Goal: Use online tool/utility: Utilize a website feature to perform a specific function

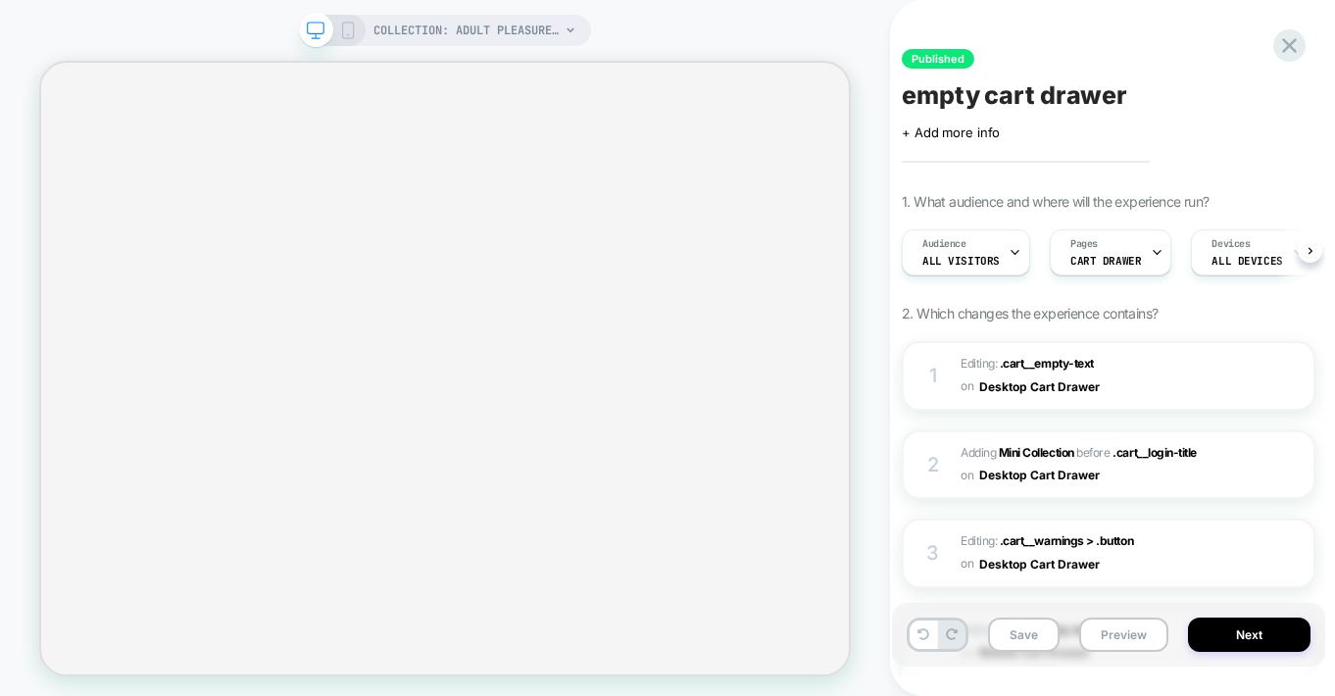
scroll to position [0, 1]
select select "**********"
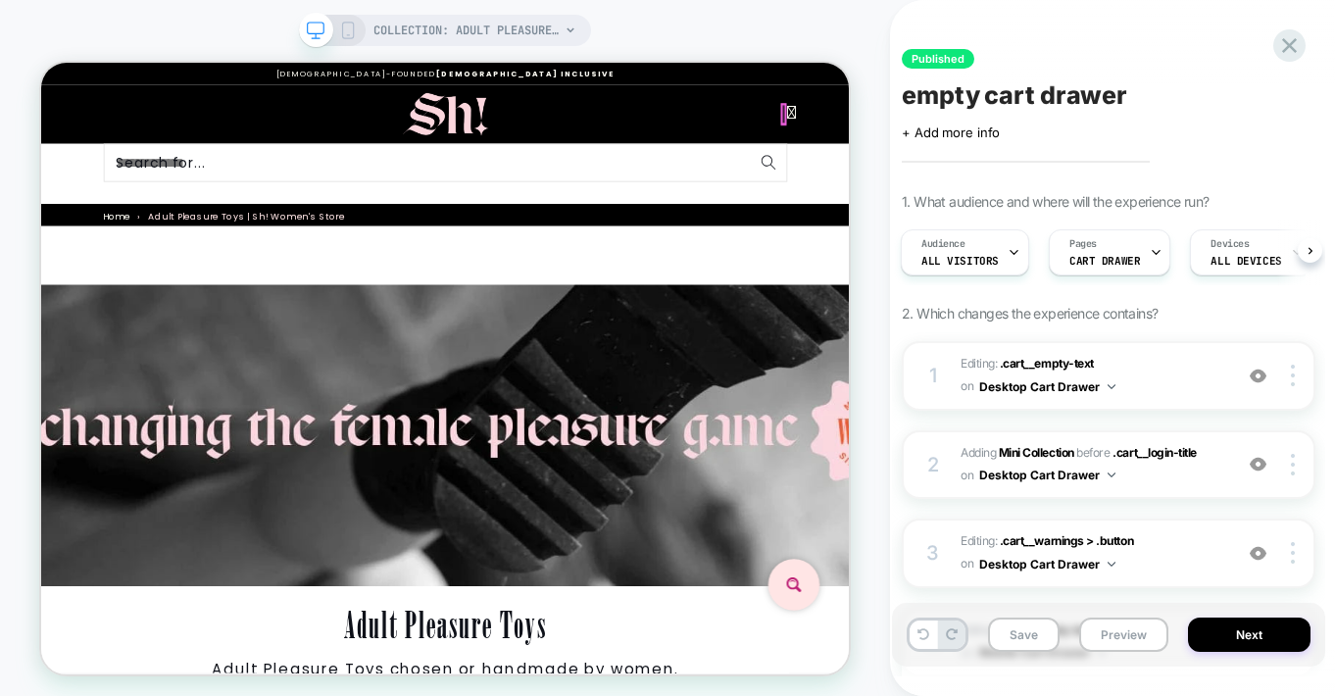
scroll to position [0, 0]
click at [1040, 124] on icon at bounding box center [1042, 129] width 13 height 25
click at [41, 63] on small "Tax included. Shipping calculated at checkout." at bounding box center [41, 63] width 0 height 0
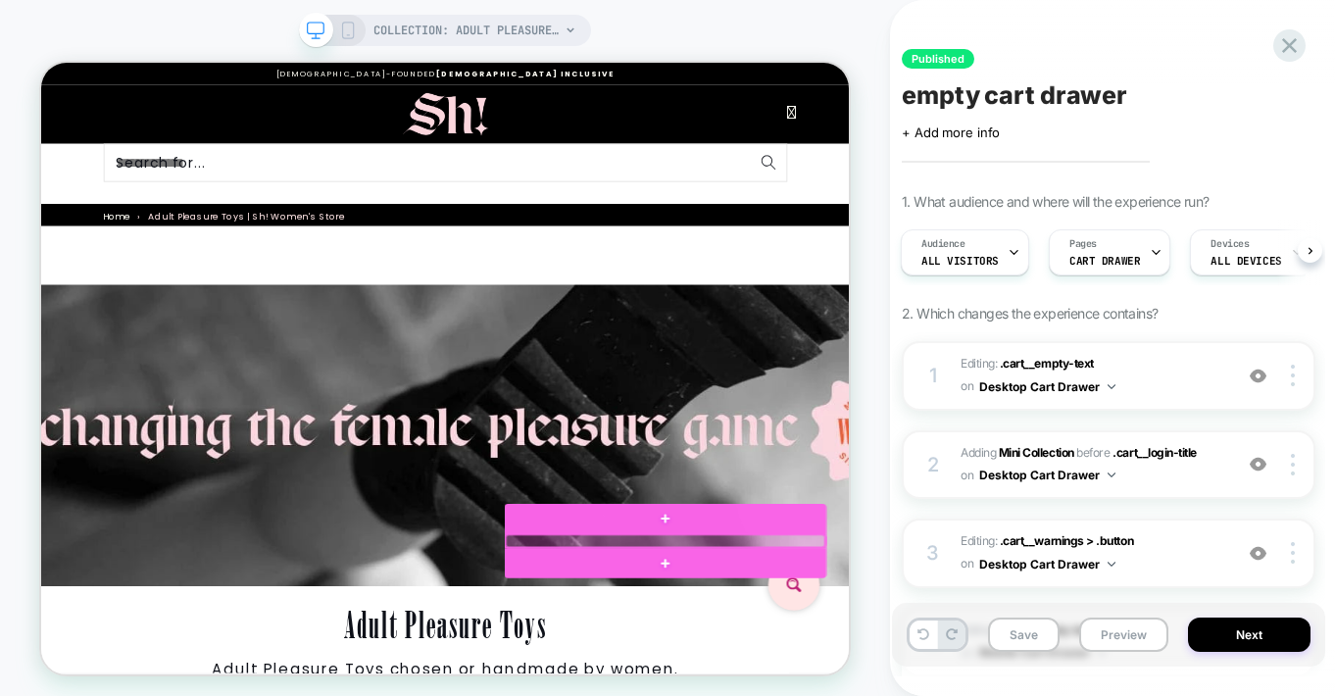
click at [841, 695] on div at bounding box center [873, 700] width 425 height 17
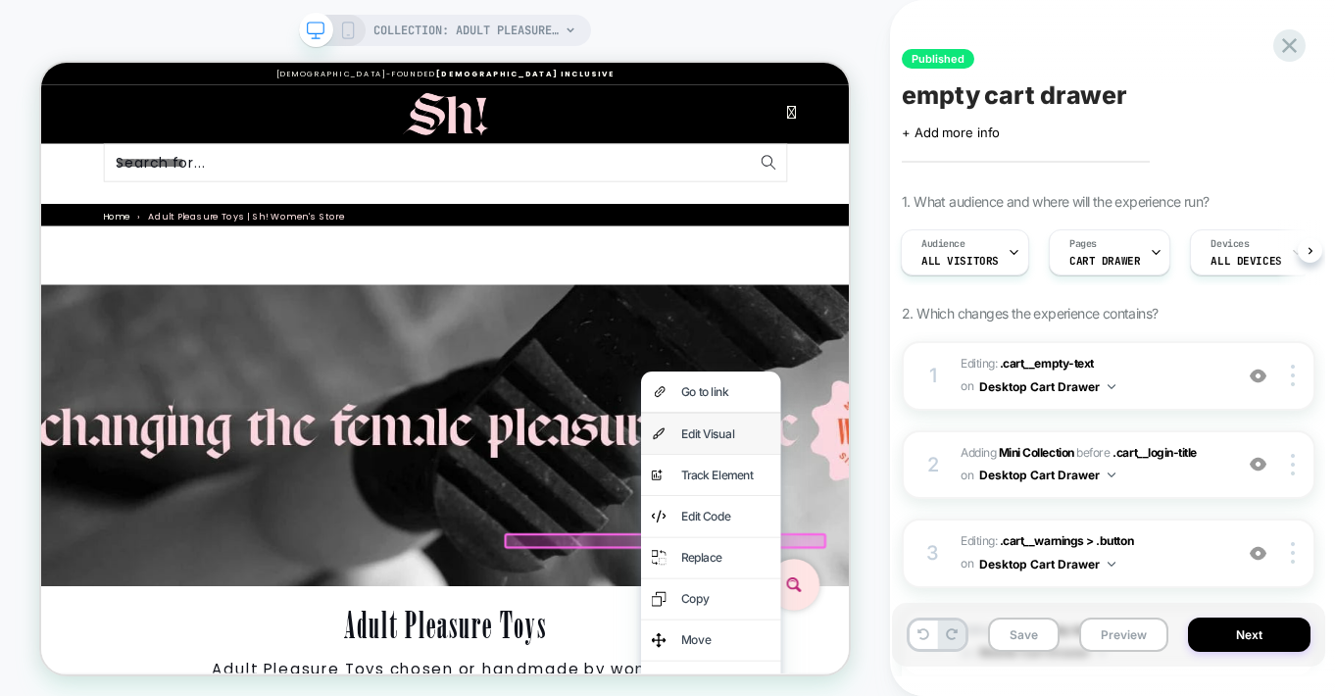
click at [921, 550] on div "Edit Visual" at bounding box center [954, 557] width 120 height 26
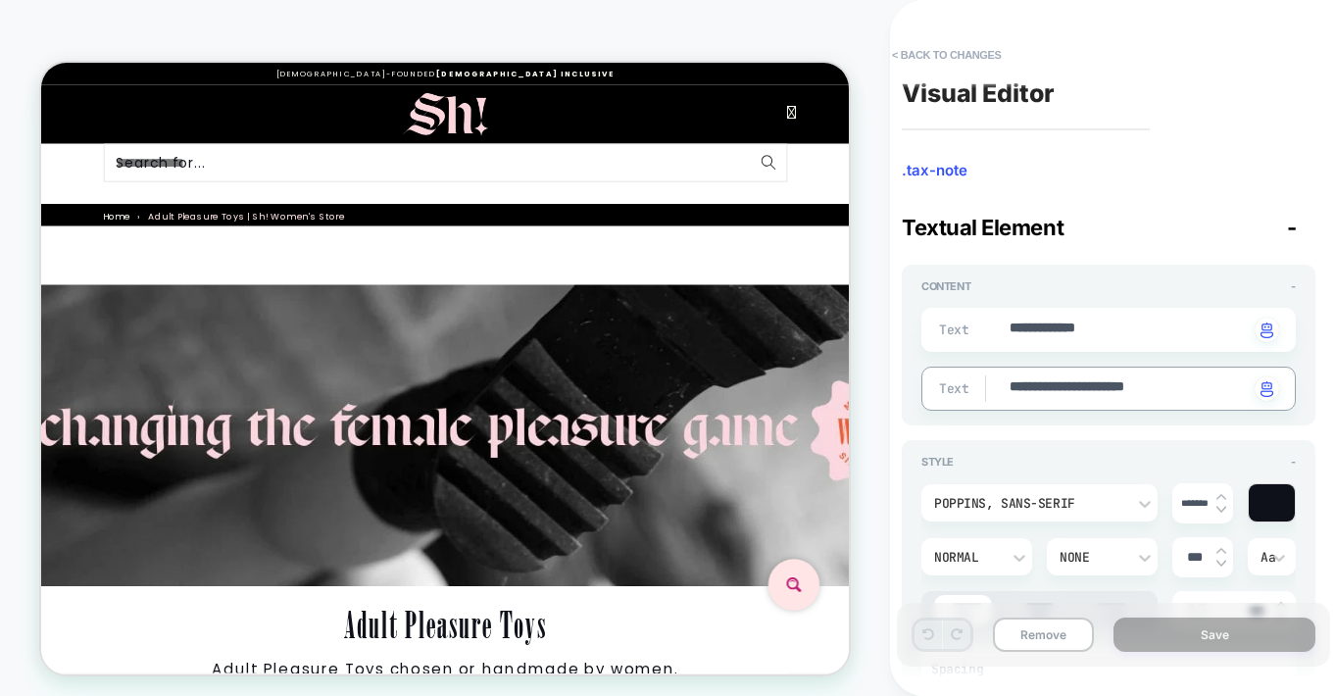
drag, startPoint x: 1012, startPoint y: 393, endPoint x: 967, endPoint y: 392, distance: 44.1
type textarea "*"
click at [946, 57] on button "< Back to changes" at bounding box center [946, 54] width 129 height 31
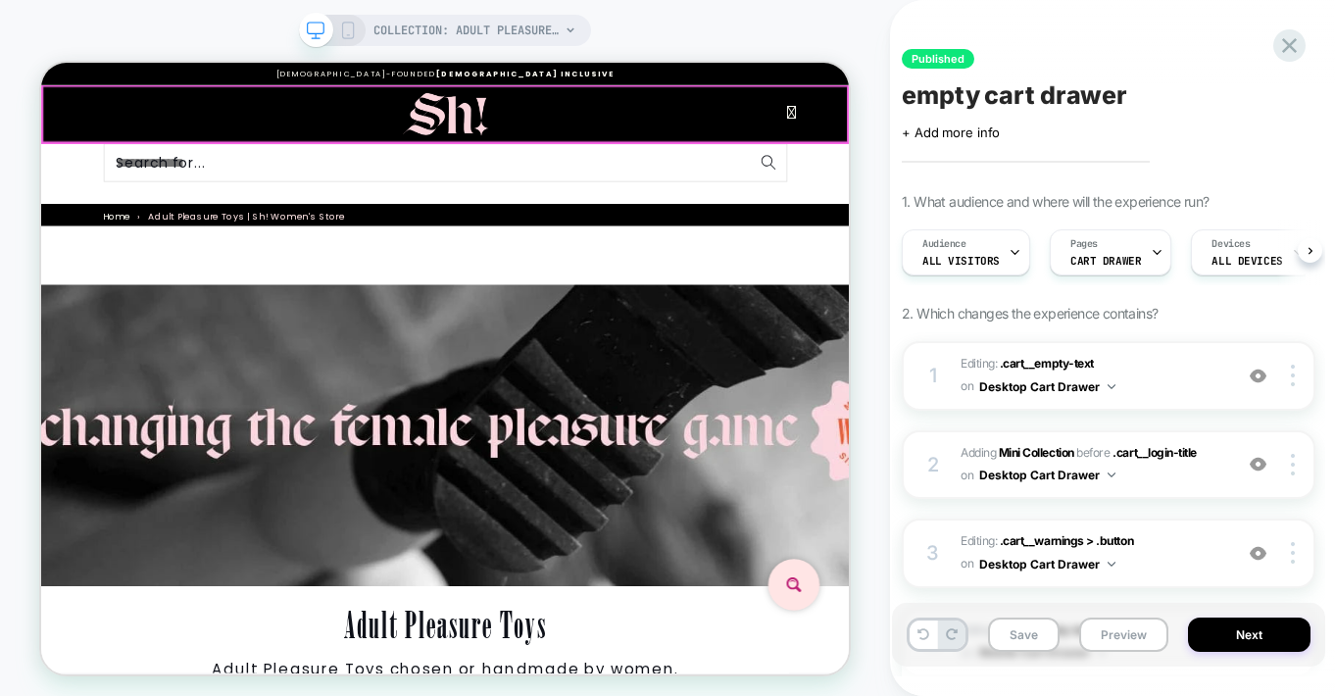
scroll to position [0, 1]
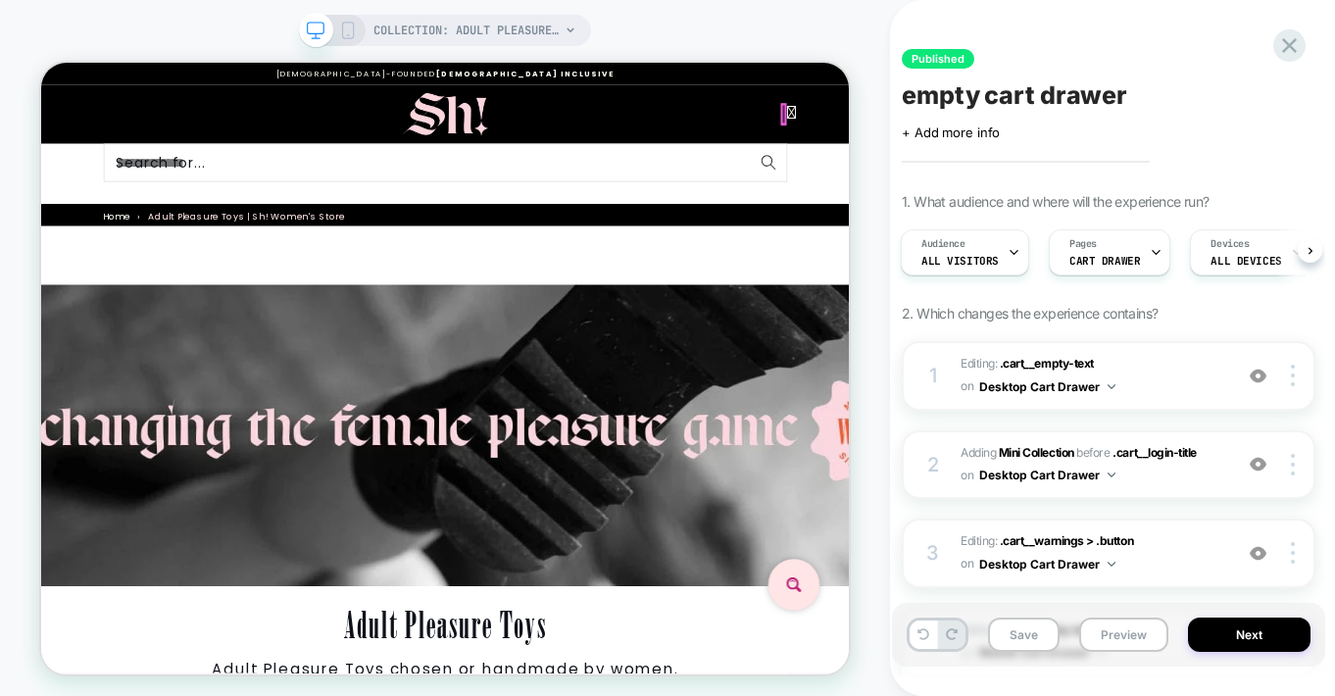
drag, startPoint x: 1034, startPoint y: 132, endPoint x: 1044, endPoint y: 219, distance: 86.8
click at [1036, 132] on icon at bounding box center [1042, 129] width 13 height 25
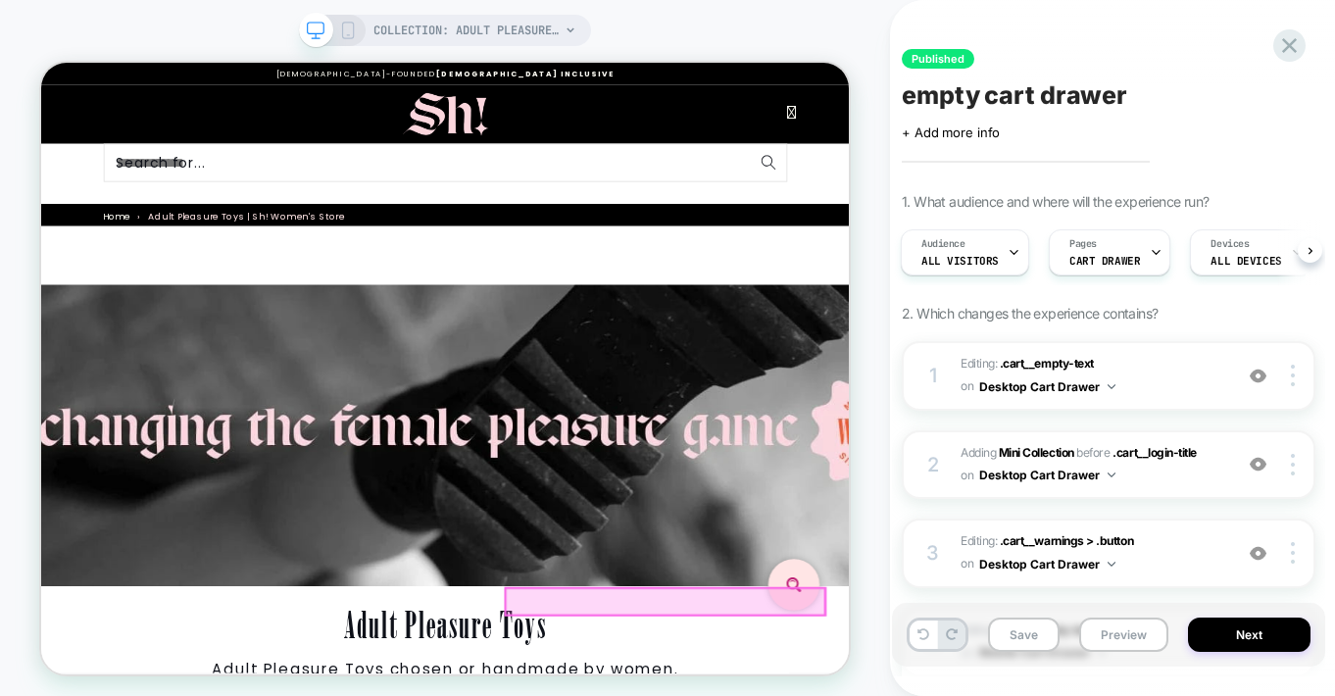
click at [41, 63] on link "View Cart" at bounding box center [41, 63] width 0 height 0
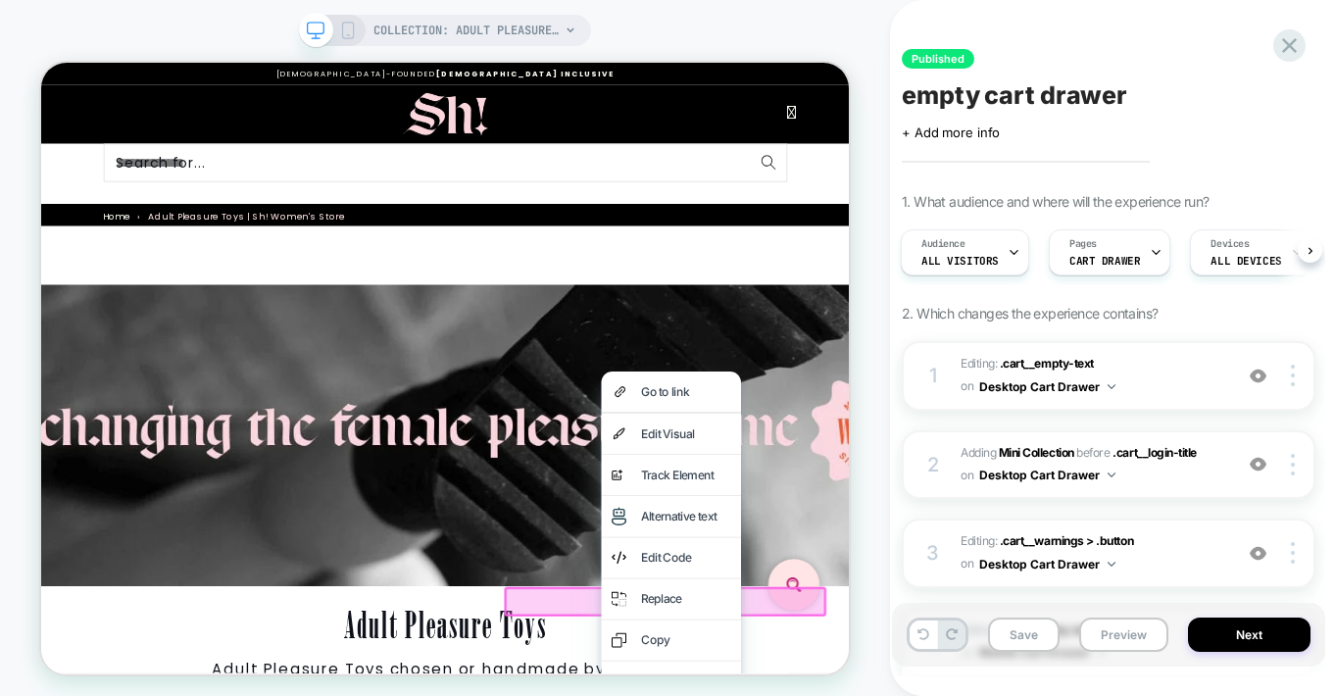
scroll to position [388, 0]
click at [41, 63] on small "Tax included. Shipping calculated at checkout." at bounding box center [41, 63] width 0 height 0
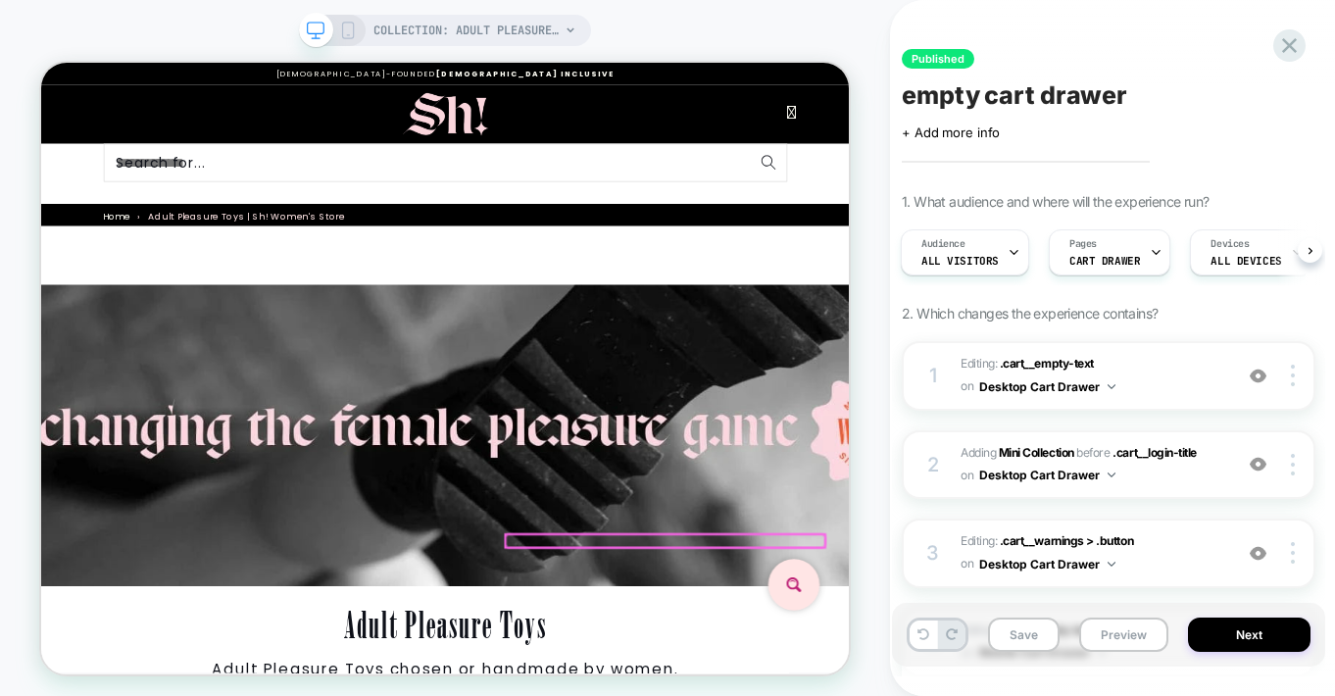
click at [779, 695] on div at bounding box center [873, 700] width 425 height 17
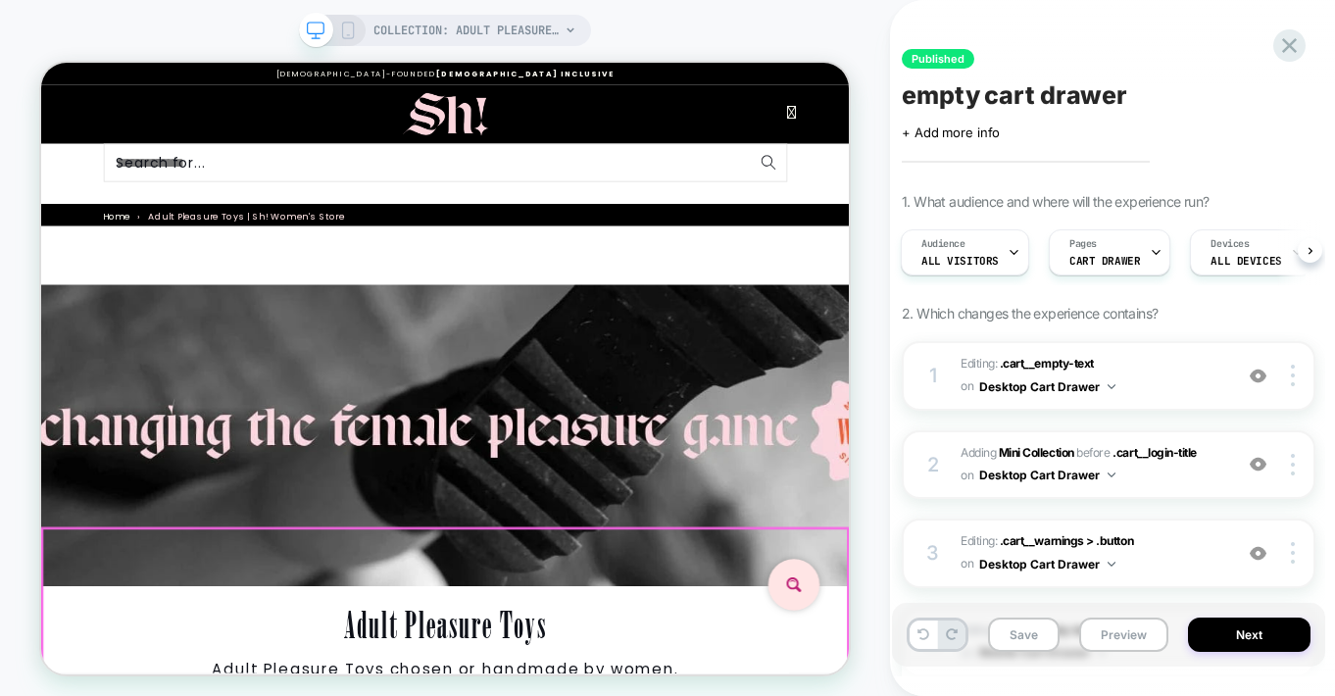
scroll to position [0, 0]
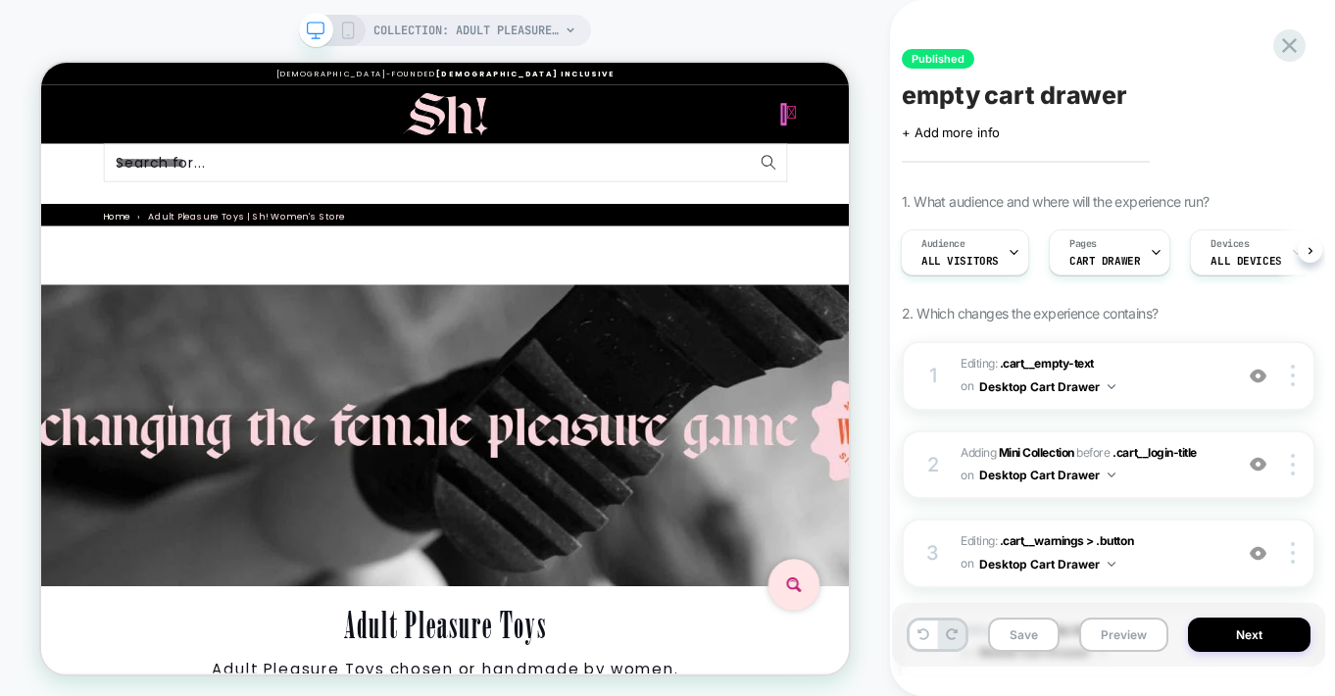
click at [1041, 126] on icon at bounding box center [1042, 129] width 13 height 25
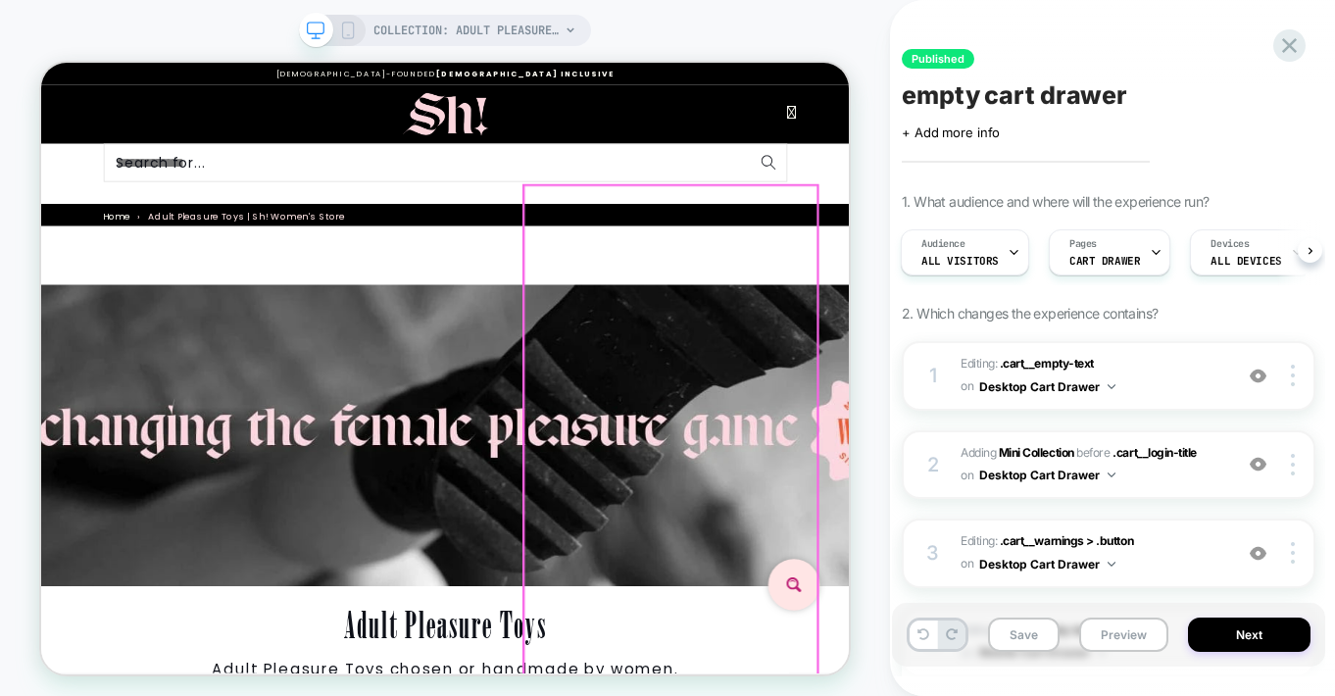
scroll to position [152, 0]
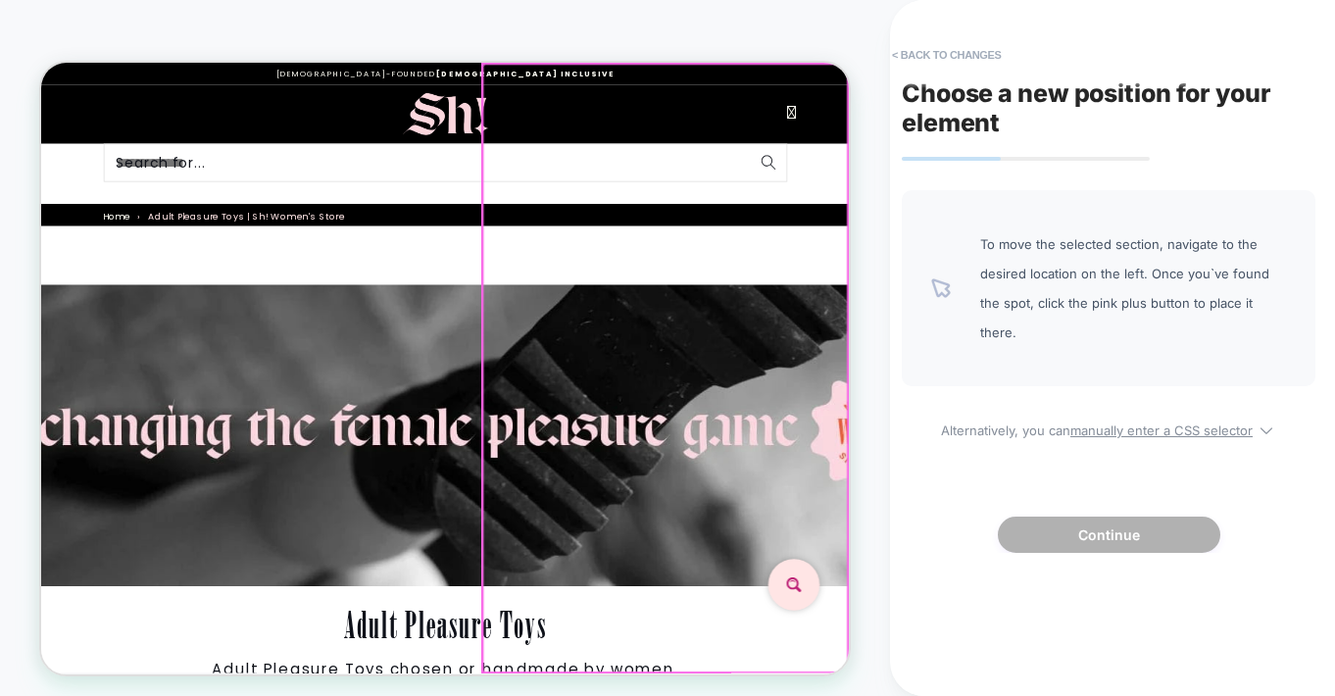
scroll to position [0, 0]
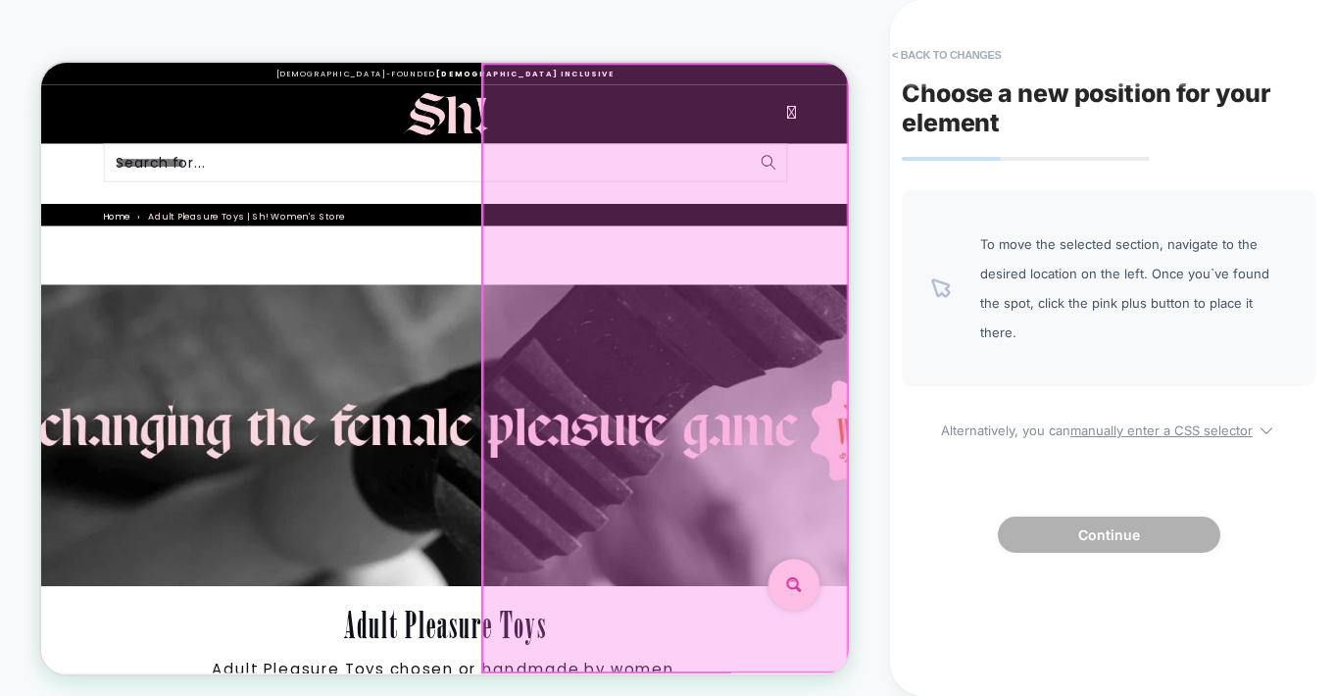
click at [1034, 124] on div at bounding box center [873, 470] width 486 height 811
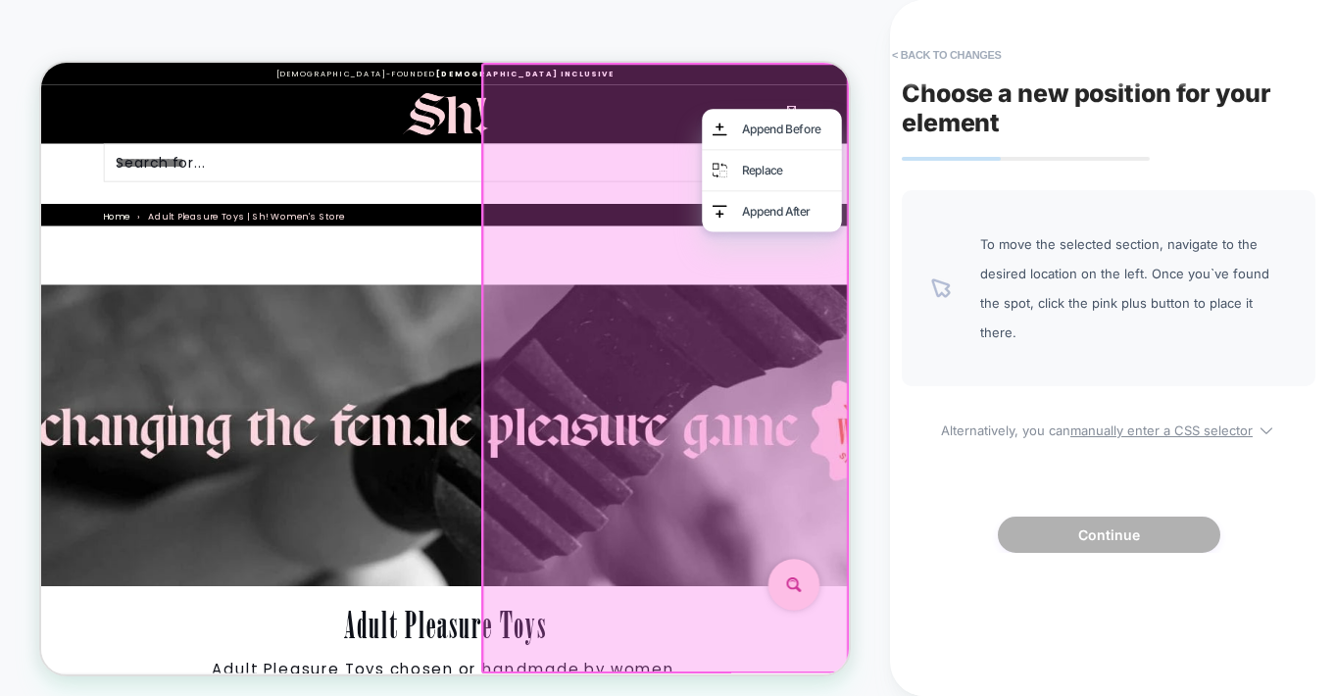
click at [1046, 113] on div at bounding box center [873, 470] width 490 height 814
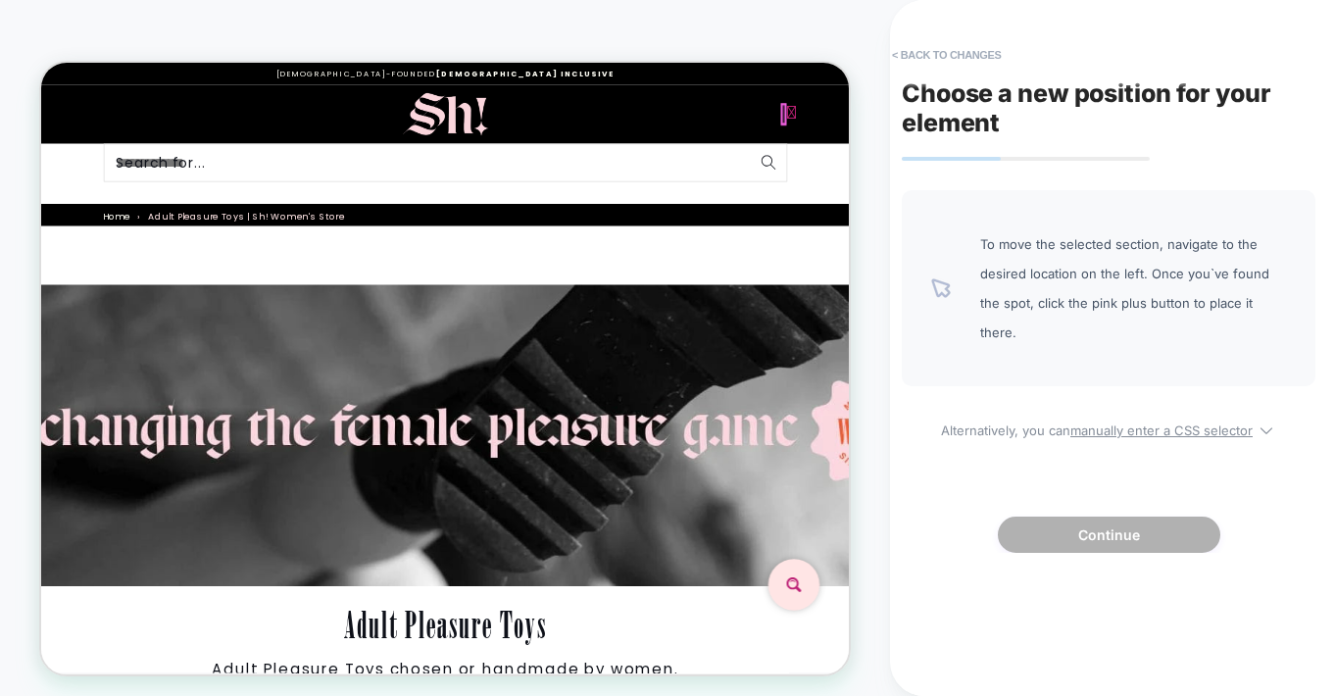
click at [1038, 132] on icon at bounding box center [1042, 129] width 13 height 25
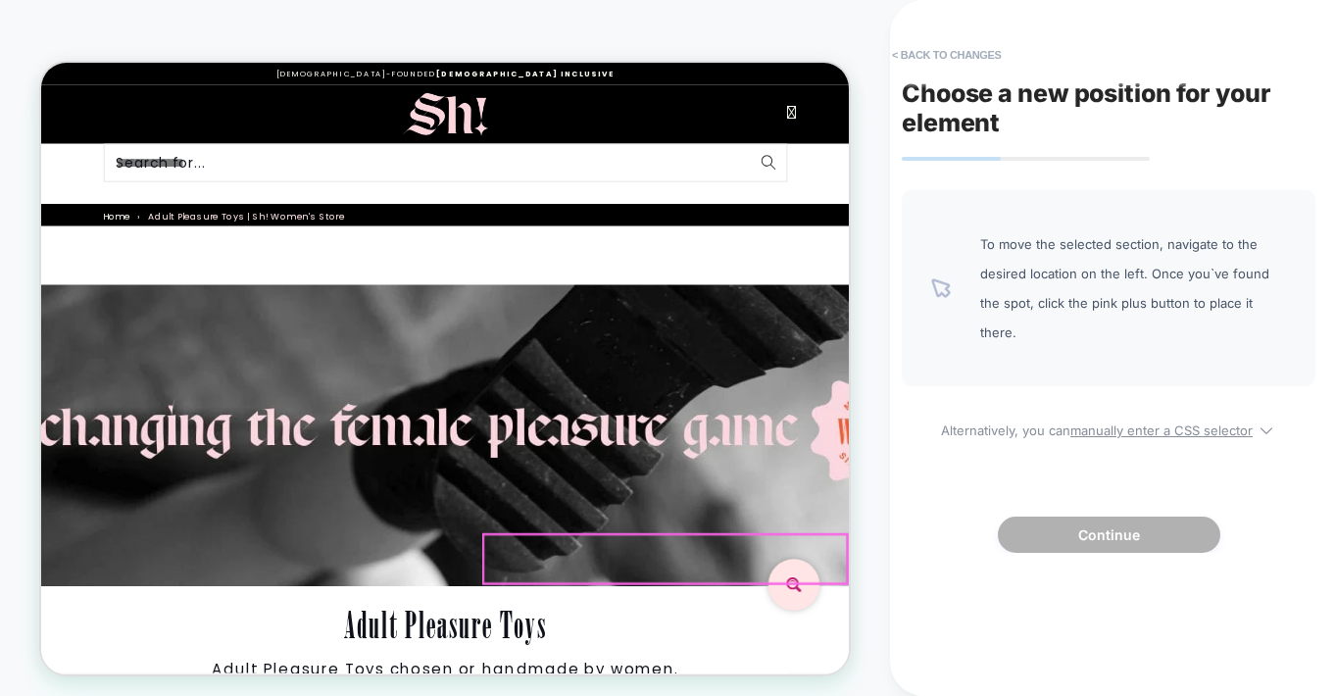
click at [41, 63] on div "Subtotal $0.00 Tax included. Shipping calculated at checkout." at bounding box center [41, 63] width 0 height 0
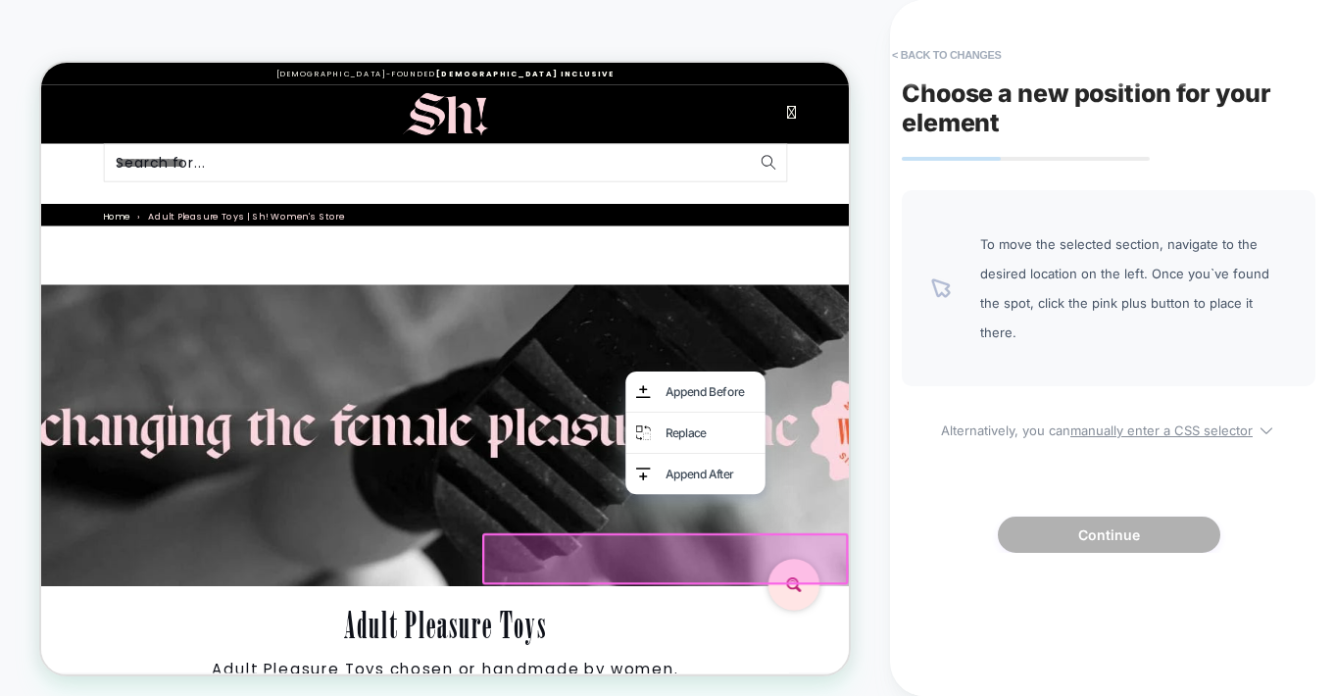
drag, startPoint x: 847, startPoint y: 725, endPoint x: 848, endPoint y: 752, distance: 26.5
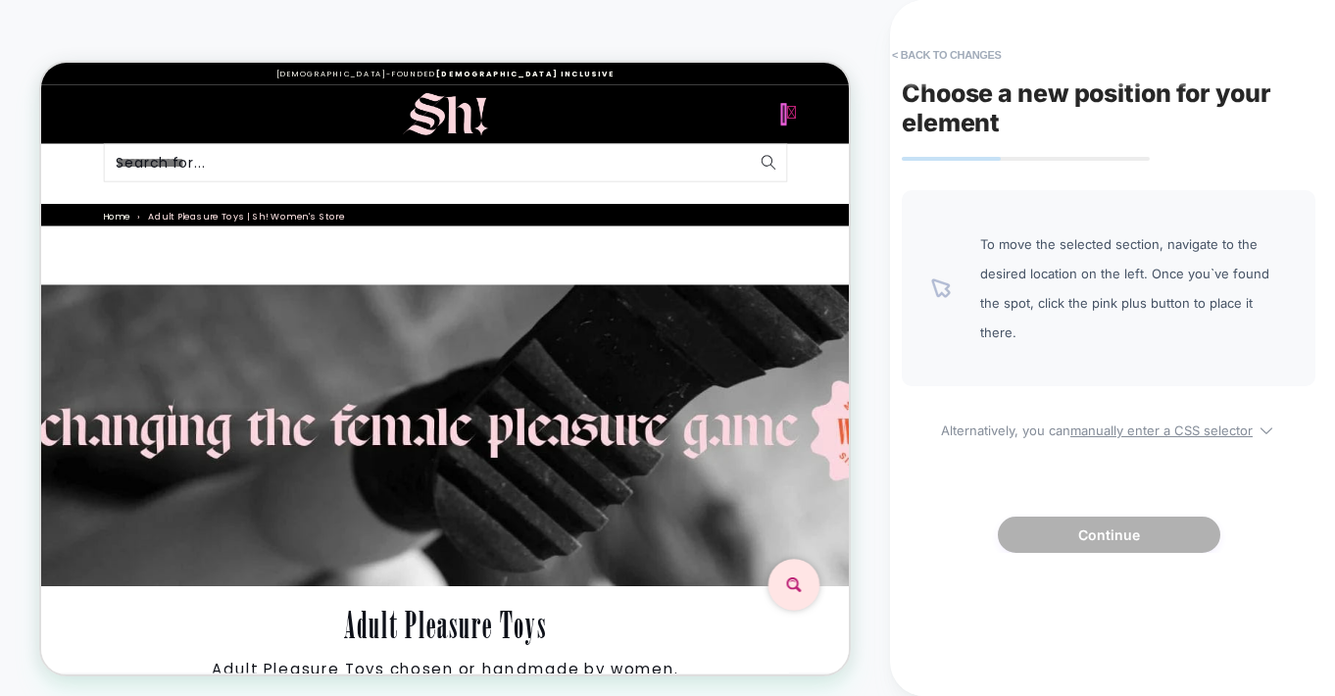
click at [1040, 127] on icon at bounding box center [1042, 129] width 13 height 25
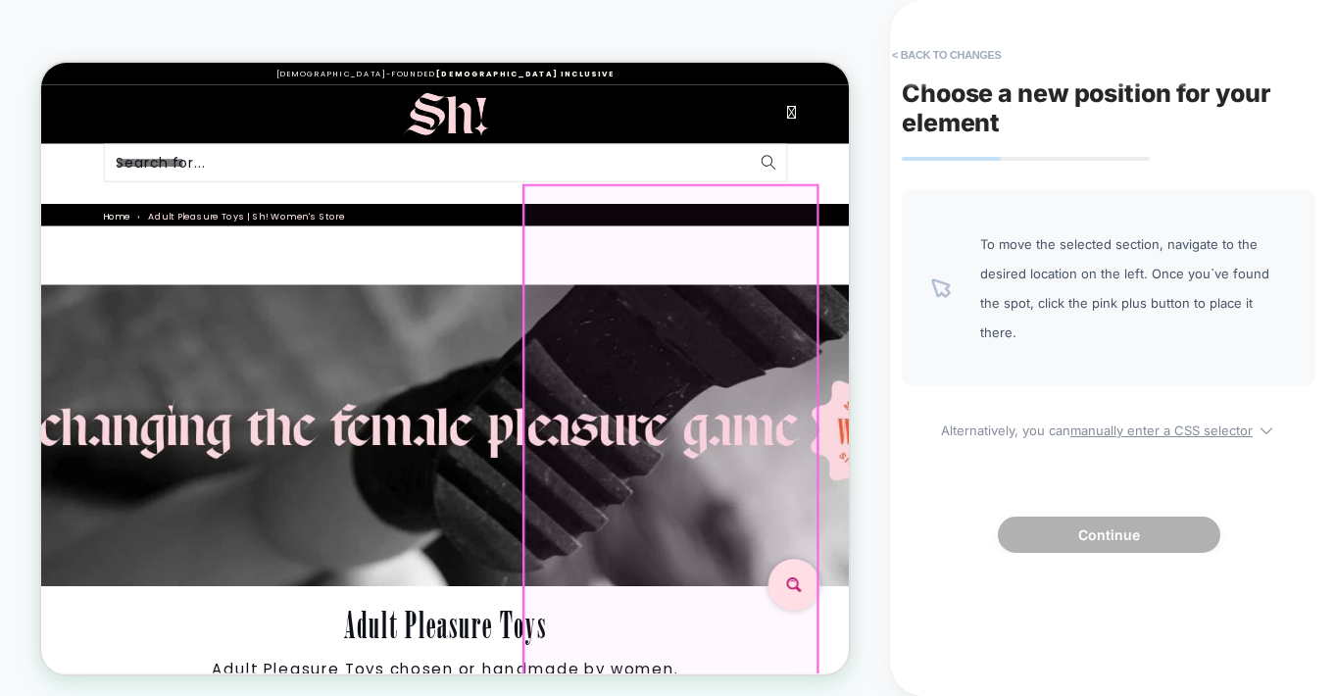
scroll to position [933, 0]
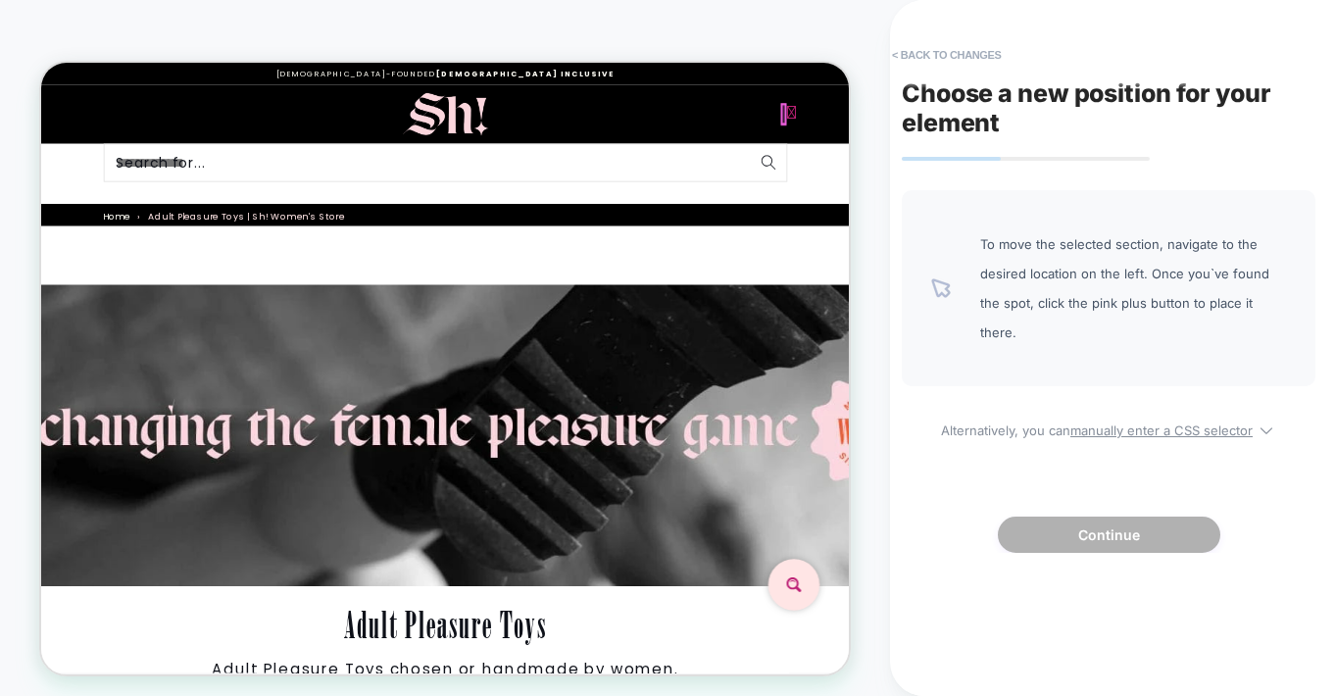
click at [1041, 130] on icon at bounding box center [1042, 129] width 13 height 25
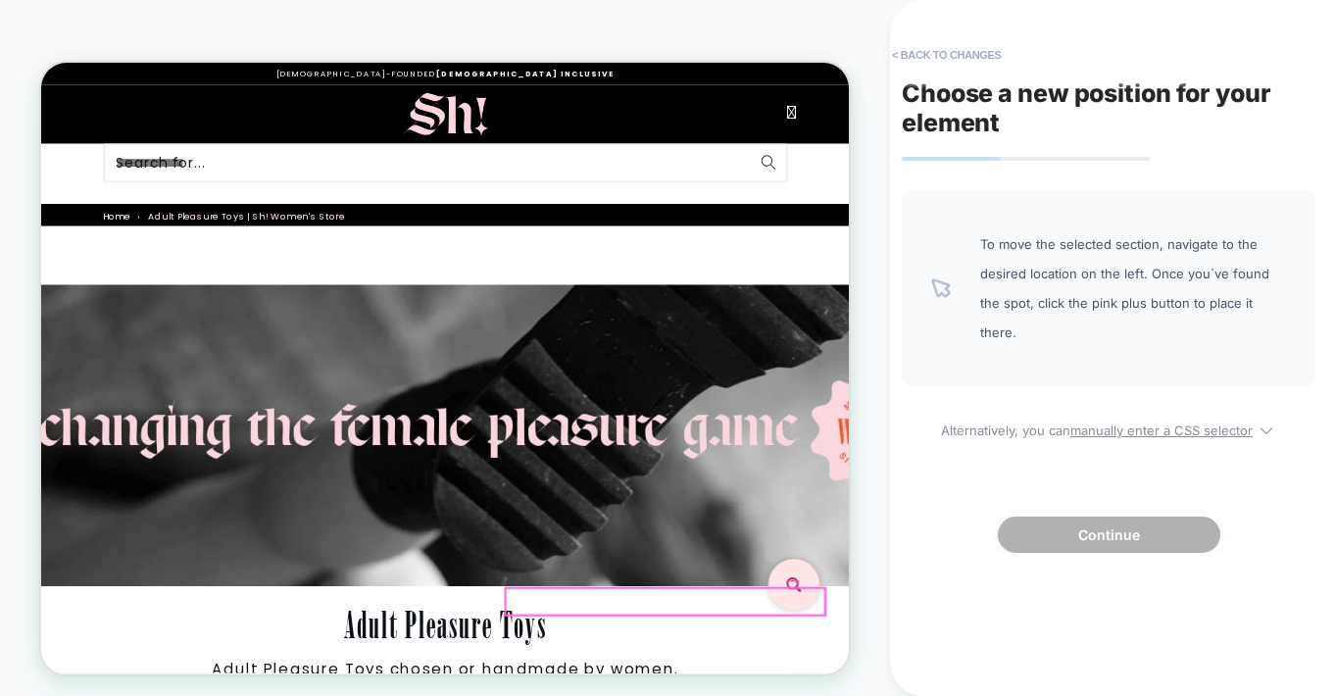
scroll to position [0, 0]
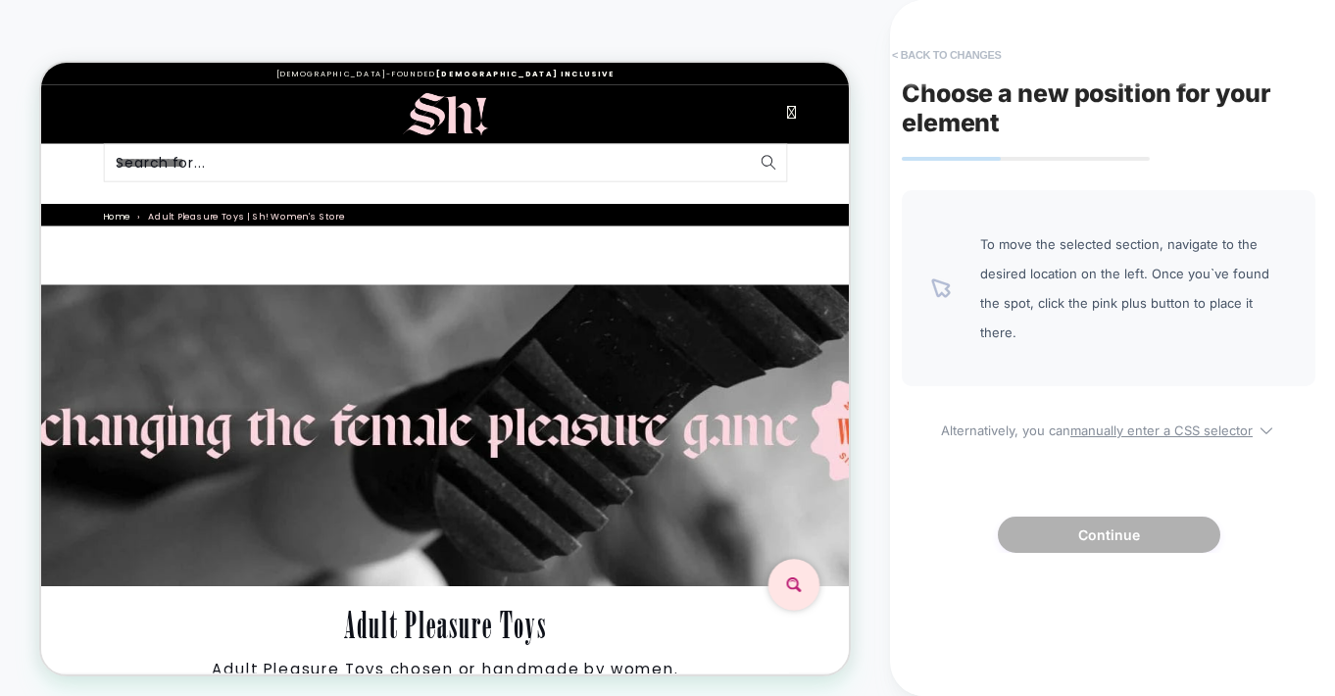
click at [953, 51] on button "< Back to changes" at bounding box center [946, 54] width 129 height 31
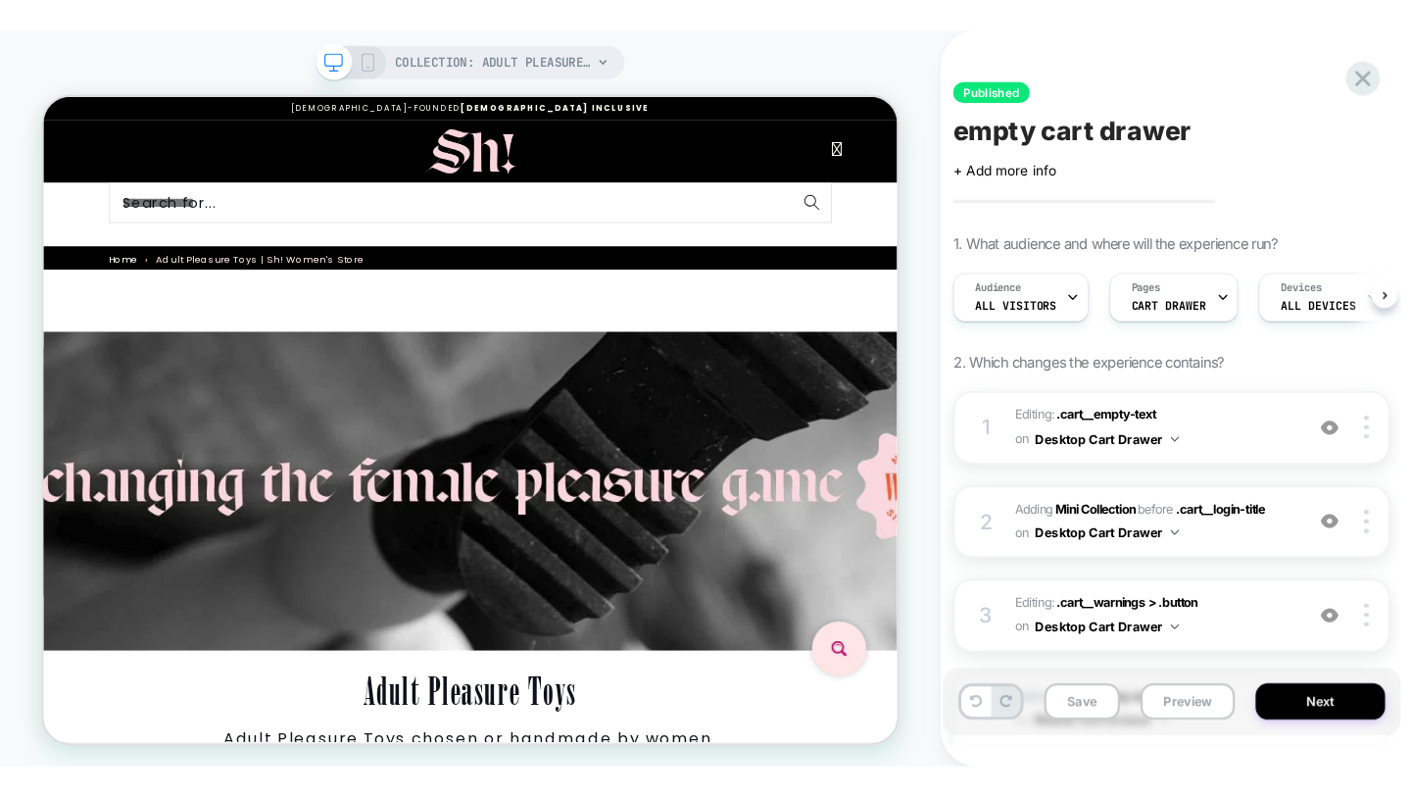
scroll to position [0, 1]
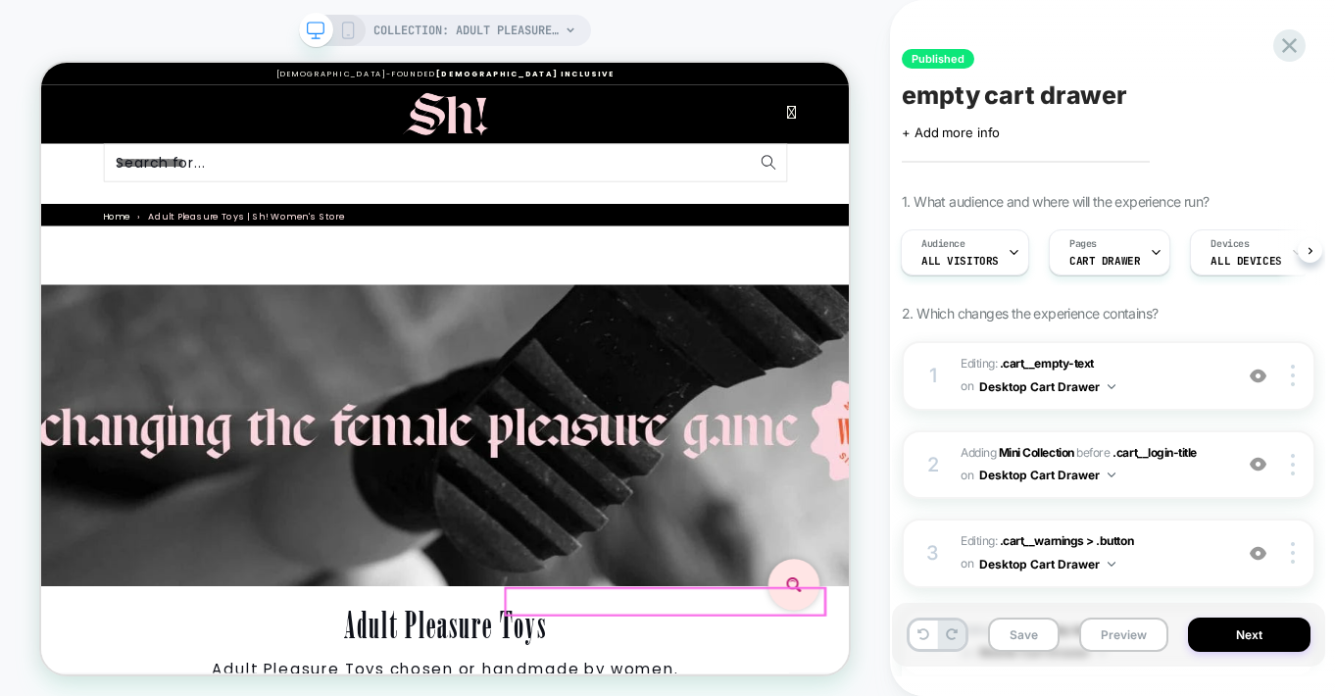
click at [41, 63] on link "View Cart" at bounding box center [41, 63] width 0 height 0
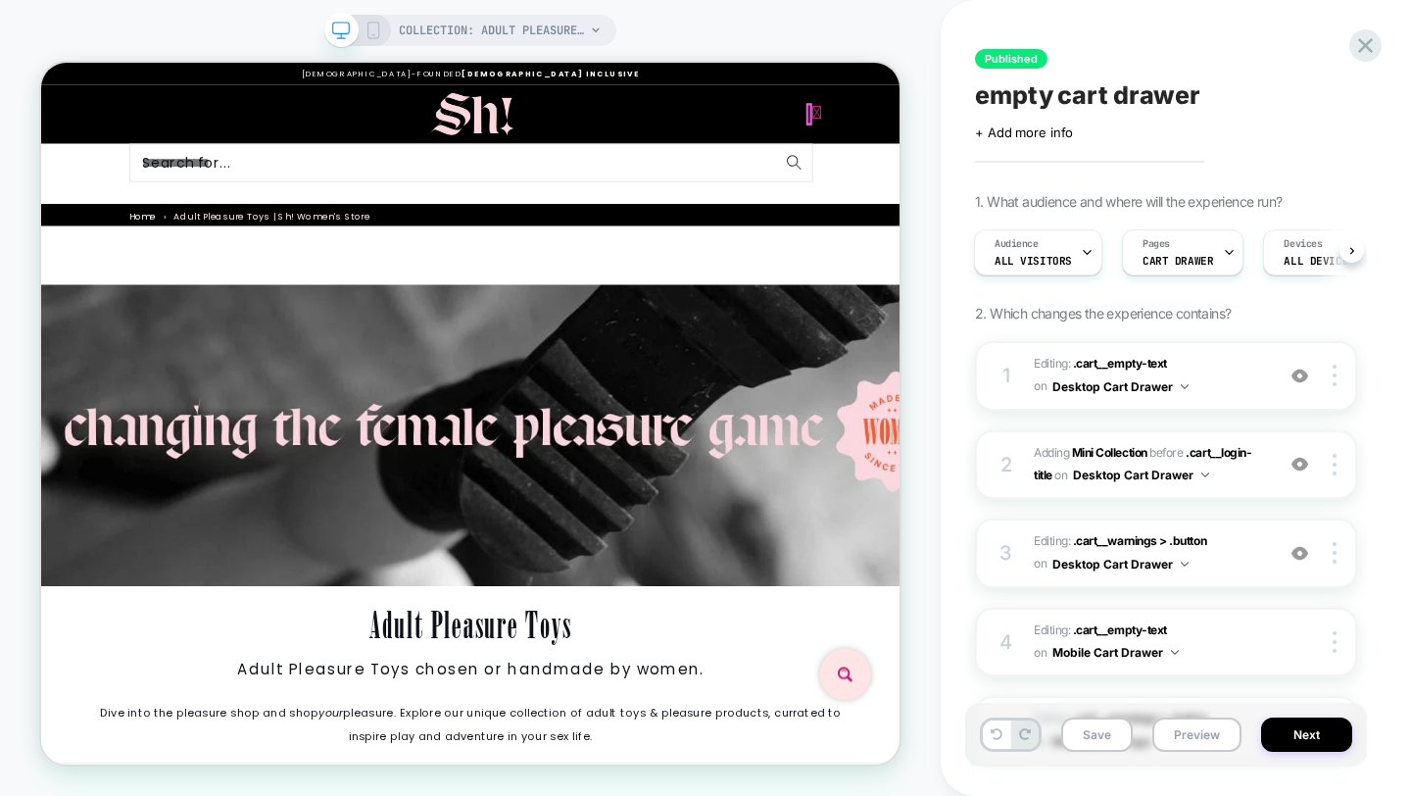
click at [1070, 134] on icon at bounding box center [1076, 129] width 13 height 25
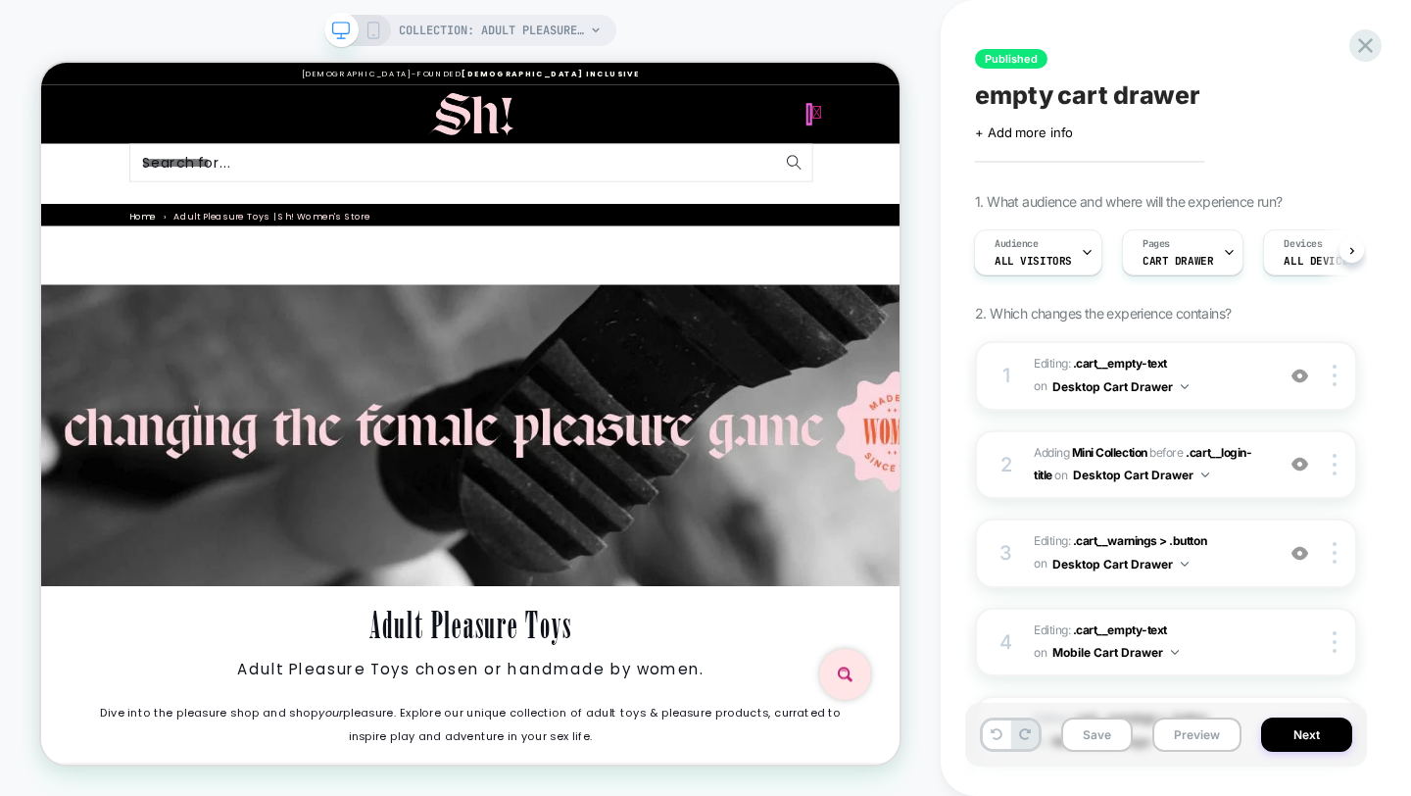
click at [1070, 136] on icon at bounding box center [1076, 129] width 13 height 25
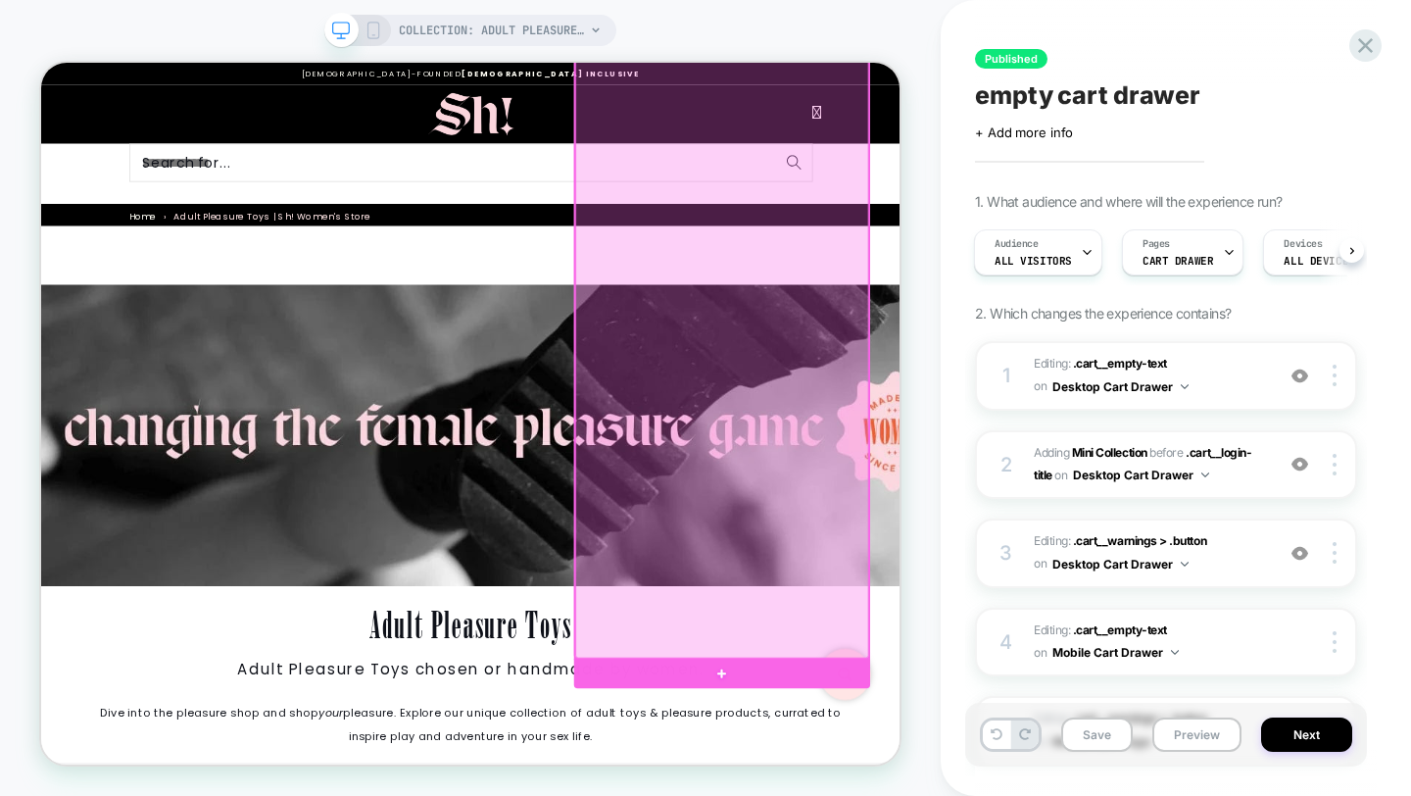
scroll to position [709, 0]
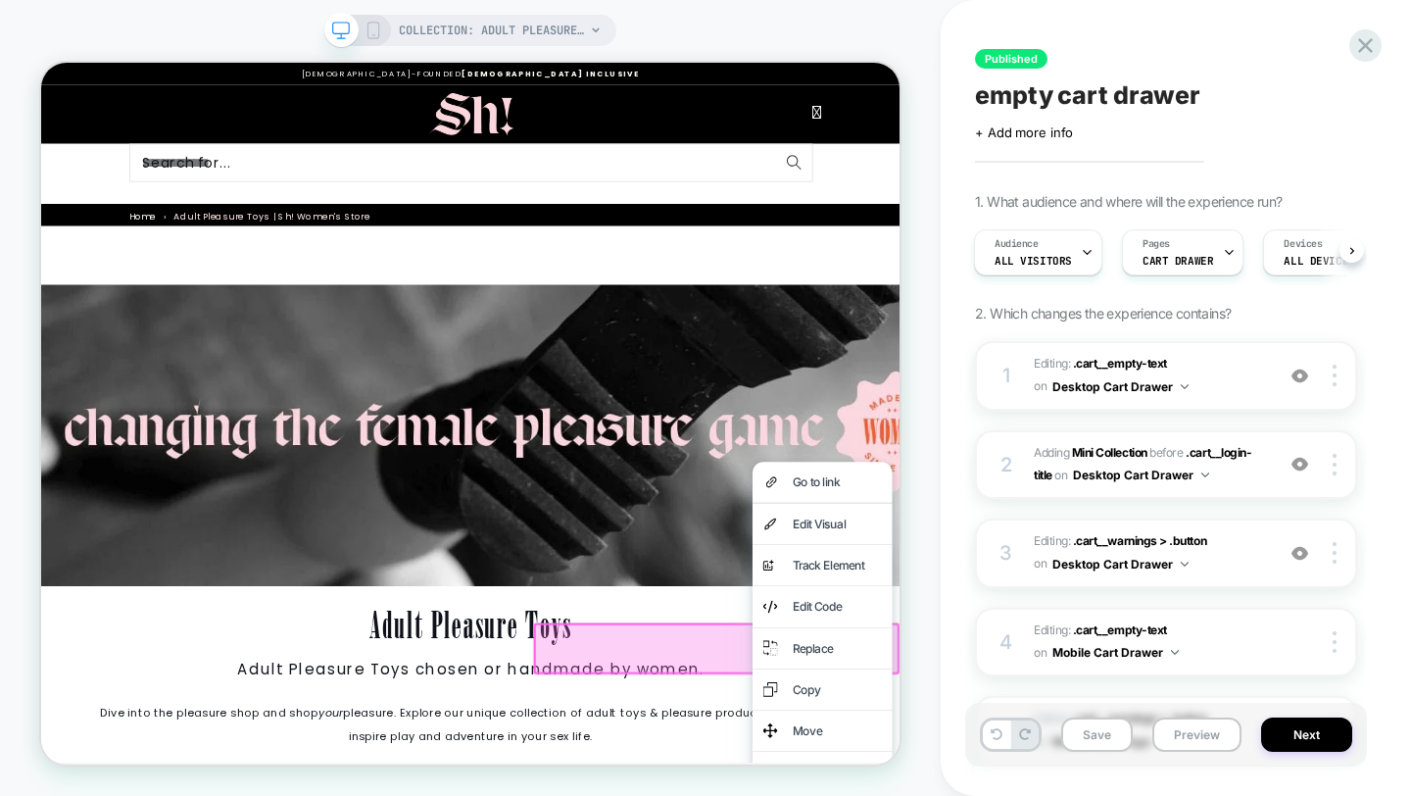
drag, startPoint x: 1089, startPoint y: 952, endPoint x: 1021, endPoint y: 959, distance: 68.0
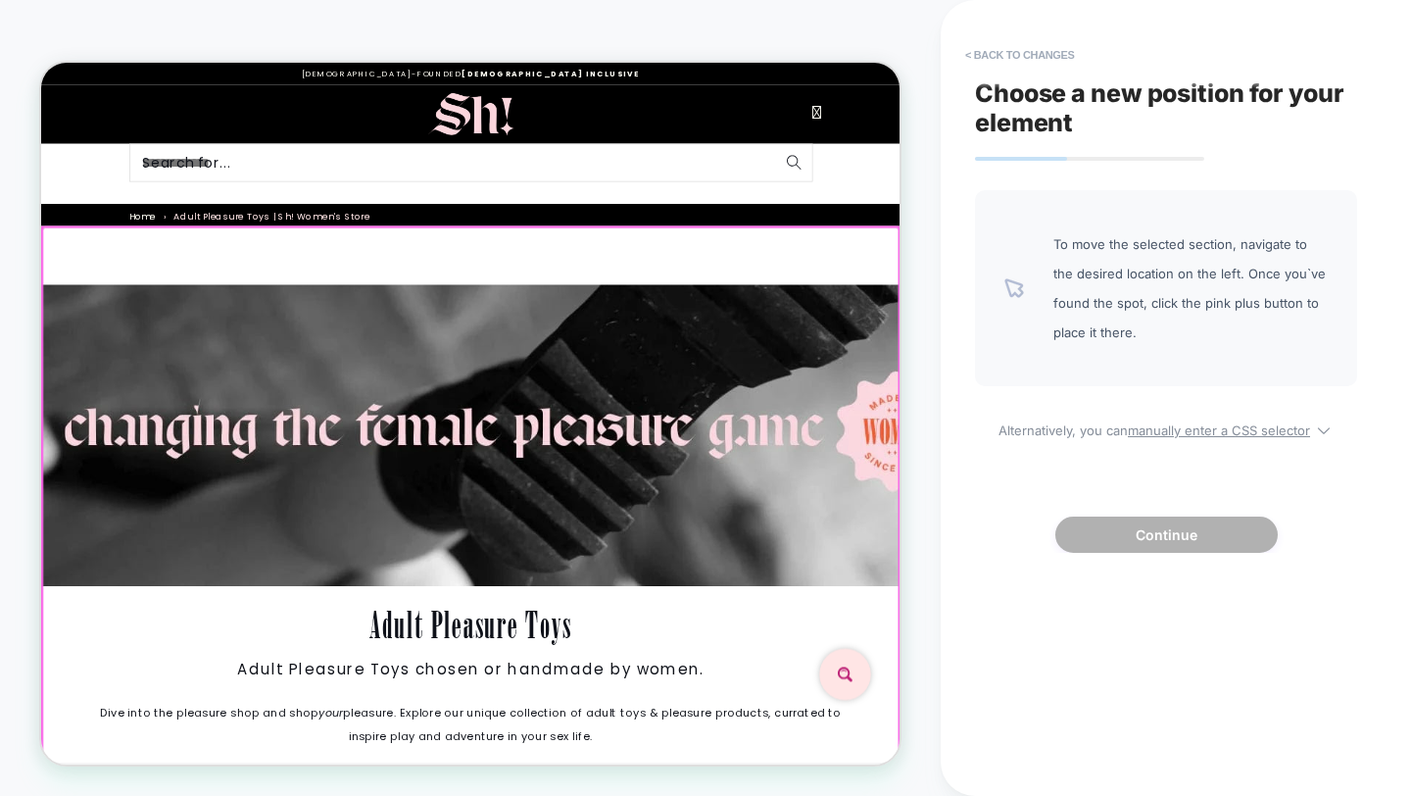
scroll to position [0, 0]
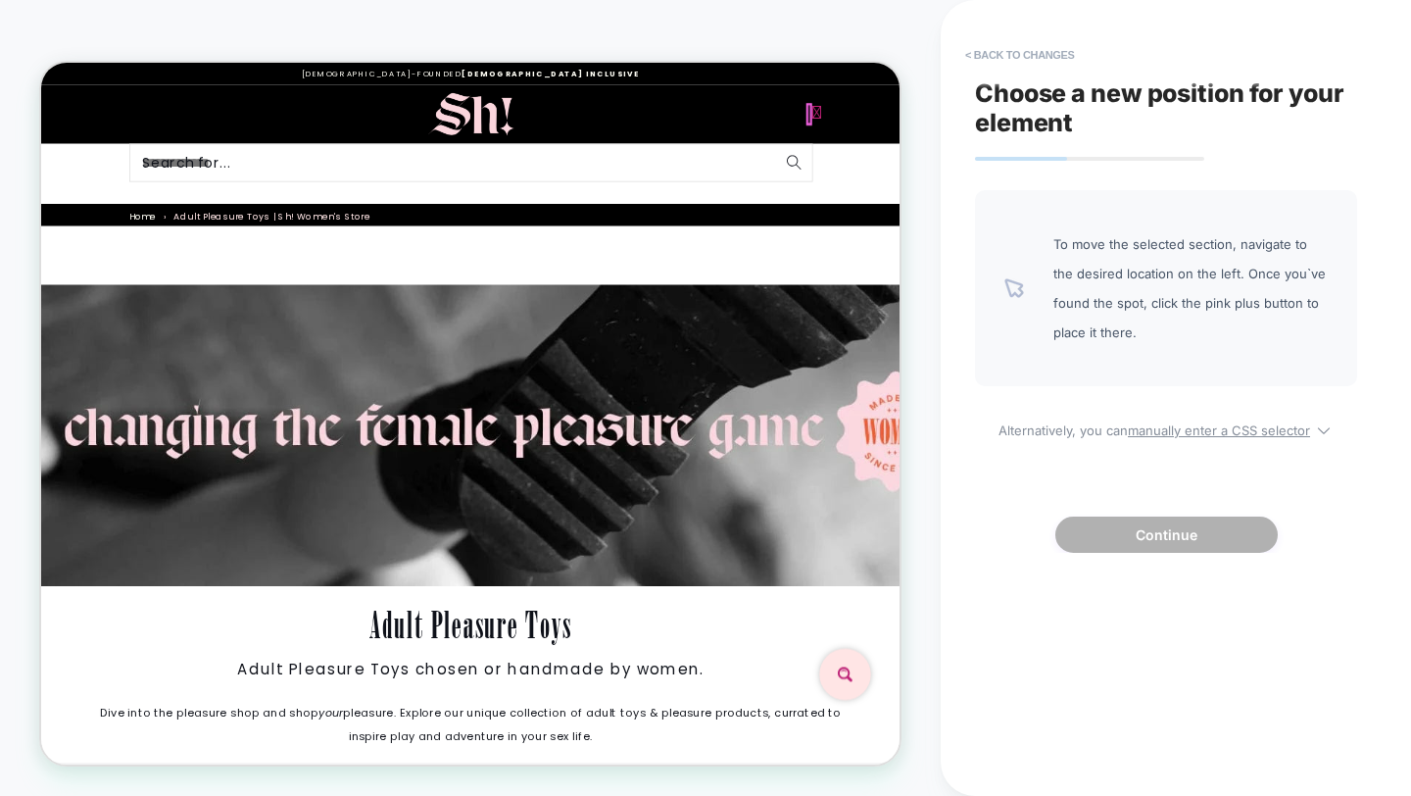
click at [1070, 132] on icon at bounding box center [1076, 129] width 13 height 25
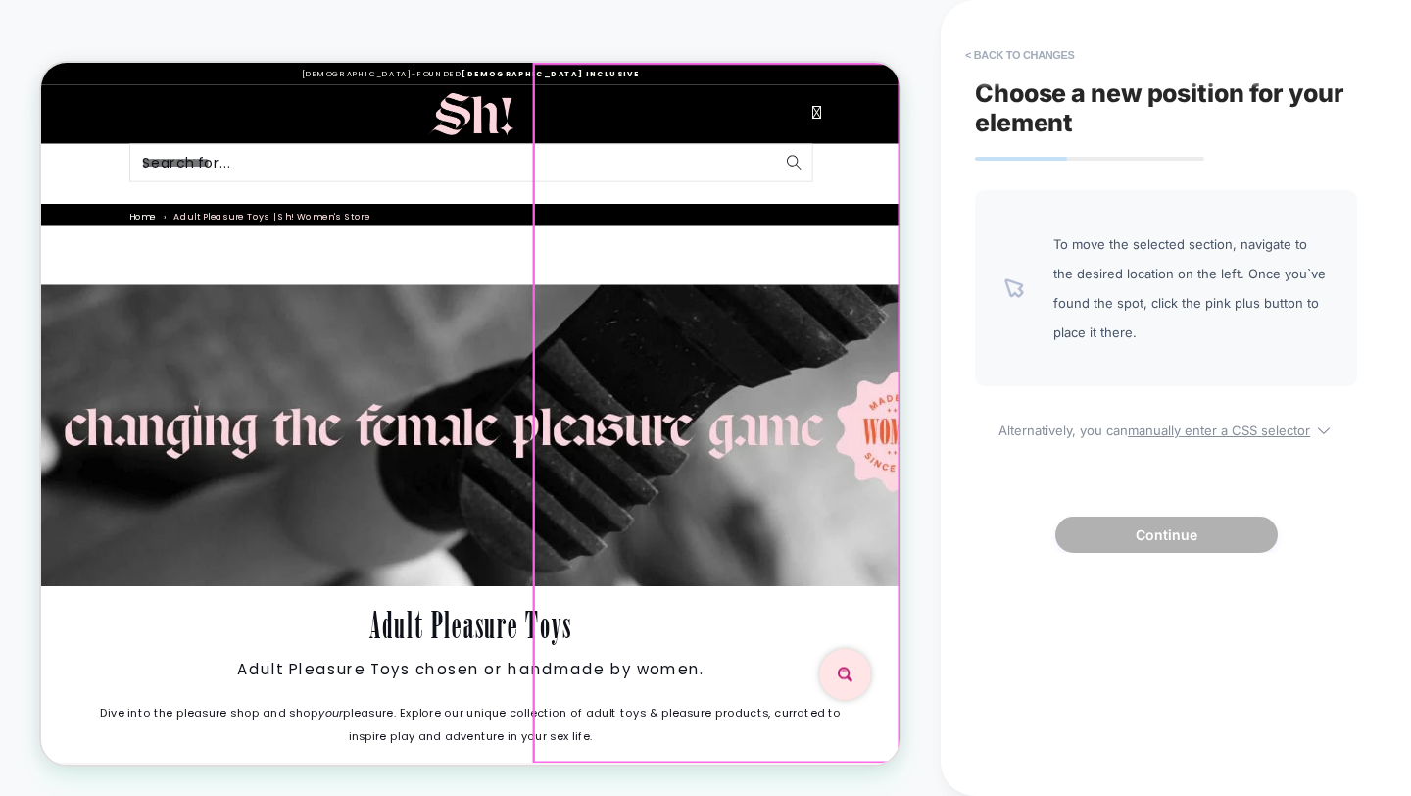
click at [41, 63] on div "Your basket is bare! SHOP YOUR PLEASURE EXPLORE WHAT'S TRENDING NOW... Sh! Pure…" at bounding box center [41, 63] width 0 height 0
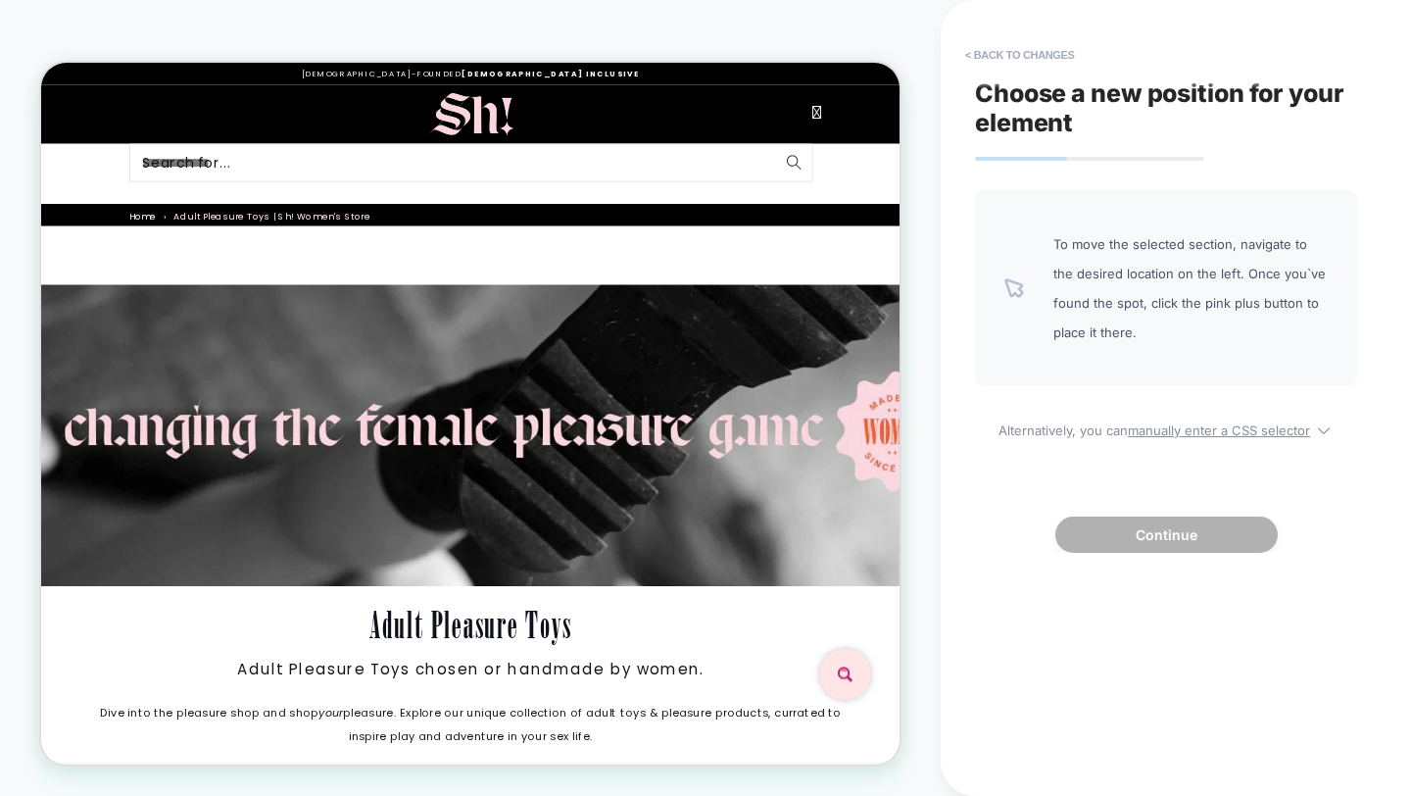
click at [41, 63] on div "Your basket is bare! SHOP YOUR PLEASURE EXPLORE WHAT'S TRENDING NOW... Sh! Pure…" at bounding box center [41, 63] width 0 height 0
click at [1008, 54] on button "< Back to changes" at bounding box center [1020, 54] width 129 height 31
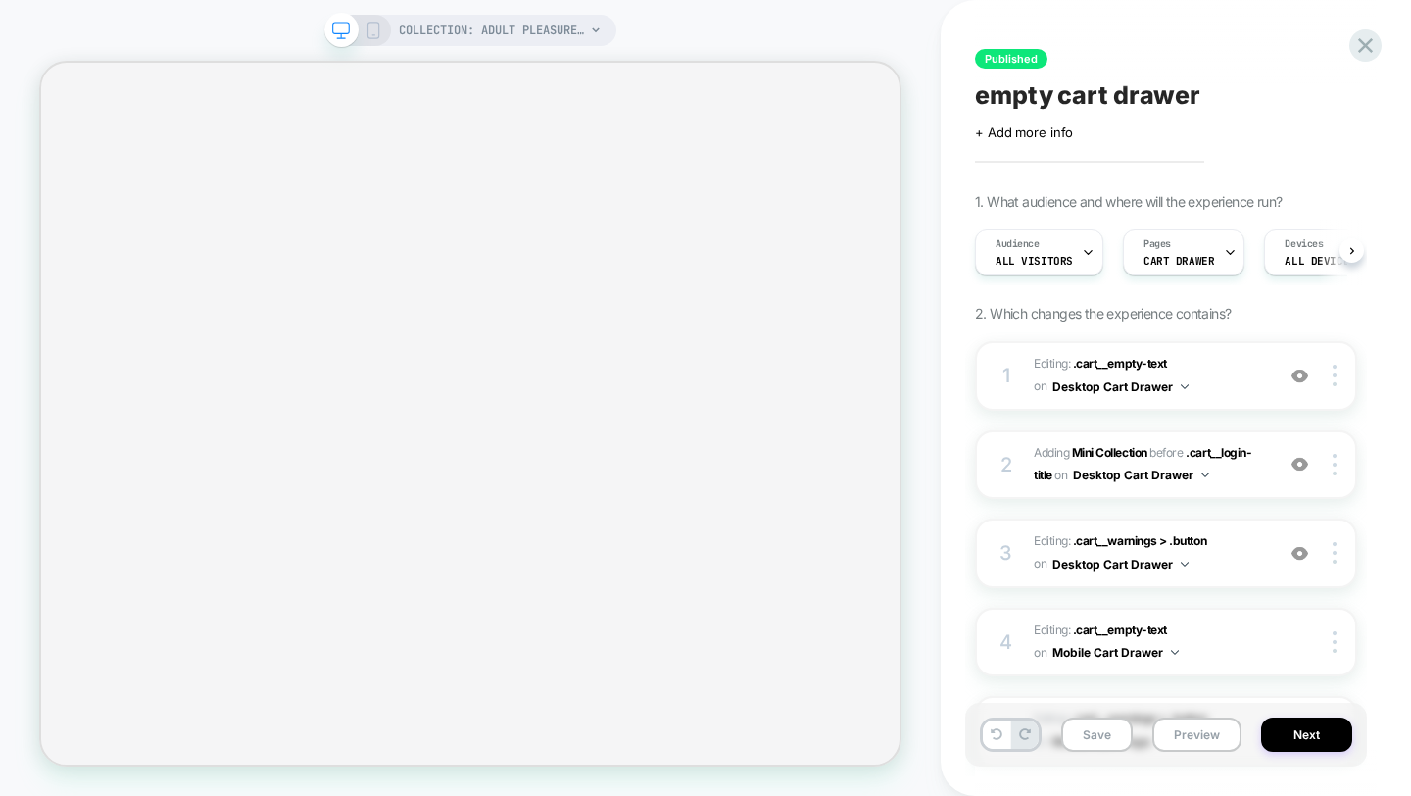
select select "**********"
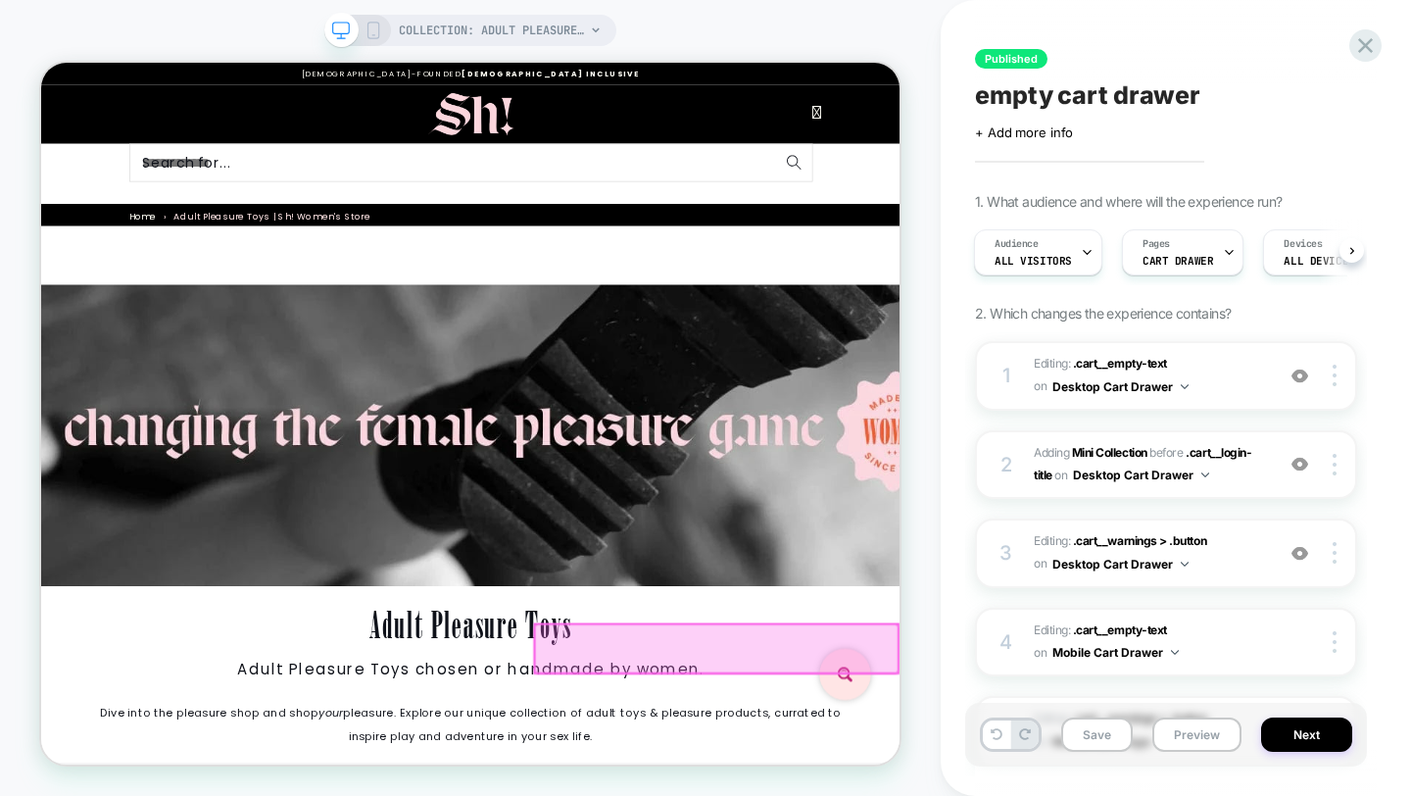
scroll to position [312, 0]
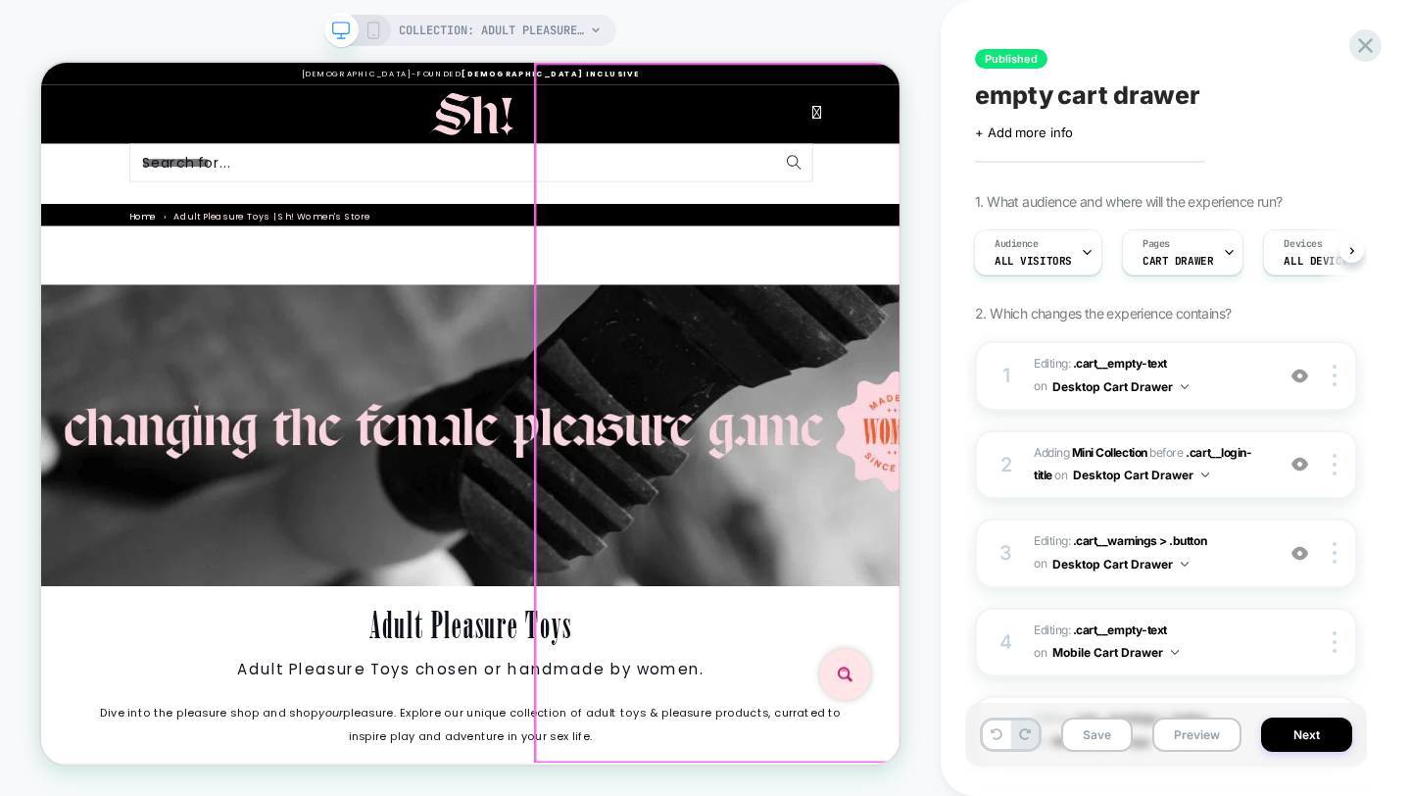
scroll to position [0, 0]
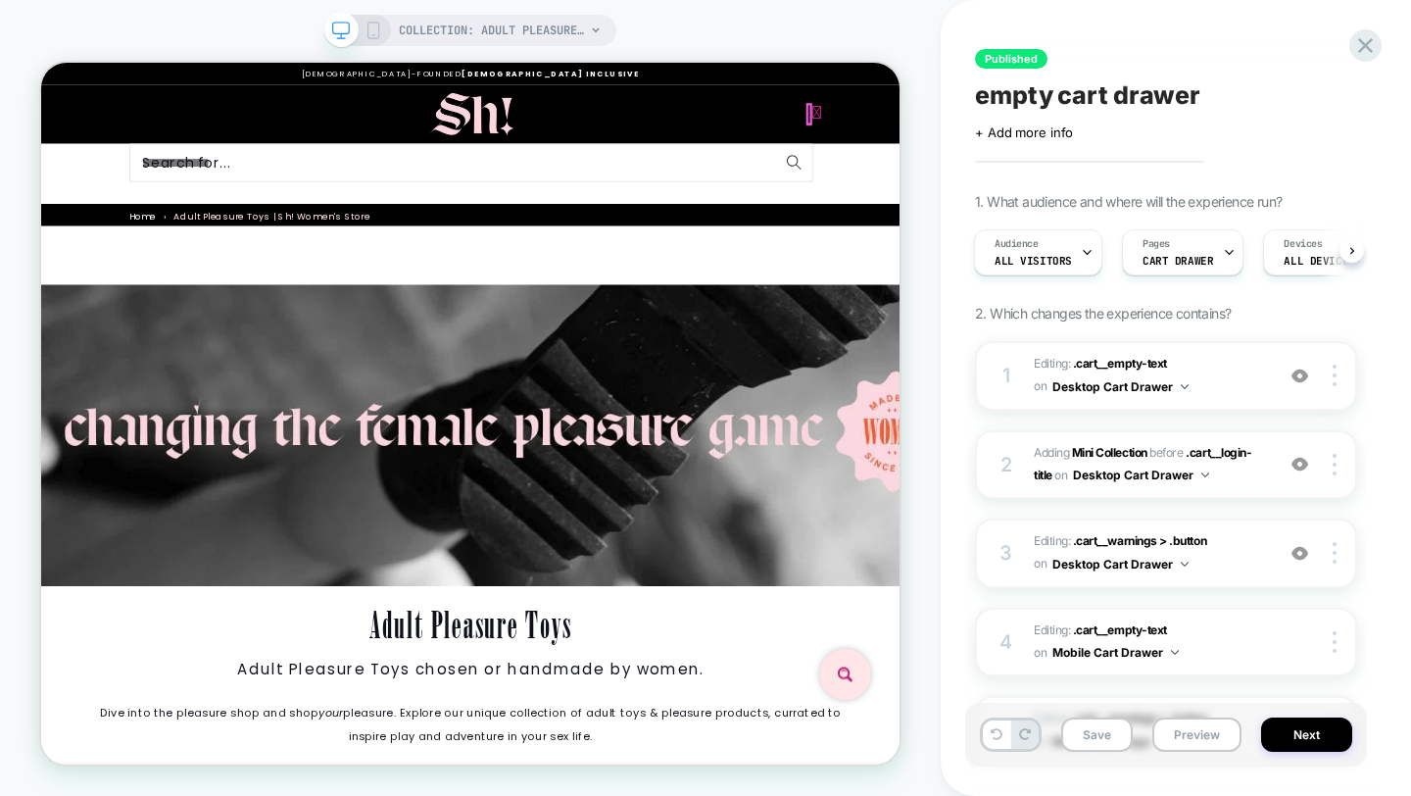
click at [1070, 130] on icon at bounding box center [1076, 129] width 13 height 25
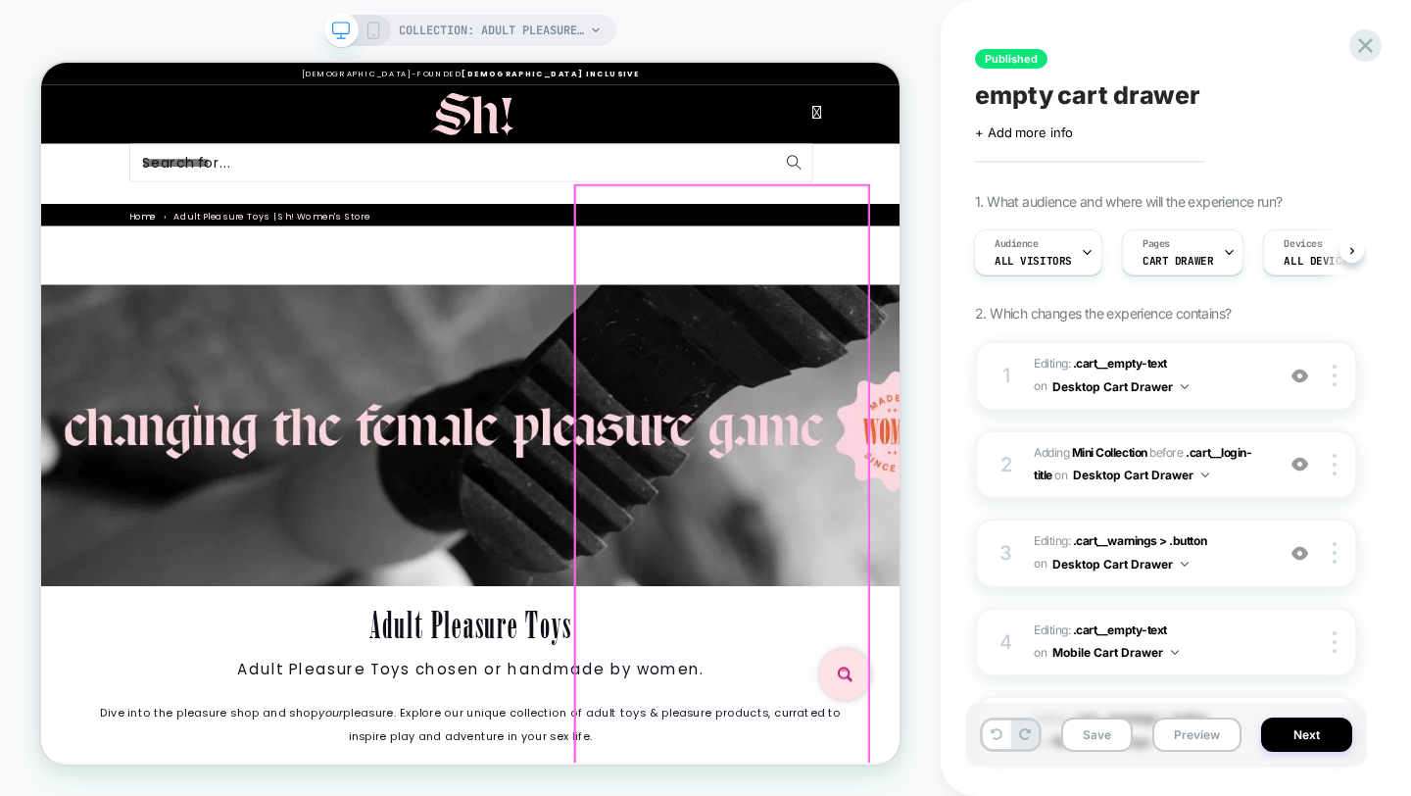
scroll to position [811, 0]
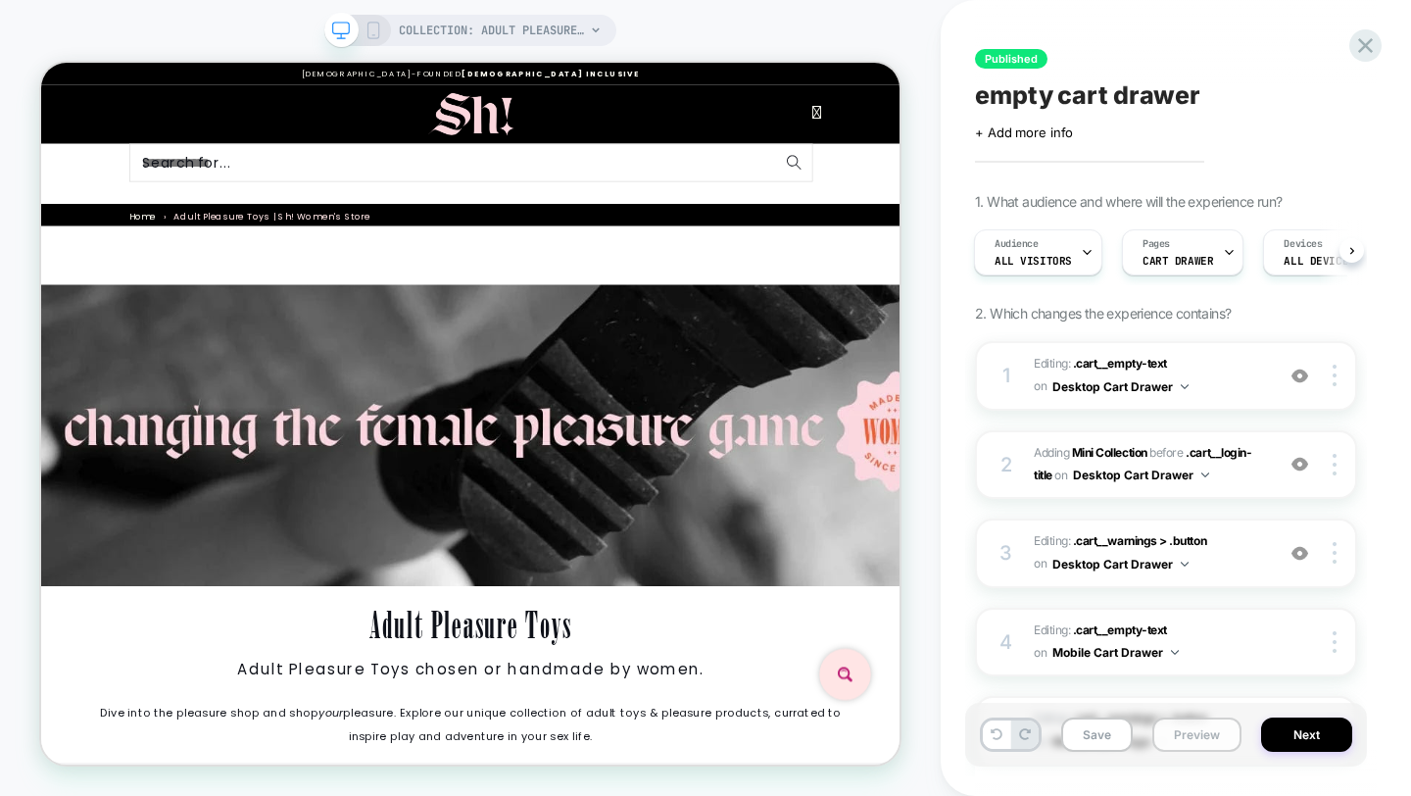
drag, startPoint x: 1178, startPoint y: 734, endPoint x: 1123, endPoint y: 640, distance: 108.9
click at [1178, 734] on button "Preview" at bounding box center [1197, 734] width 89 height 34
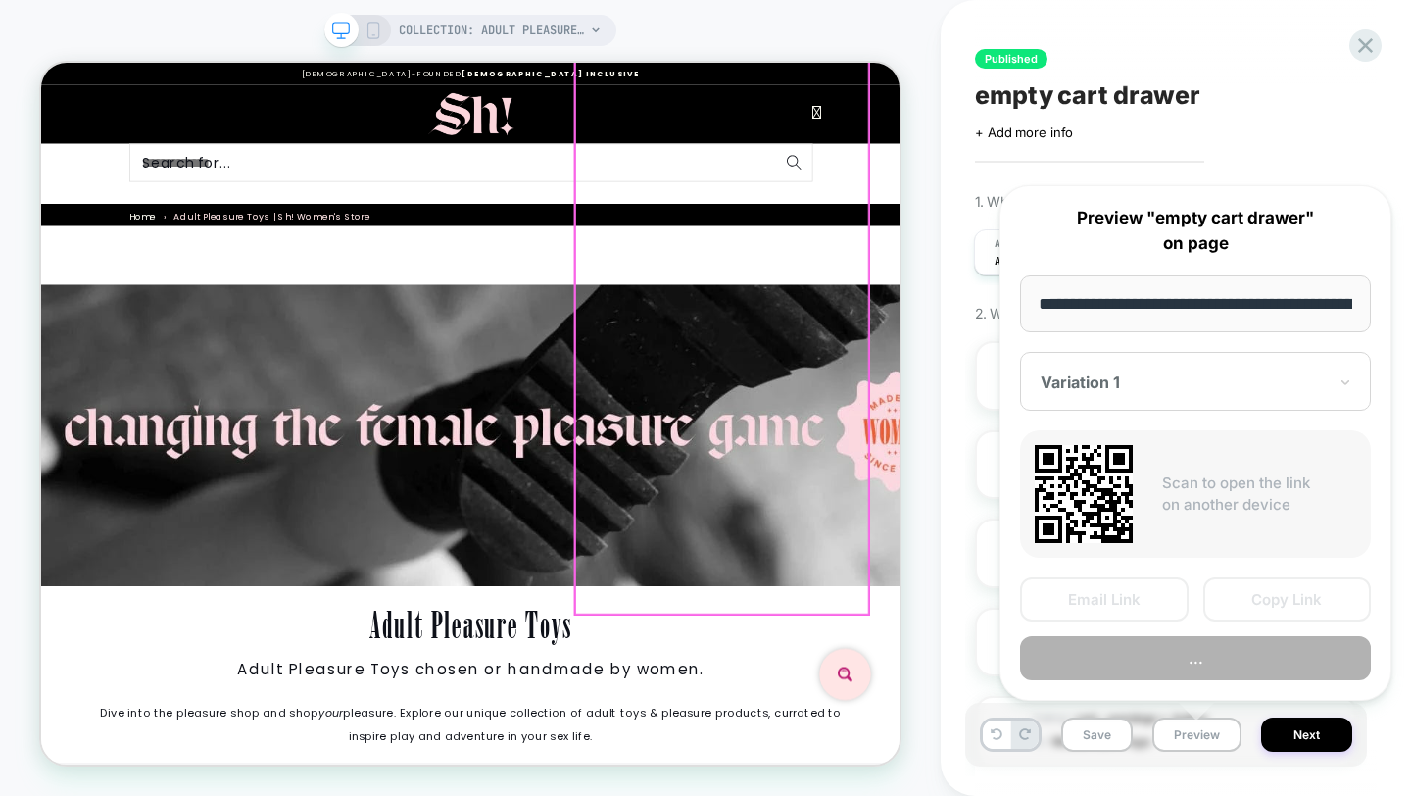
scroll to position [0, 170]
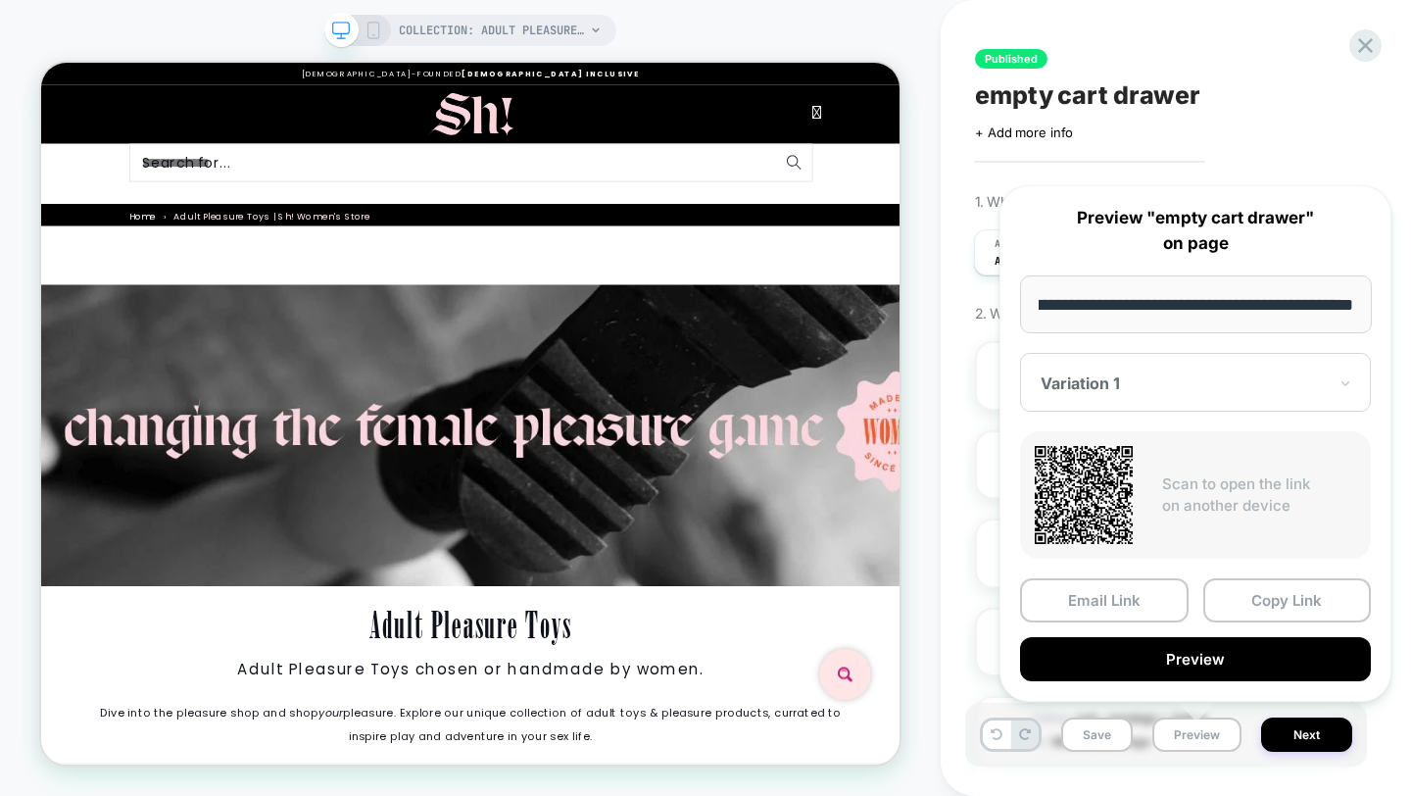
click at [1189, 663] on button "Preview" at bounding box center [1195, 659] width 351 height 44
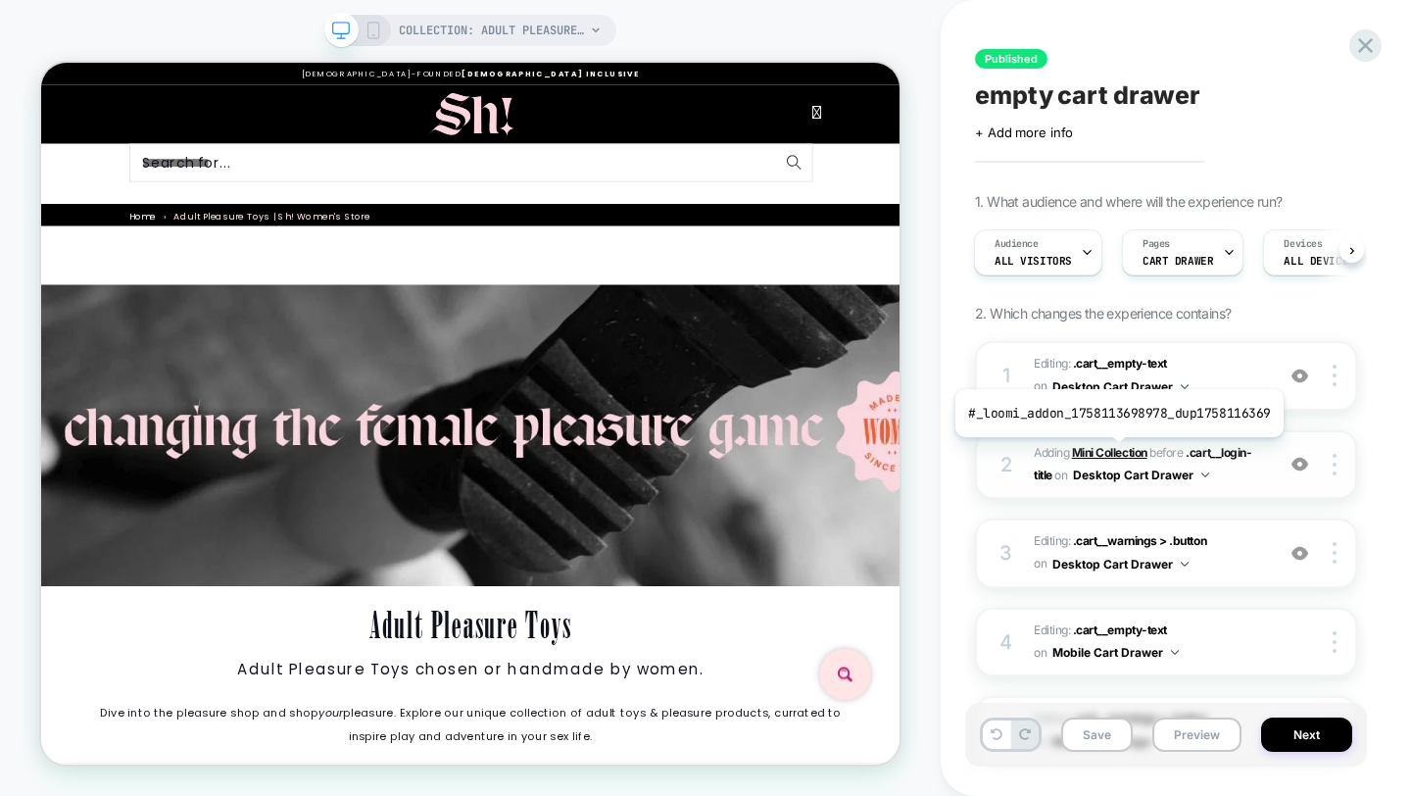
click at [1115, 452] on b "Mini Collection" at bounding box center [1109, 452] width 75 height 15
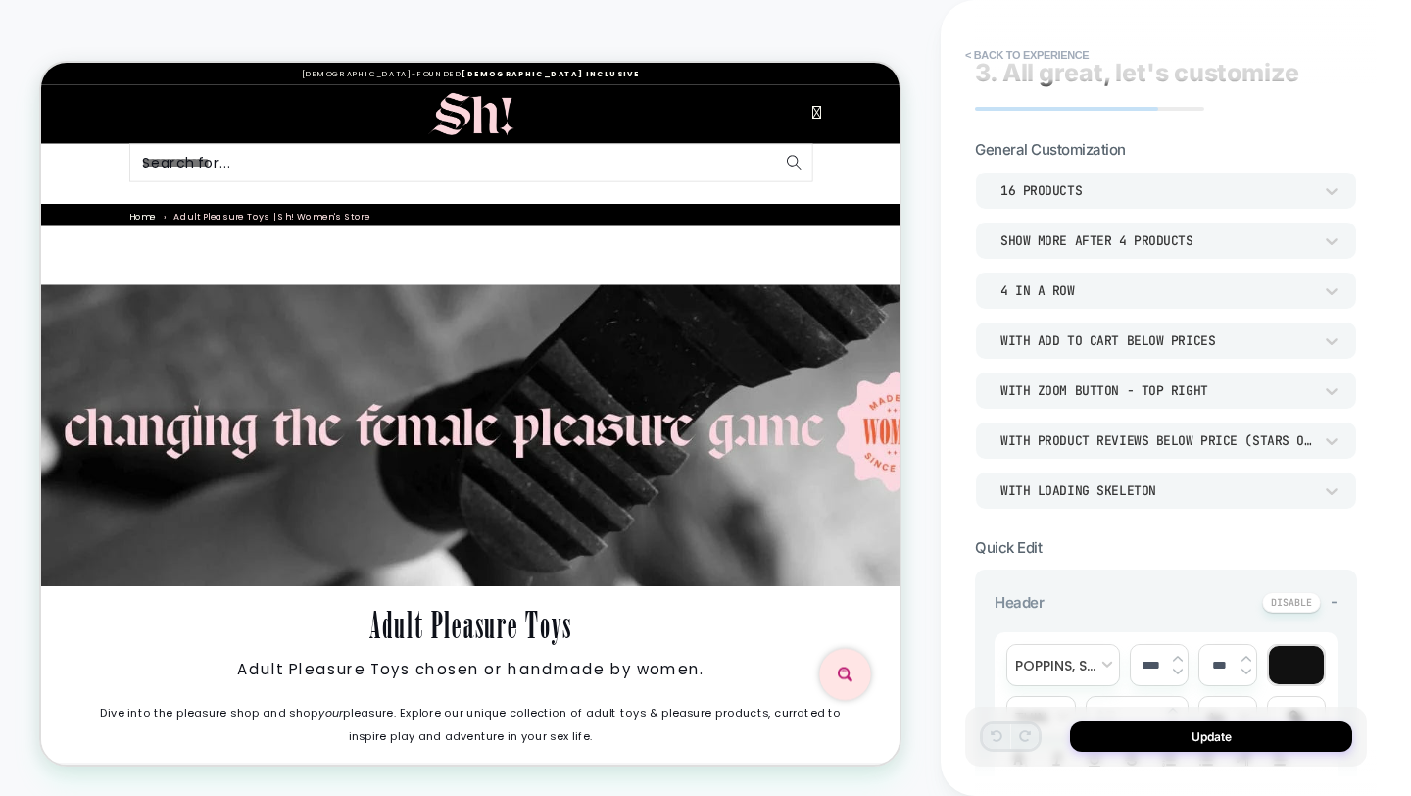
scroll to position [0, 0]
click at [1329, 240] on icon at bounding box center [1332, 241] width 12 height 7
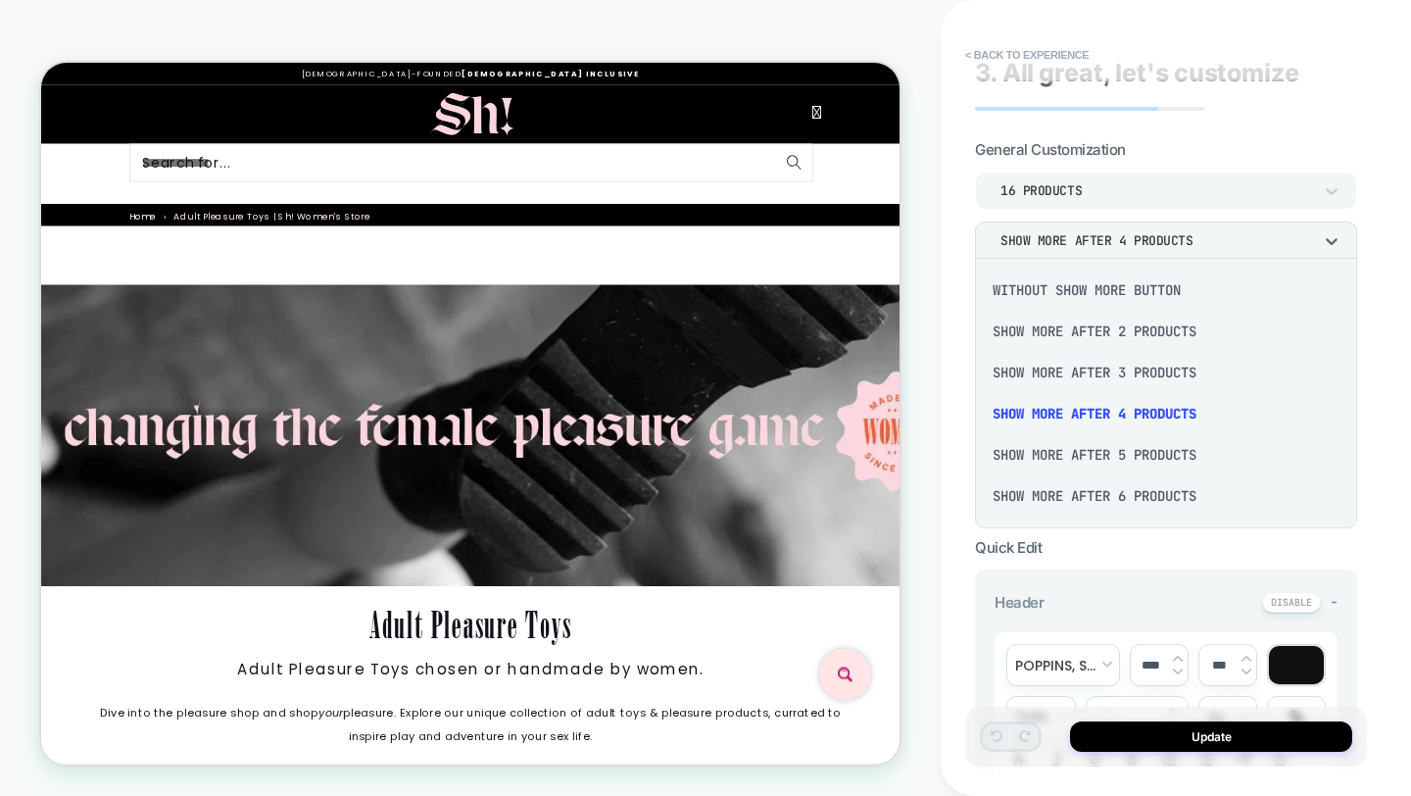
drag, startPoint x: 1143, startPoint y: 493, endPoint x: 1122, endPoint y: 500, distance: 21.7
click at [1143, 493] on div "Show more after 6 Products" at bounding box center [1166, 495] width 367 height 41
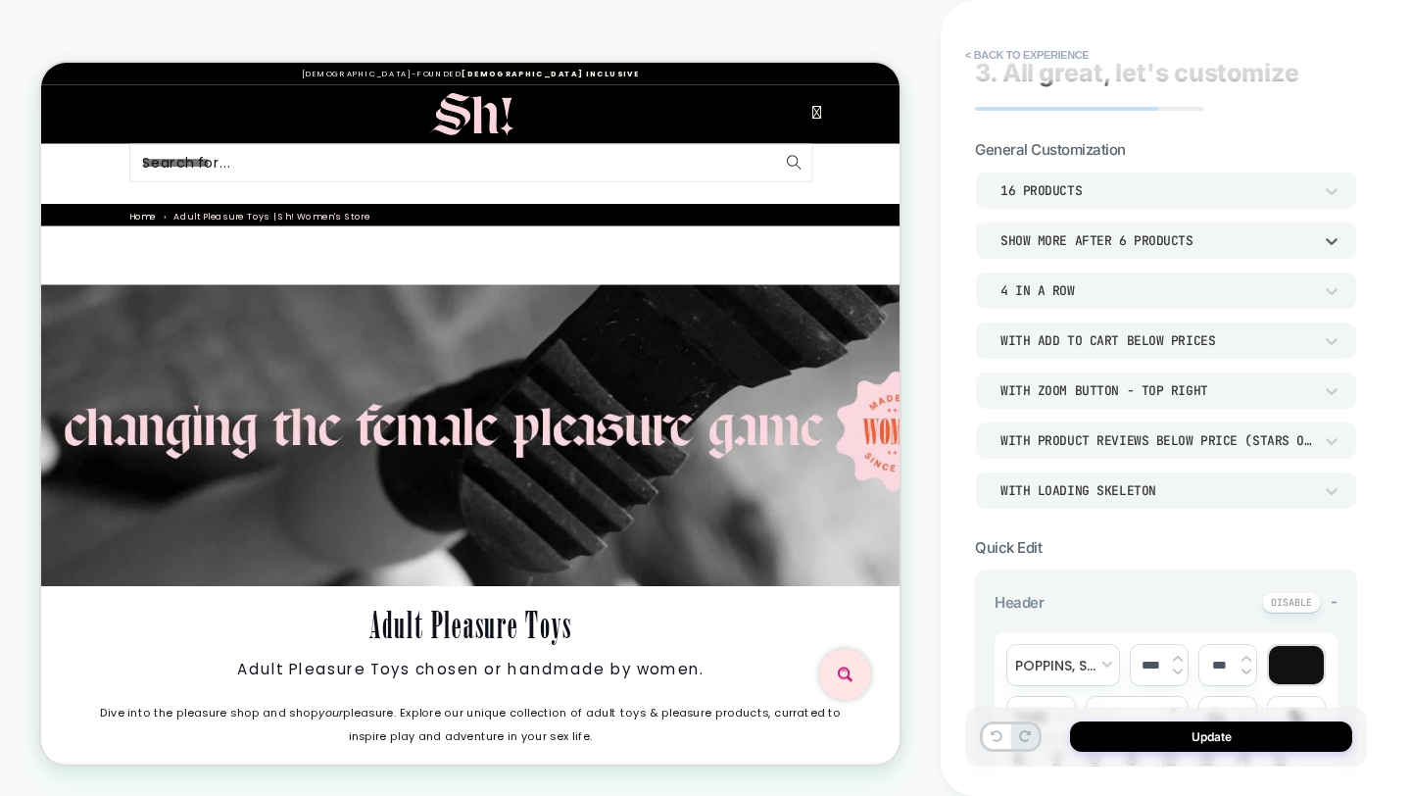
scroll to position [811, 0]
click at [1334, 195] on icon at bounding box center [1332, 191] width 20 height 20
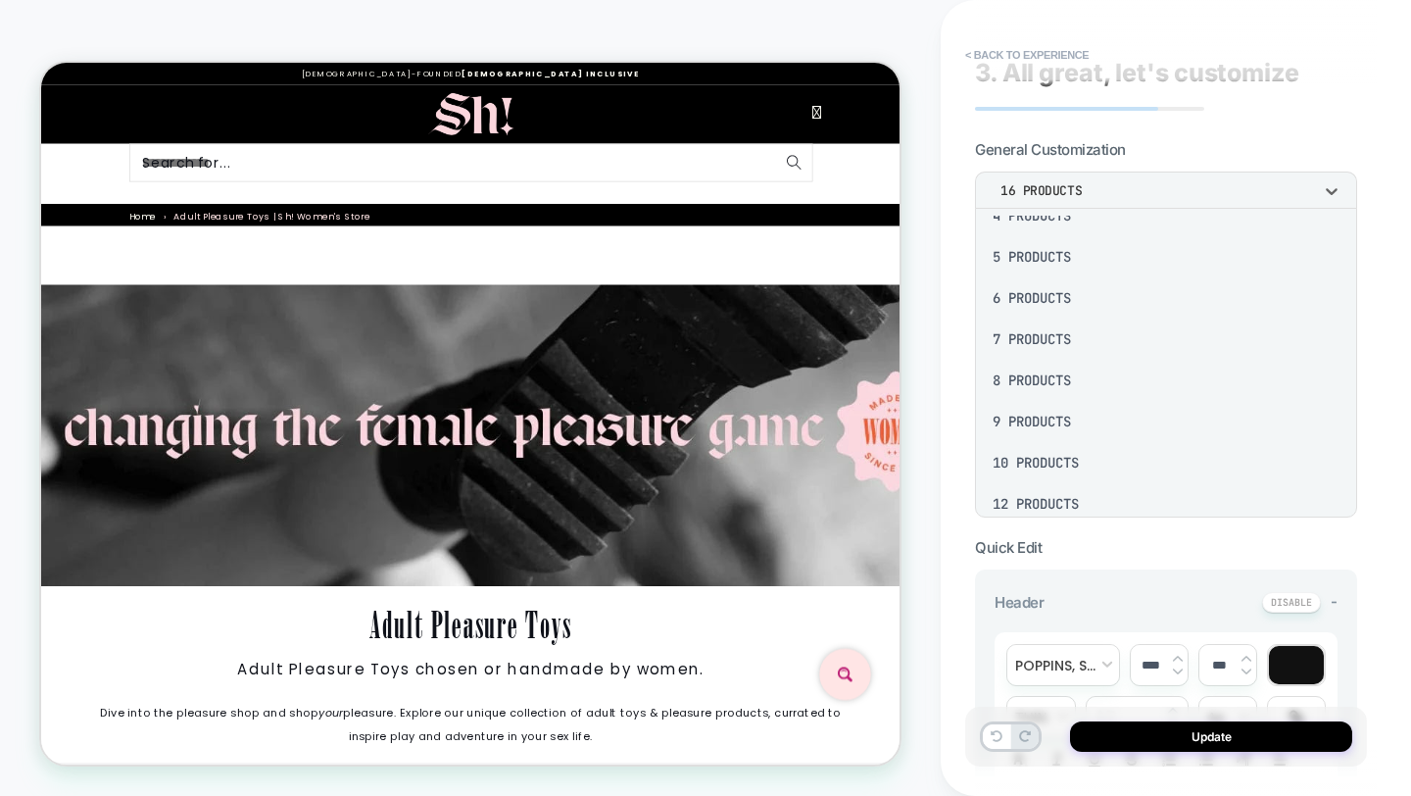
scroll to position [255, 0]
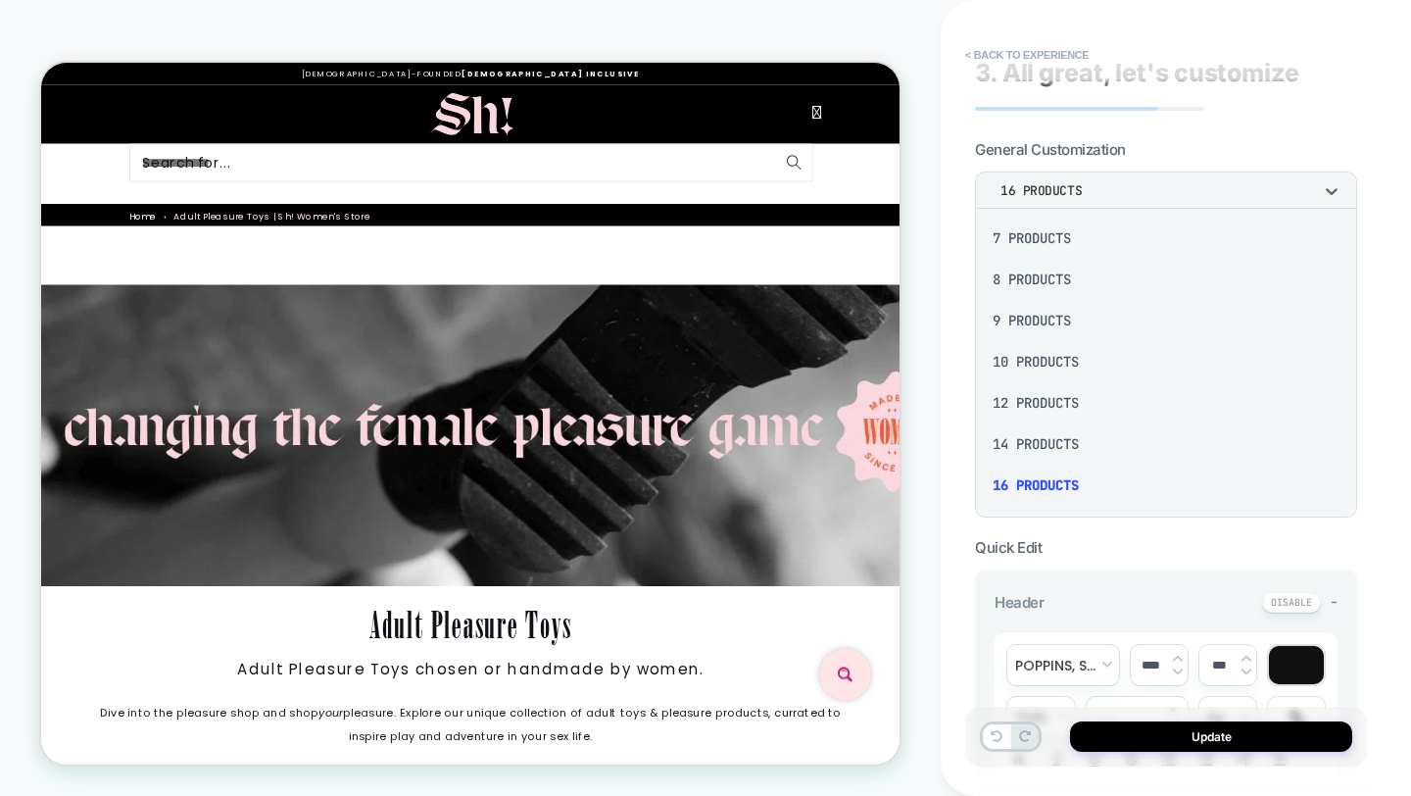
click at [1057, 393] on div "12 Products" at bounding box center [1166, 402] width 367 height 41
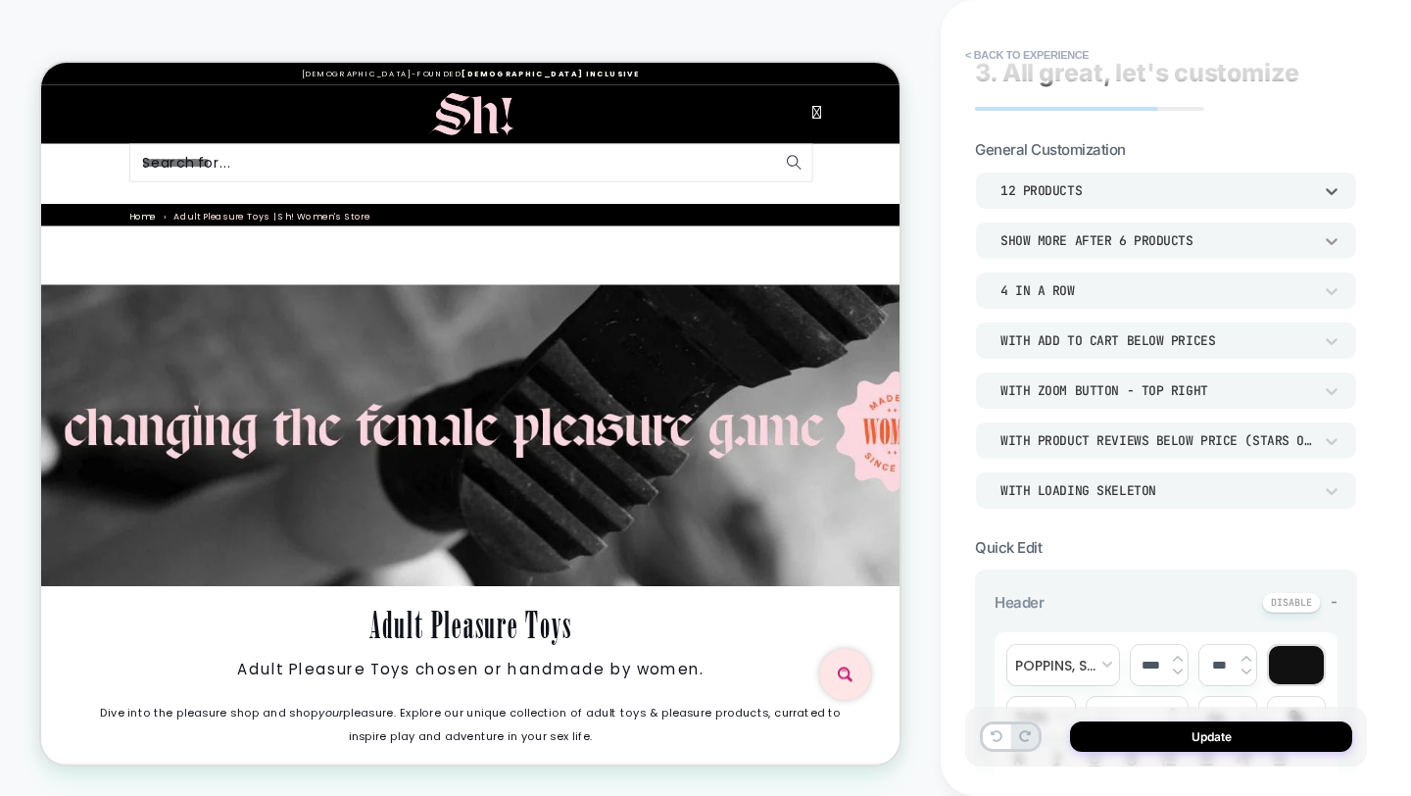
scroll to position [811, 0]
click at [1330, 236] on icon at bounding box center [1332, 241] width 20 height 20
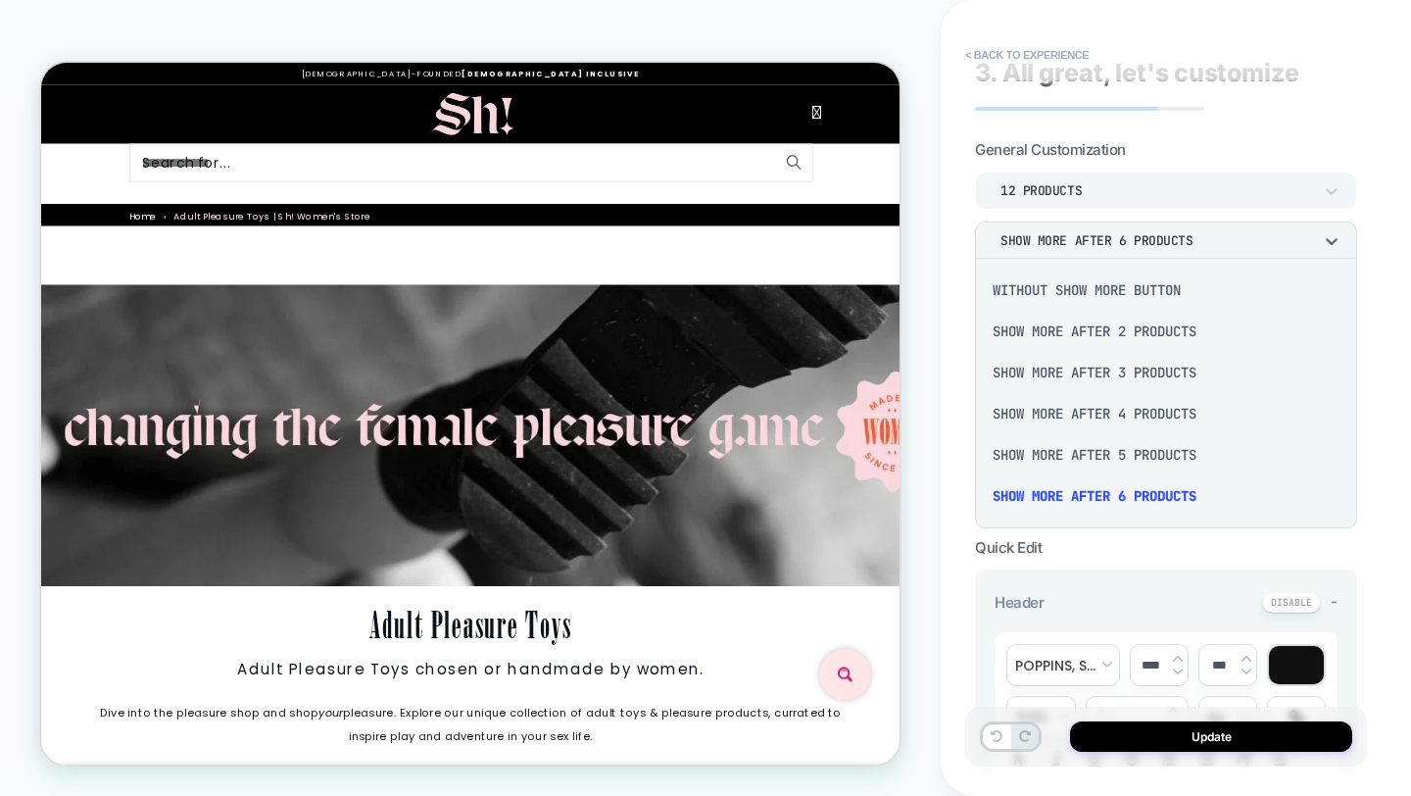
click at [1153, 285] on div "Without Show more button" at bounding box center [1166, 290] width 367 height 41
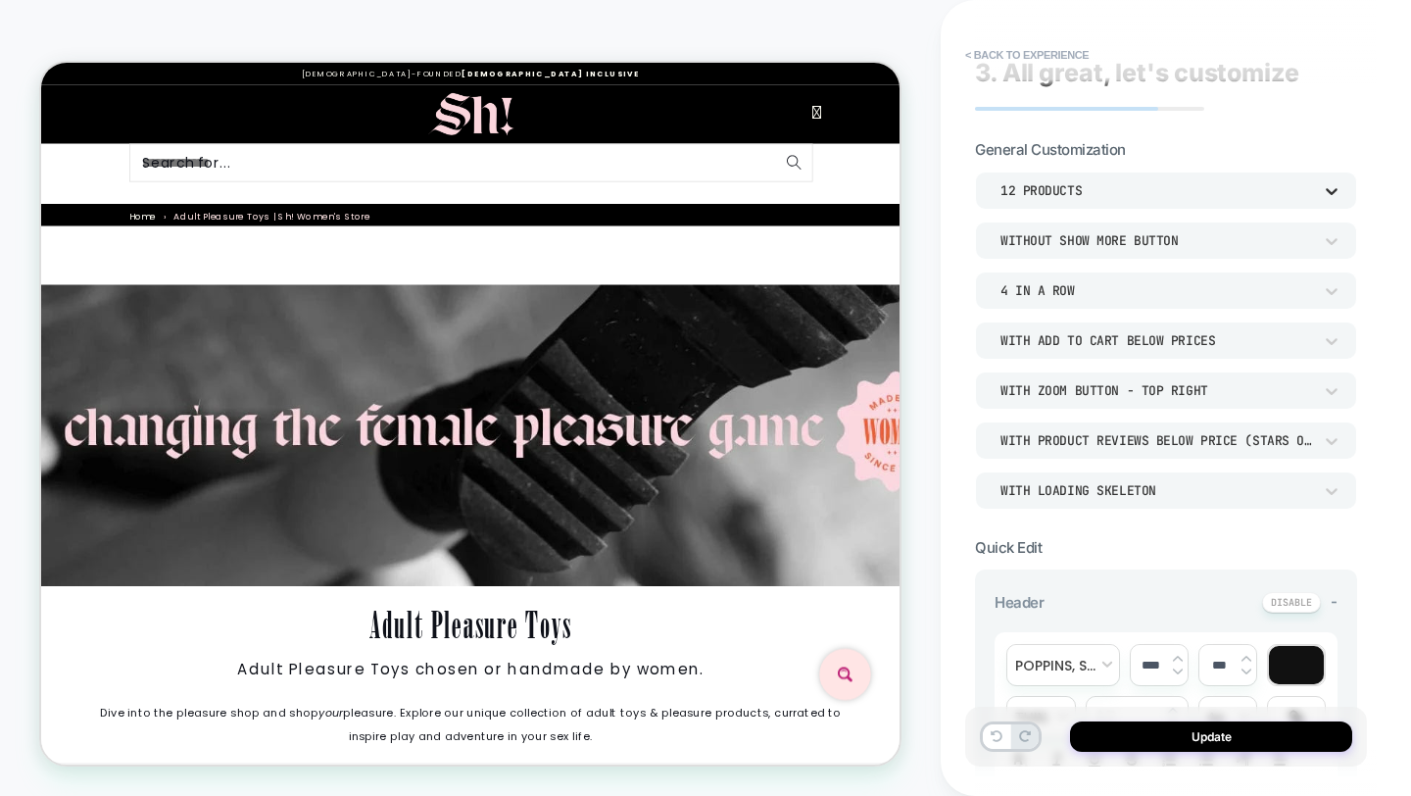
click at [1333, 184] on icon at bounding box center [1332, 191] width 20 height 20
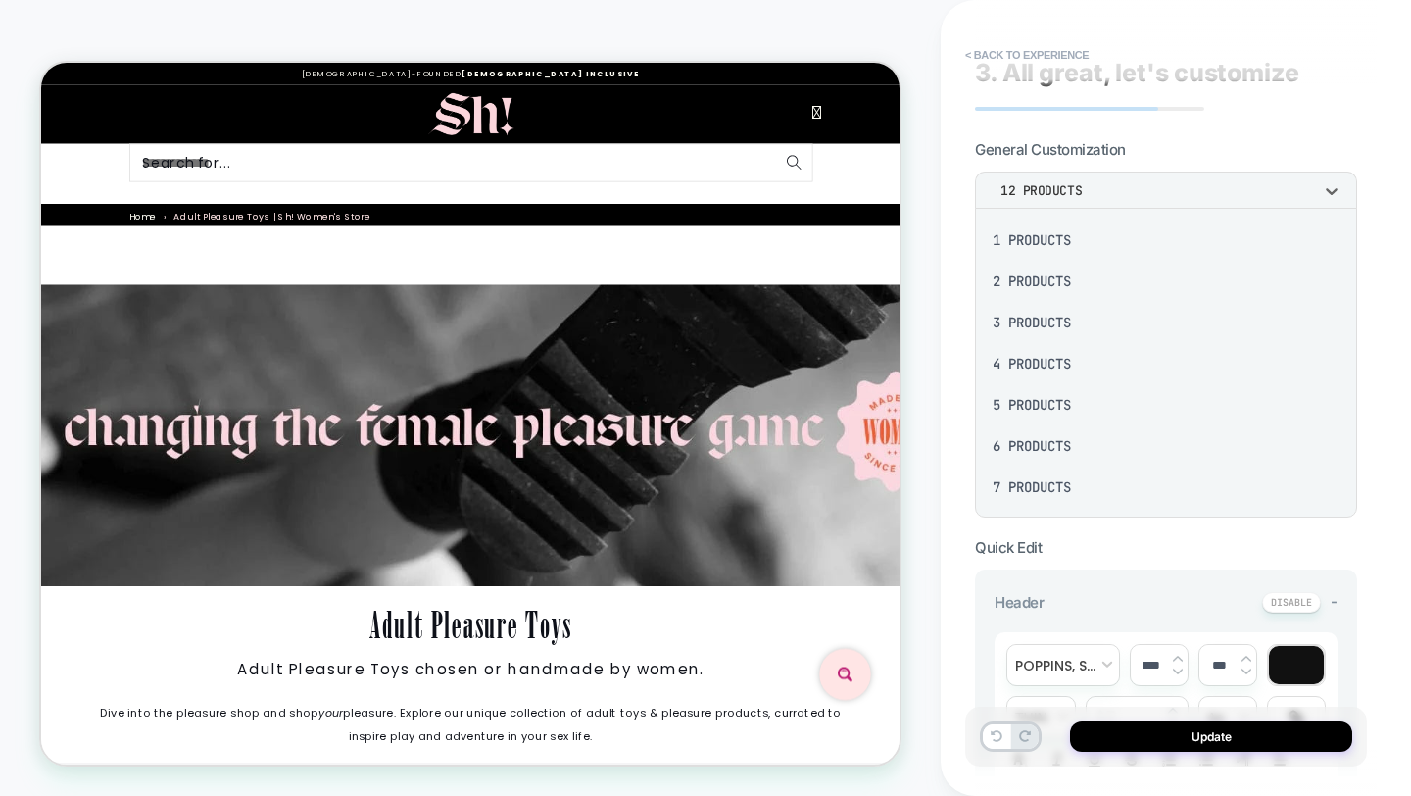
scroll to position [255, 0]
click at [1050, 487] on div "16 Products" at bounding box center [1166, 485] width 367 height 41
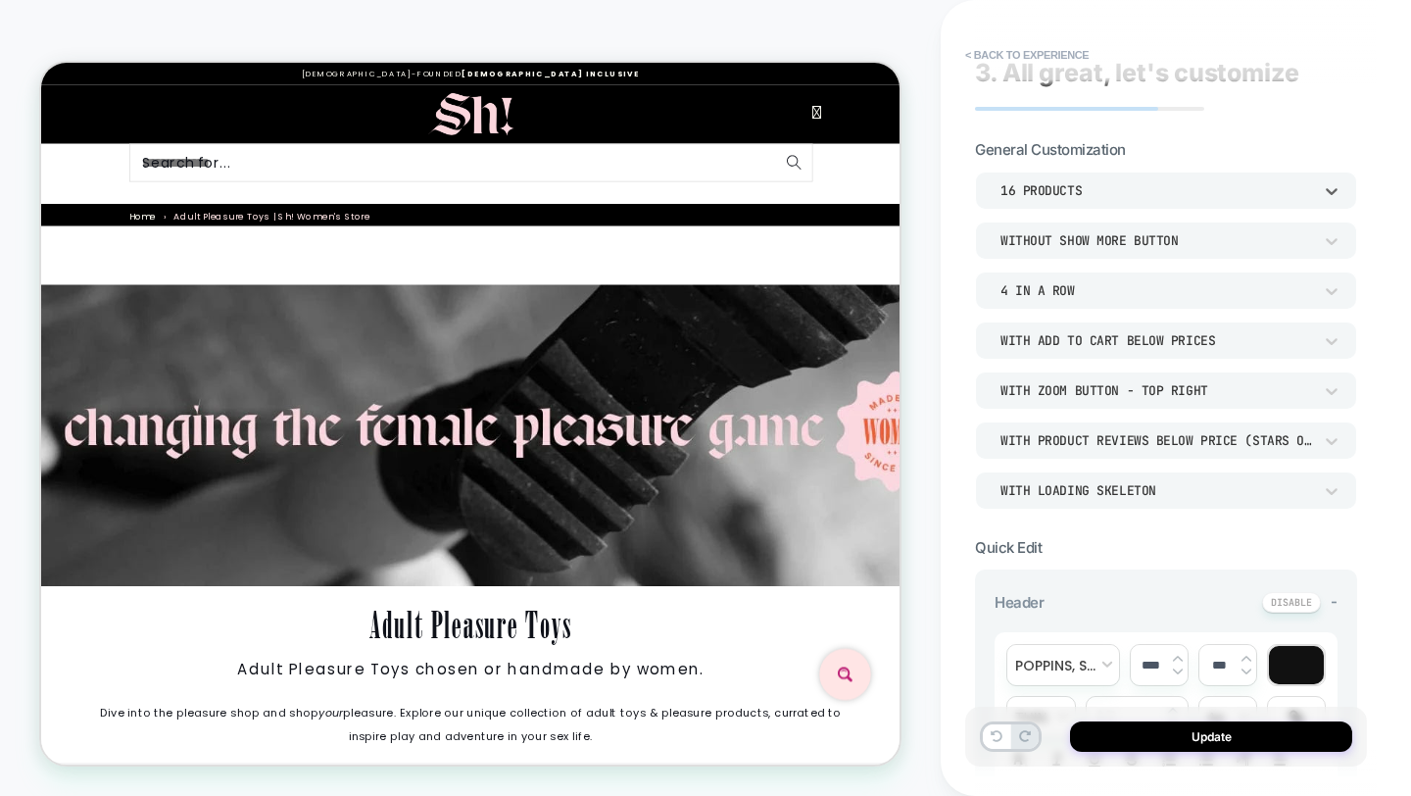
scroll to position [811, 0]
click at [1339, 234] on icon at bounding box center [1332, 241] width 20 height 20
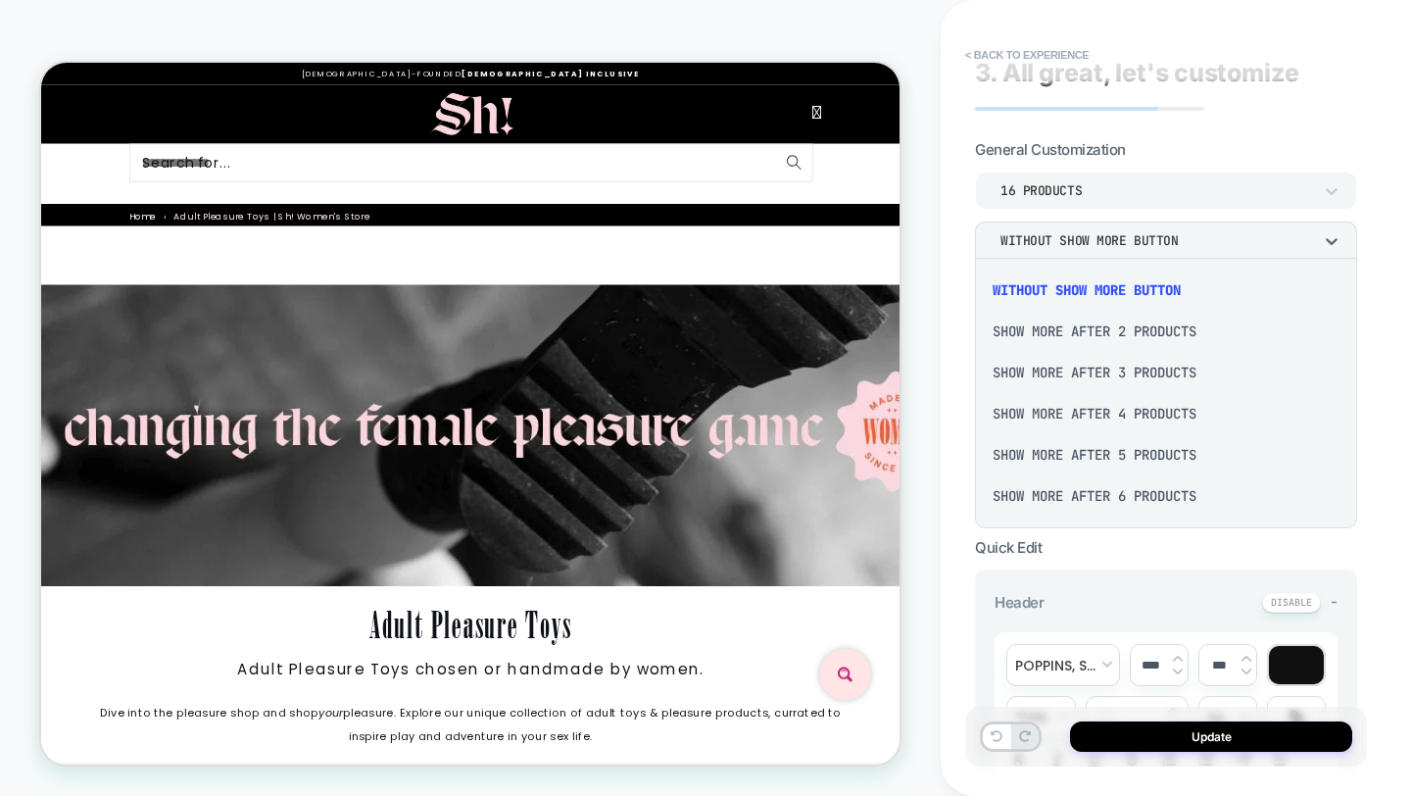
click at [1127, 284] on div "Without Show more button" at bounding box center [1166, 290] width 367 height 41
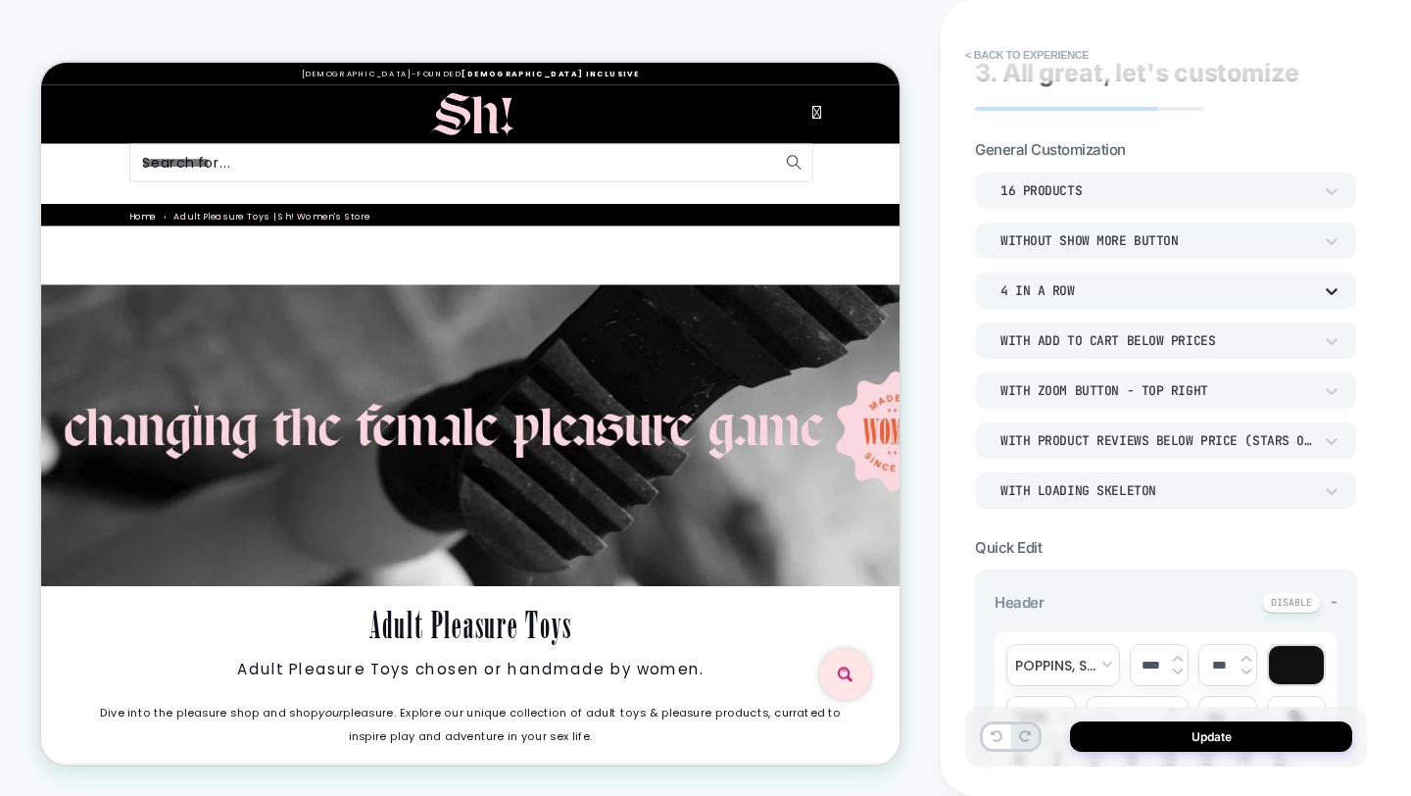
click at [1329, 287] on icon at bounding box center [1332, 291] width 20 height 20
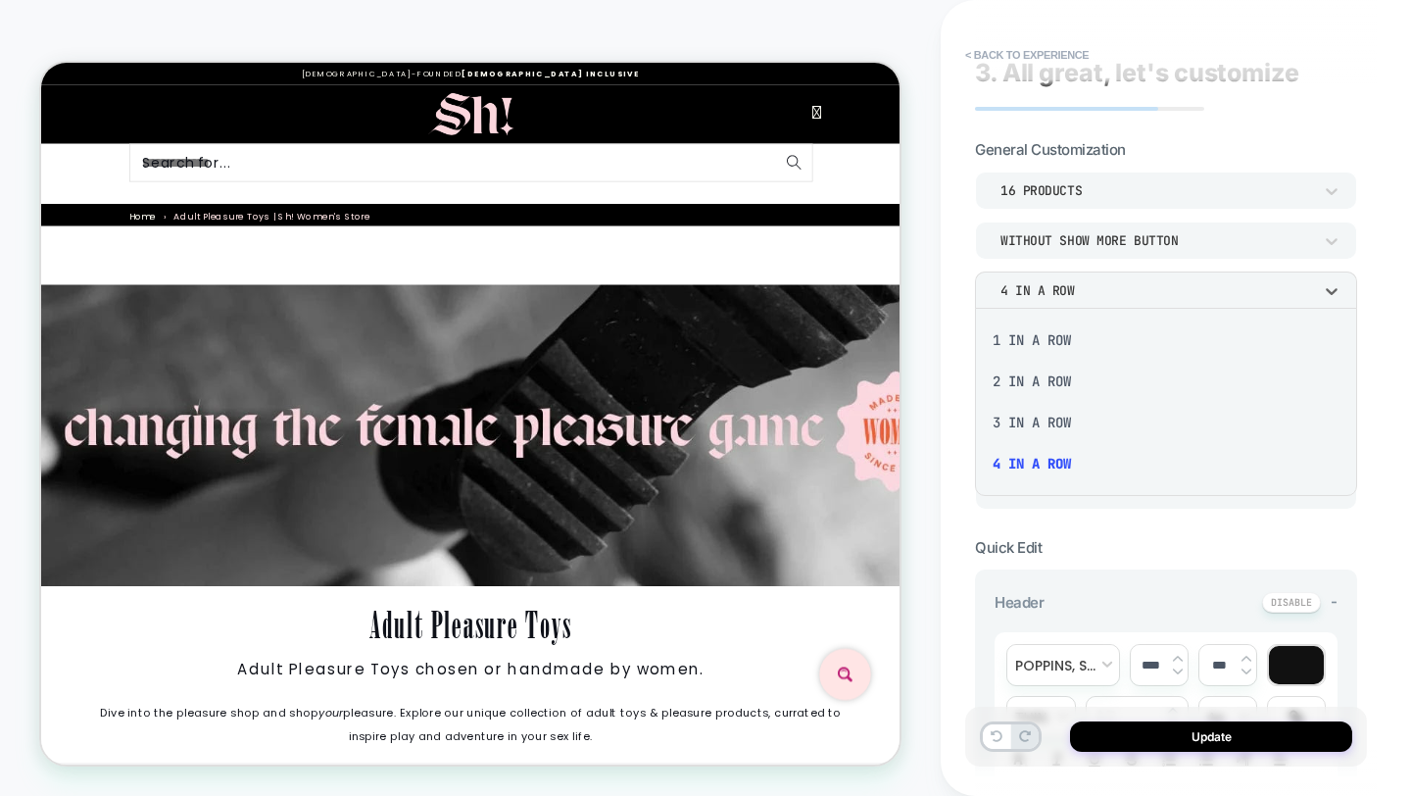
click at [1051, 381] on div "2 In a Row" at bounding box center [1166, 381] width 367 height 41
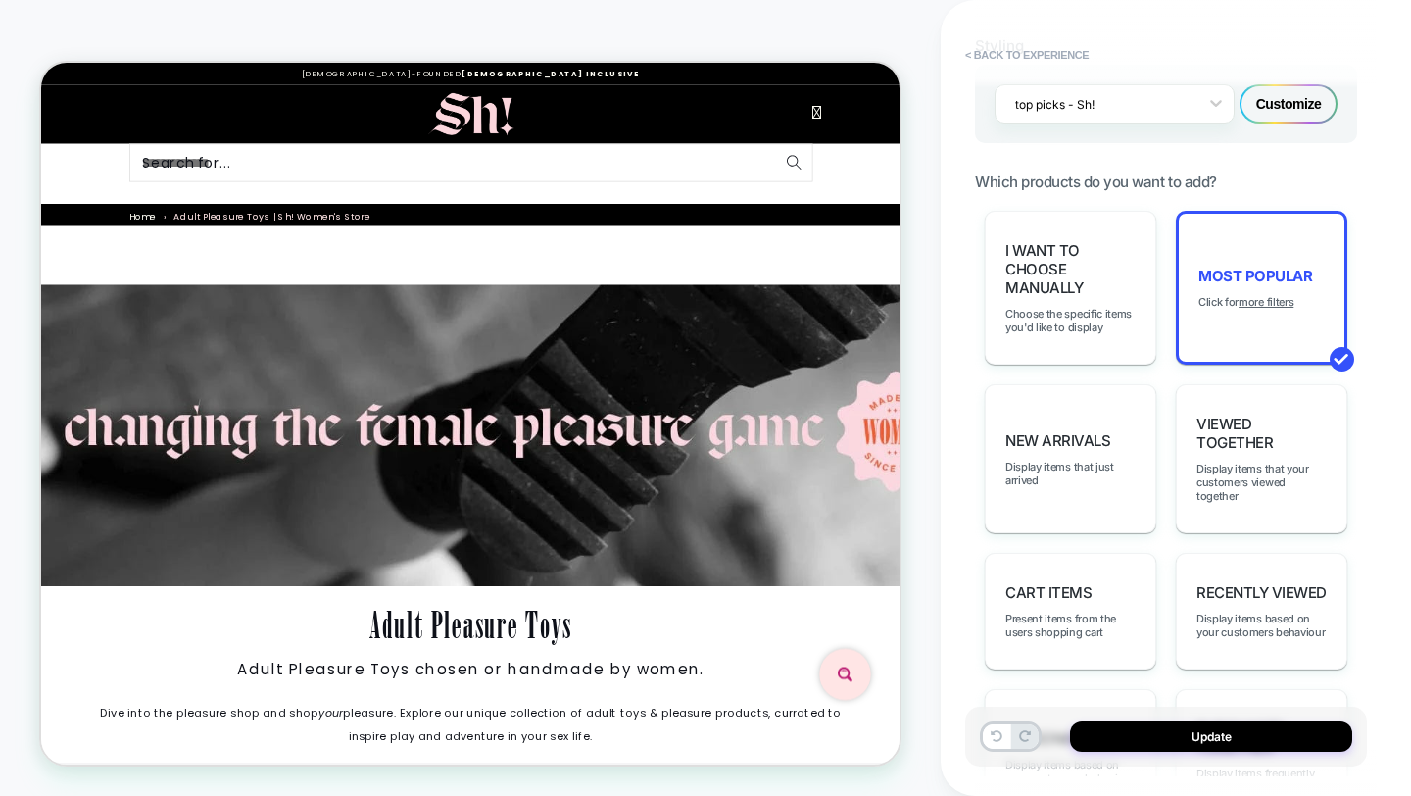
scroll to position [1422, 0]
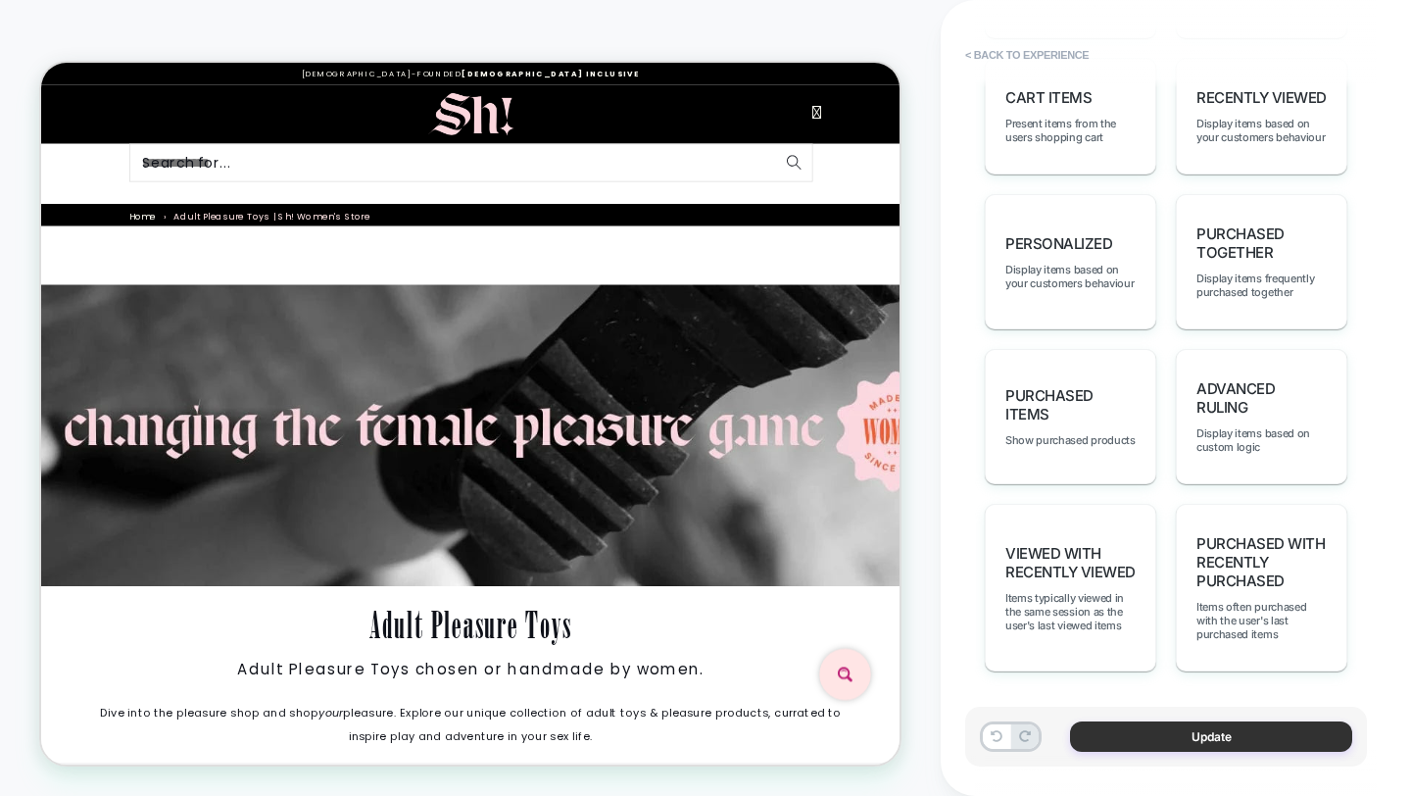
click at [1216, 744] on button "Update" at bounding box center [1211, 736] width 282 height 30
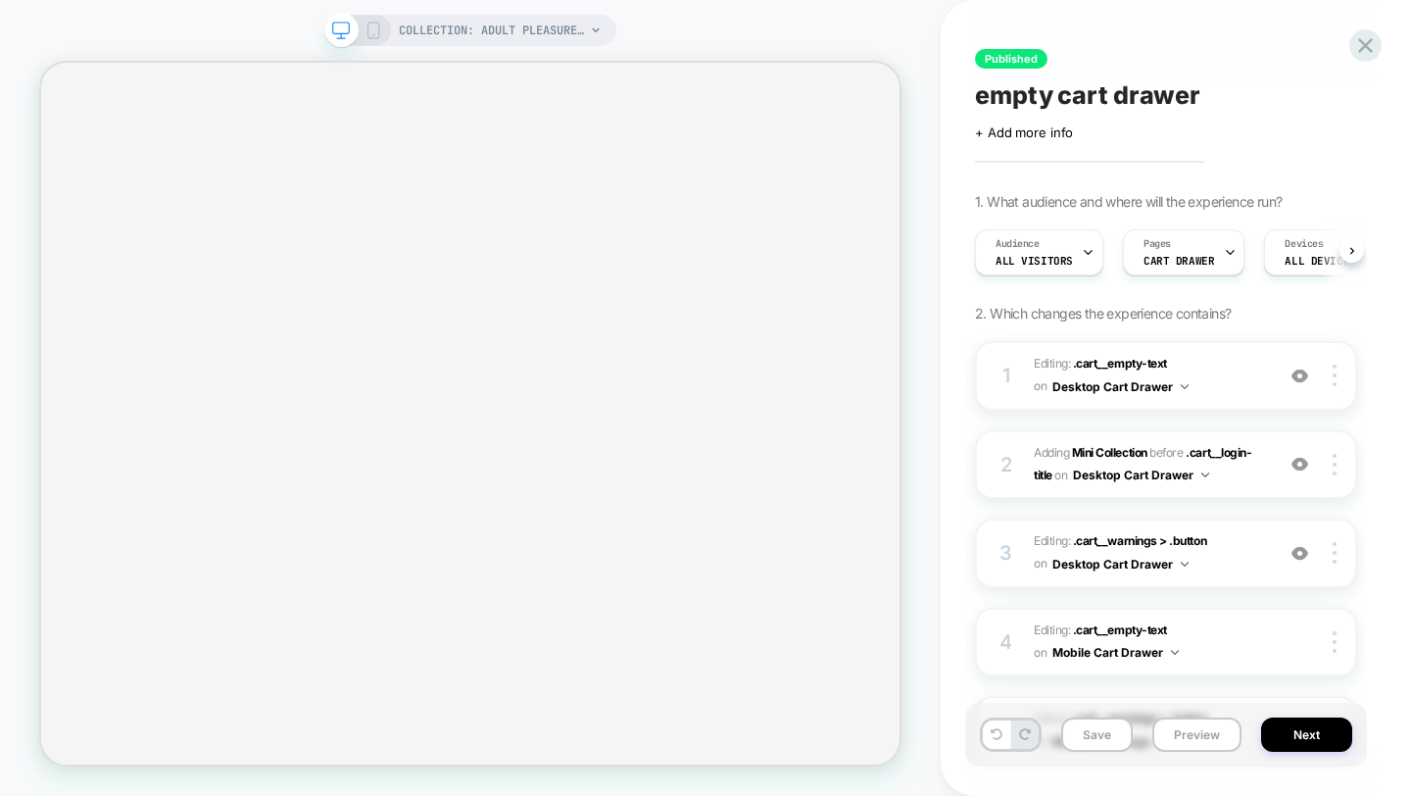
select select "**********"
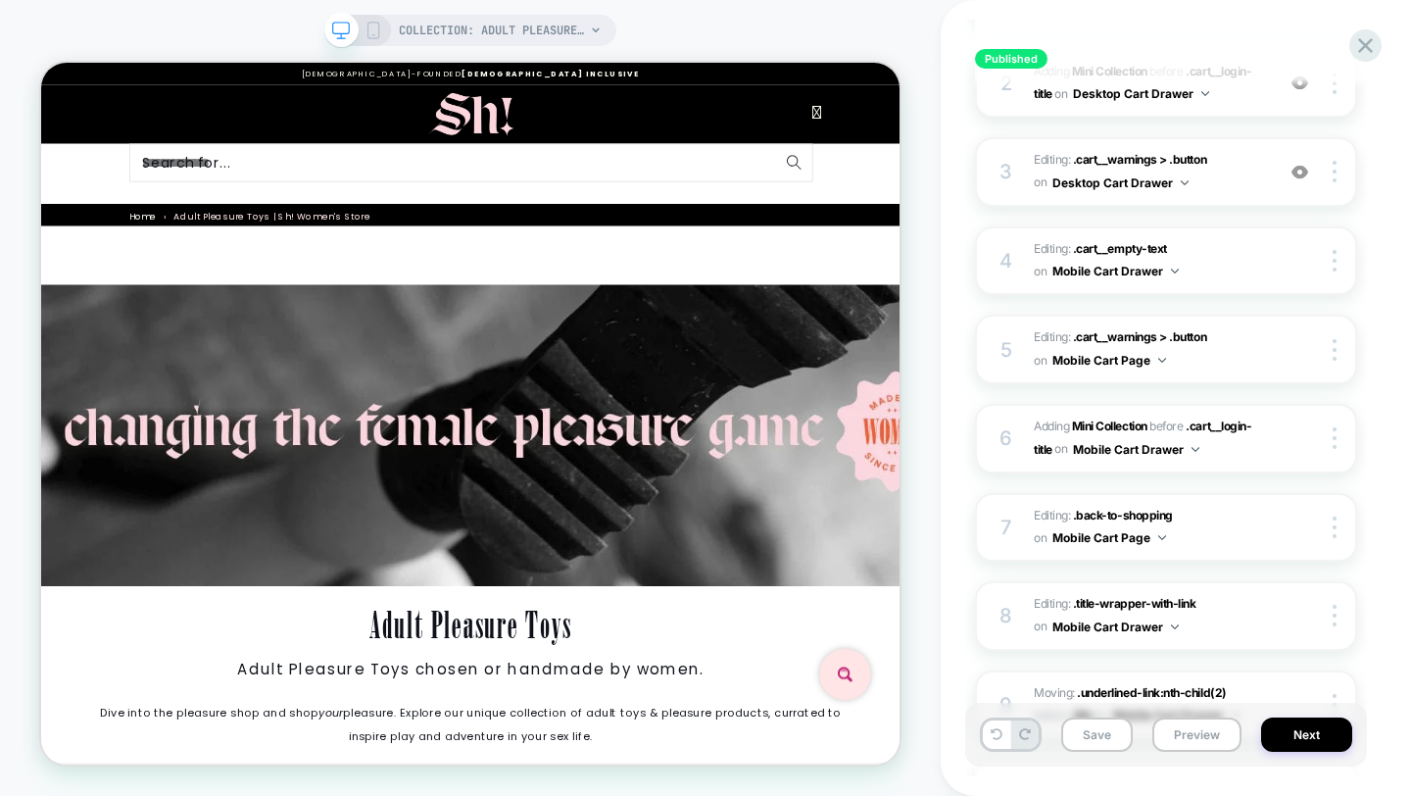
scroll to position [811, 0]
click at [378, 31] on icon at bounding box center [374, 31] width 18 height 18
click at [399, 30] on span "COLLECTION: Adult Pleasure Toys (Category)" at bounding box center [492, 30] width 186 height 31
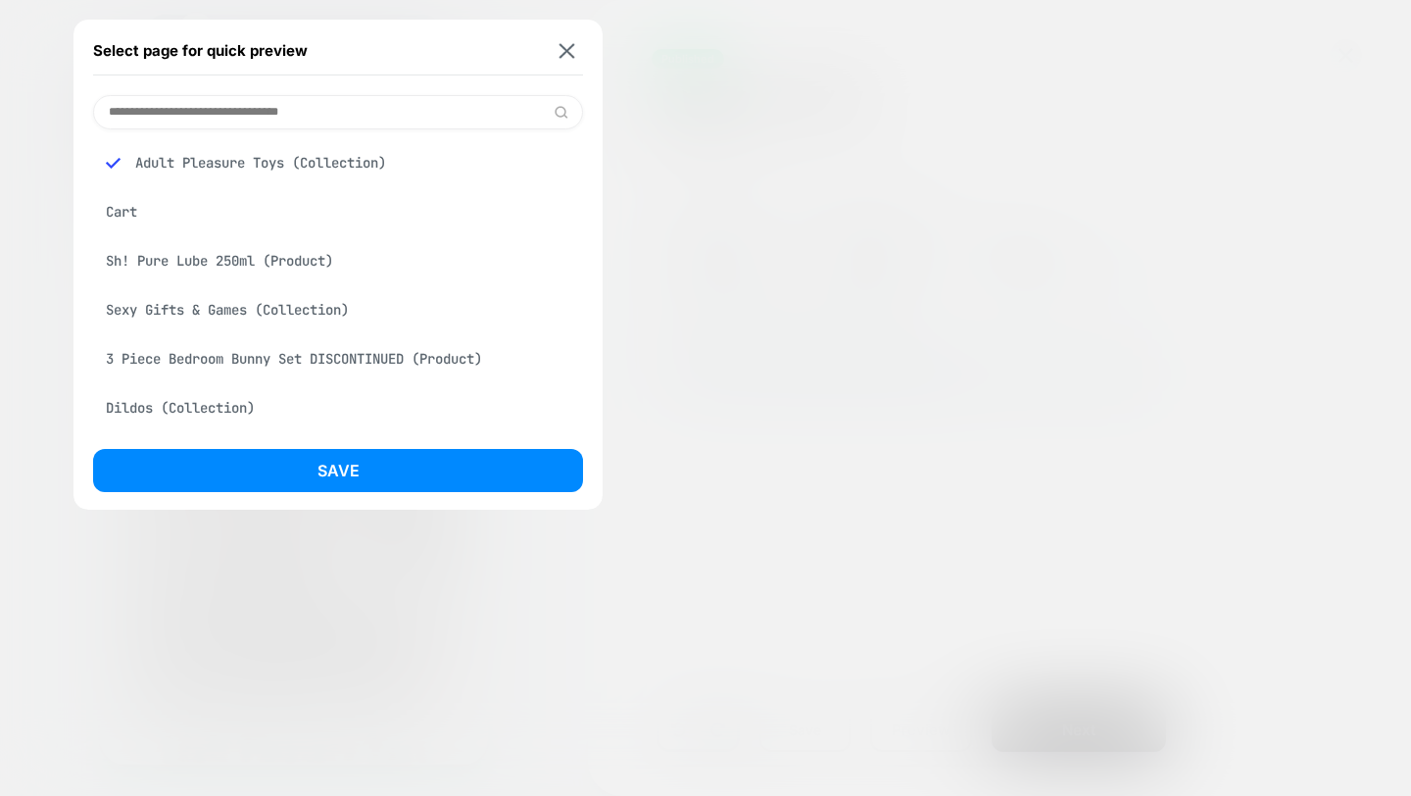
click at [321, 112] on div "COLLECTION: Adult Pleasure Toys (Category) Select page for quick preview Adult …" at bounding box center [705, 398] width 1411 height 796
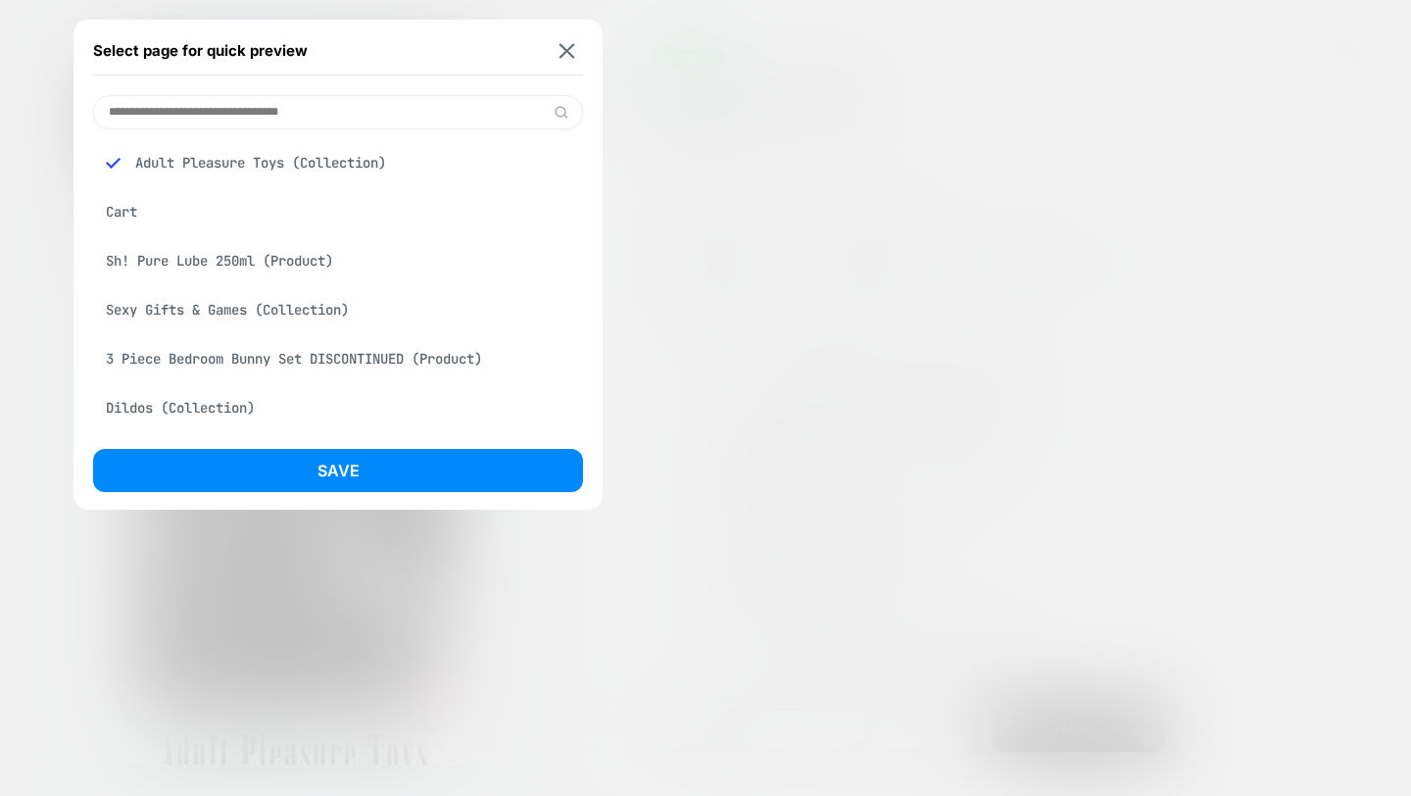
click at [461, 121] on input at bounding box center [338, 112] width 490 height 34
type input "****"
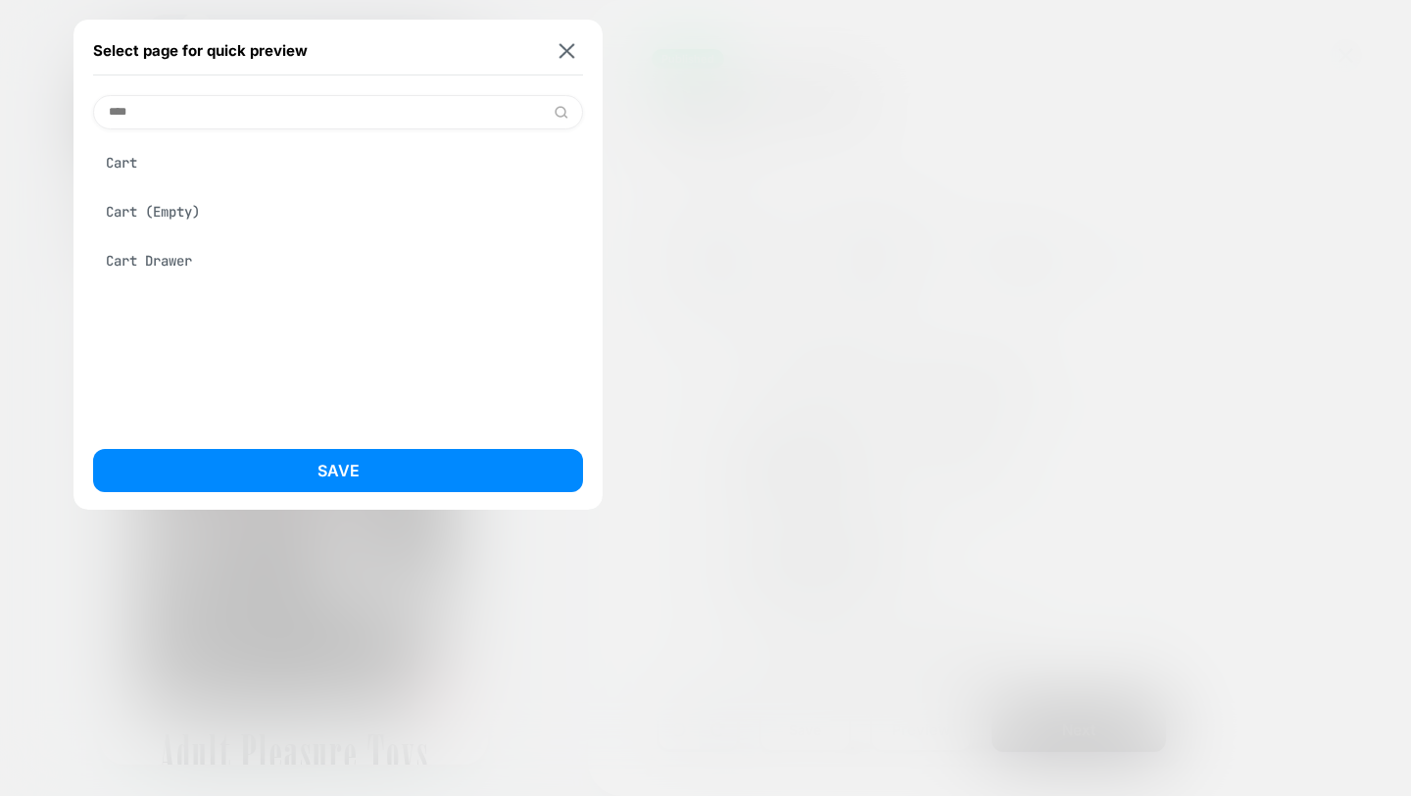
click at [167, 264] on div "Cart Drawer" at bounding box center [338, 260] width 490 height 37
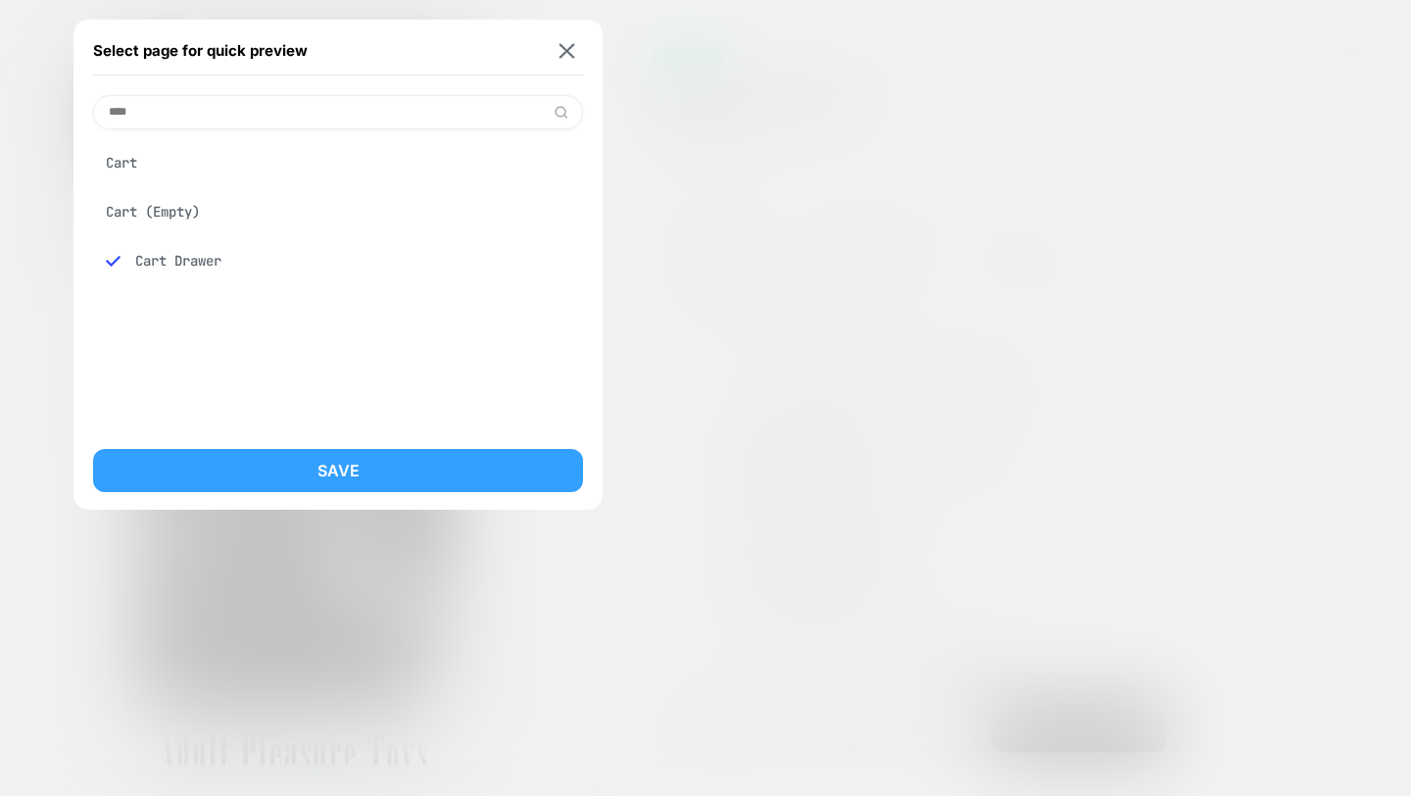
click at [343, 458] on button "Save" at bounding box center [338, 470] width 490 height 43
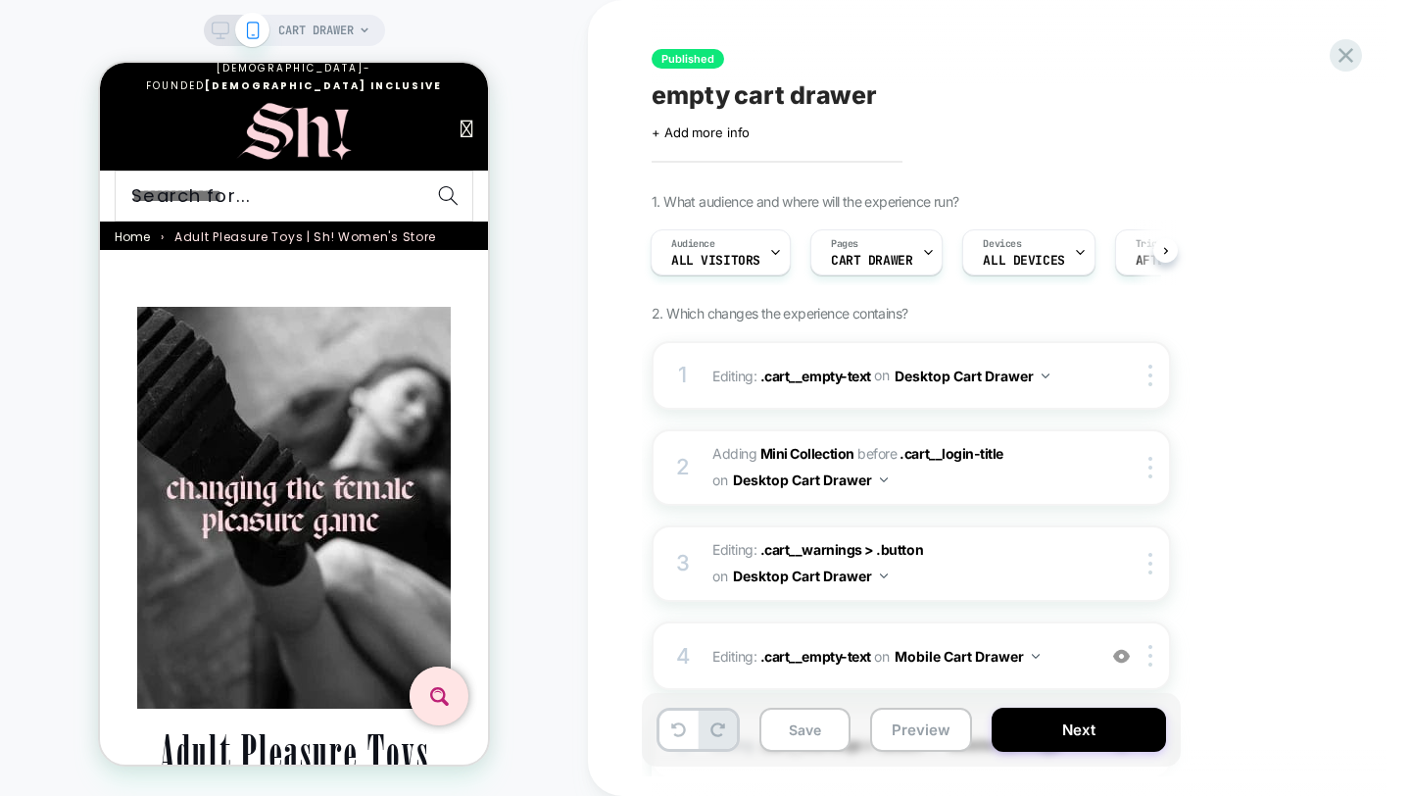
scroll to position [0, 2]
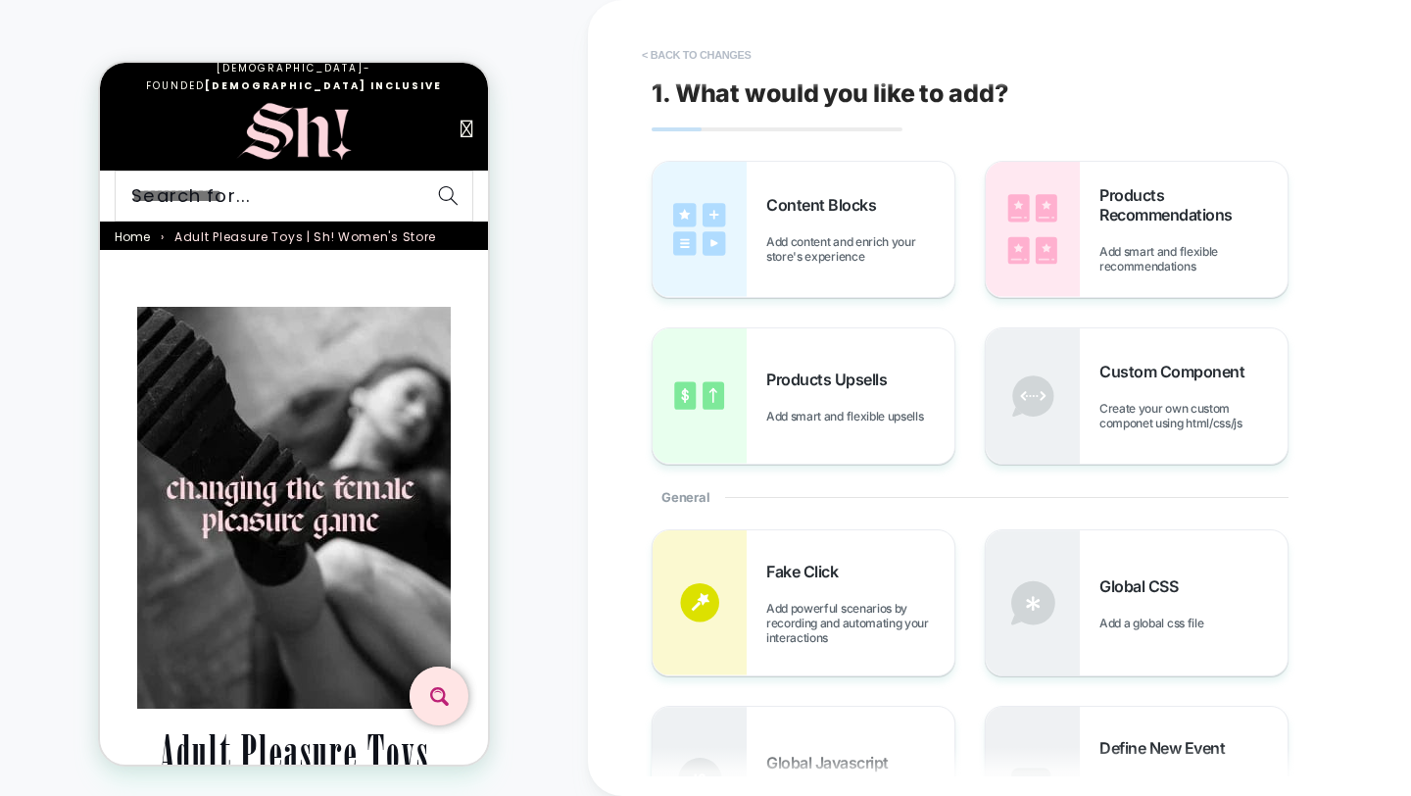
click at [685, 56] on button "< Back to changes" at bounding box center [696, 54] width 129 height 31
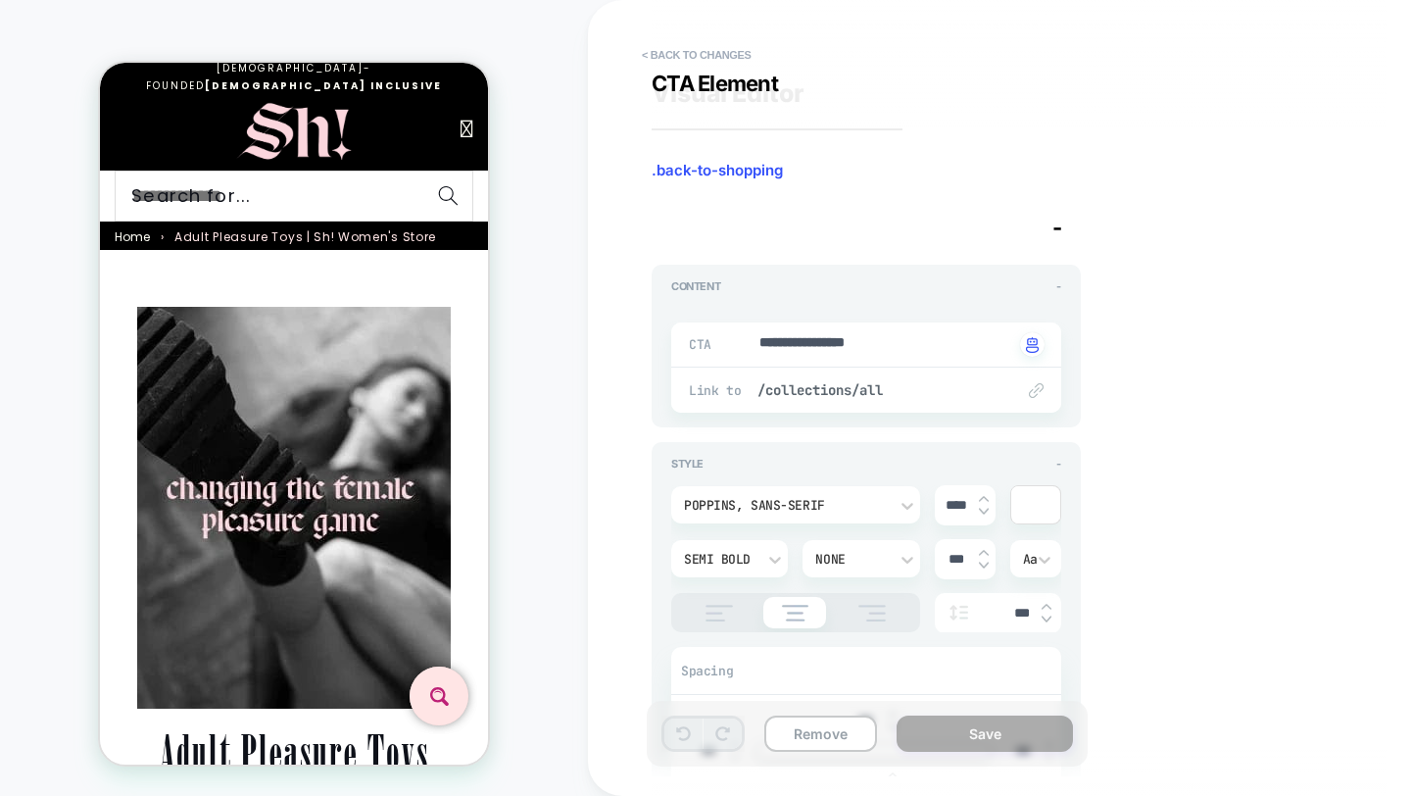
scroll to position [167, 0]
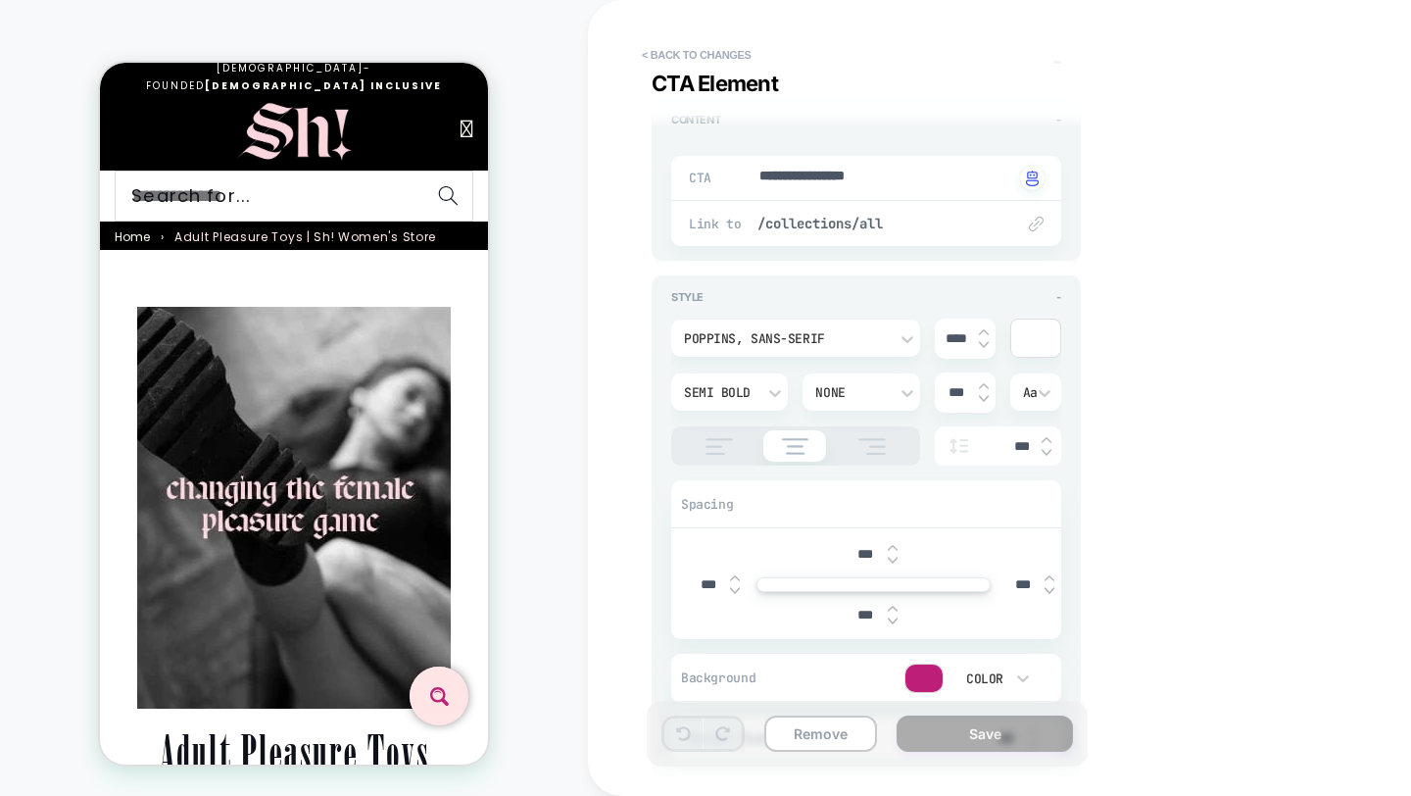
click at [957, 336] on input "****" at bounding box center [957, 338] width 44 height 17
type textarea "*"
type input "***"
type textarea "*"
type input "****"
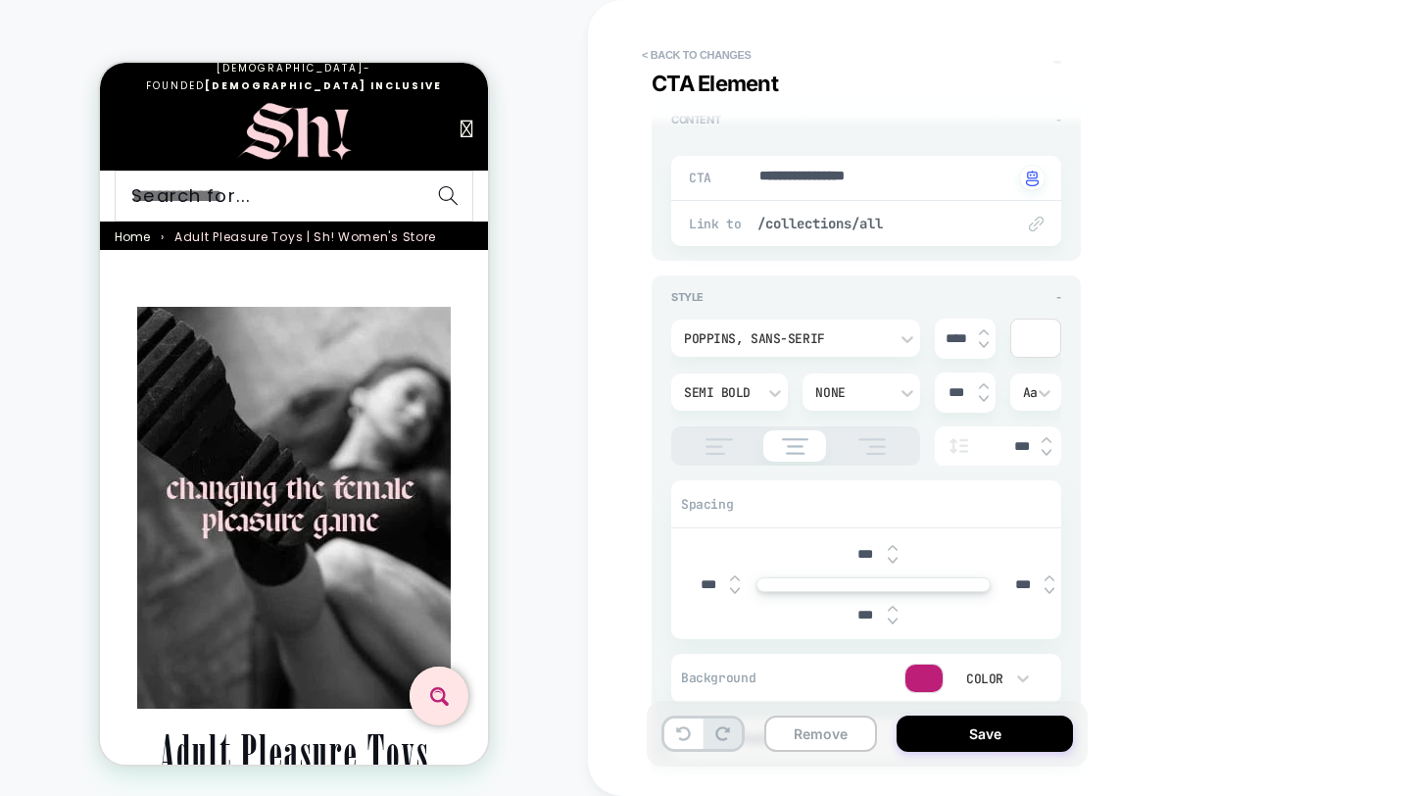
type textarea "*"
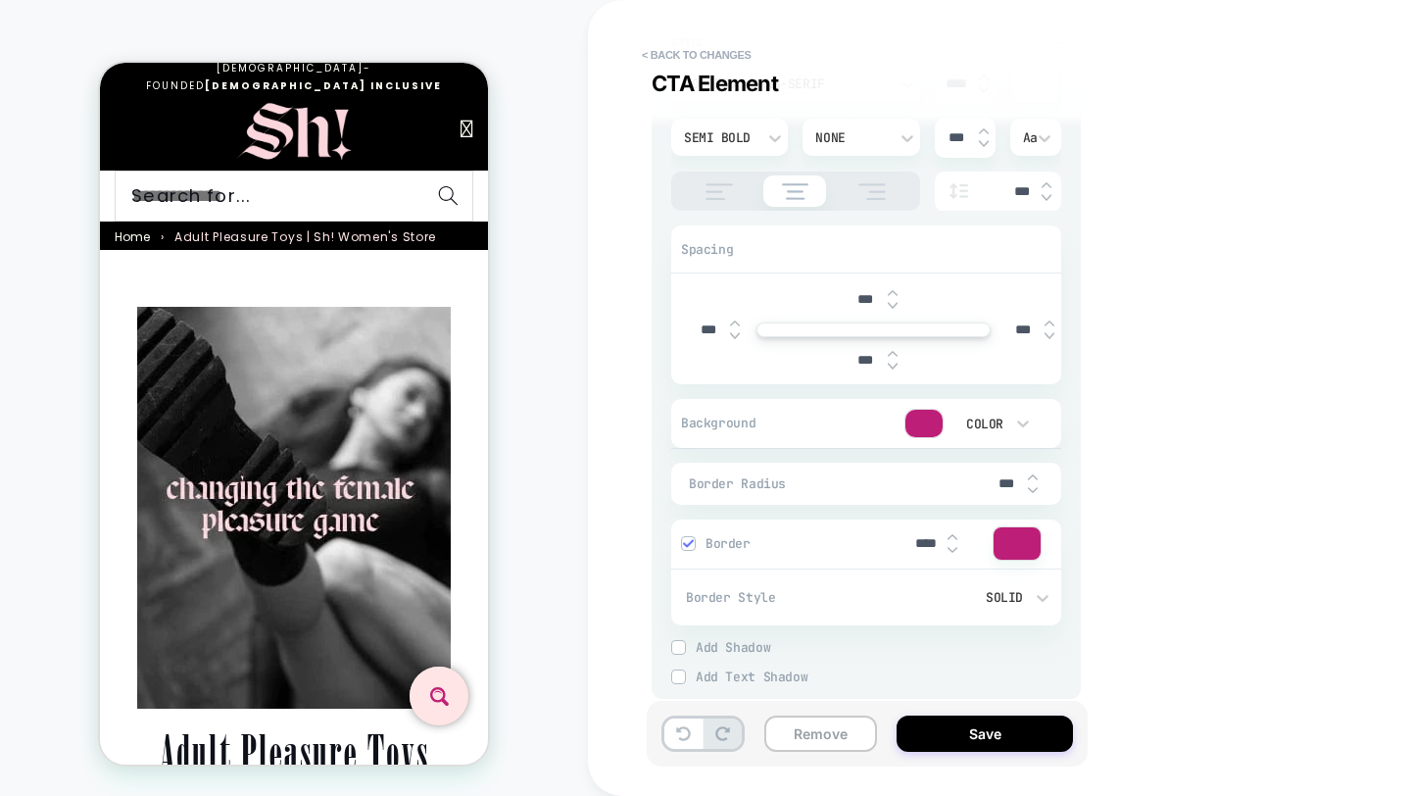
scroll to position [430, 0]
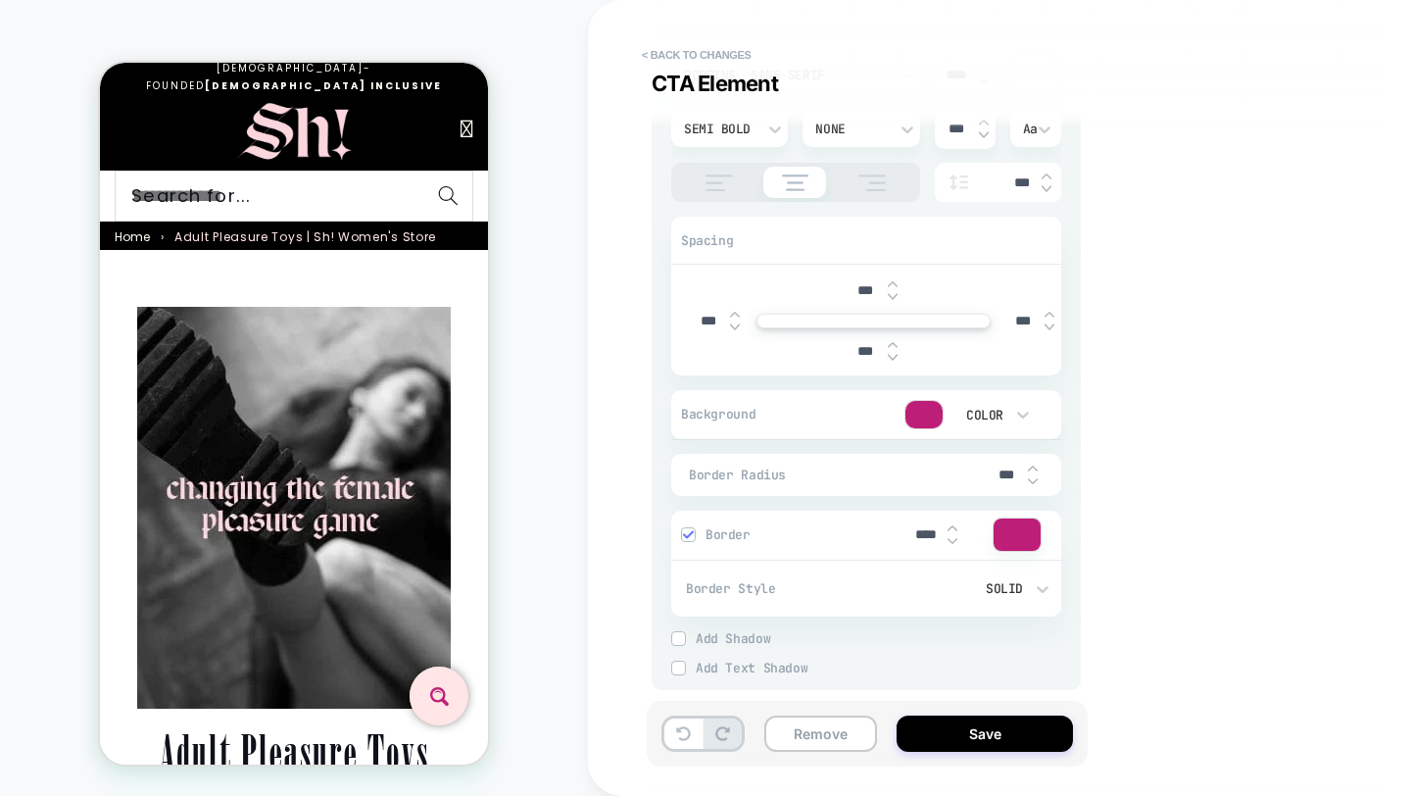
type input "****"
click at [954, 544] on div "****" at bounding box center [934, 535] width 78 height 40
click at [955, 540] on img at bounding box center [953, 541] width 10 height 8
type textarea "*"
type input "***"
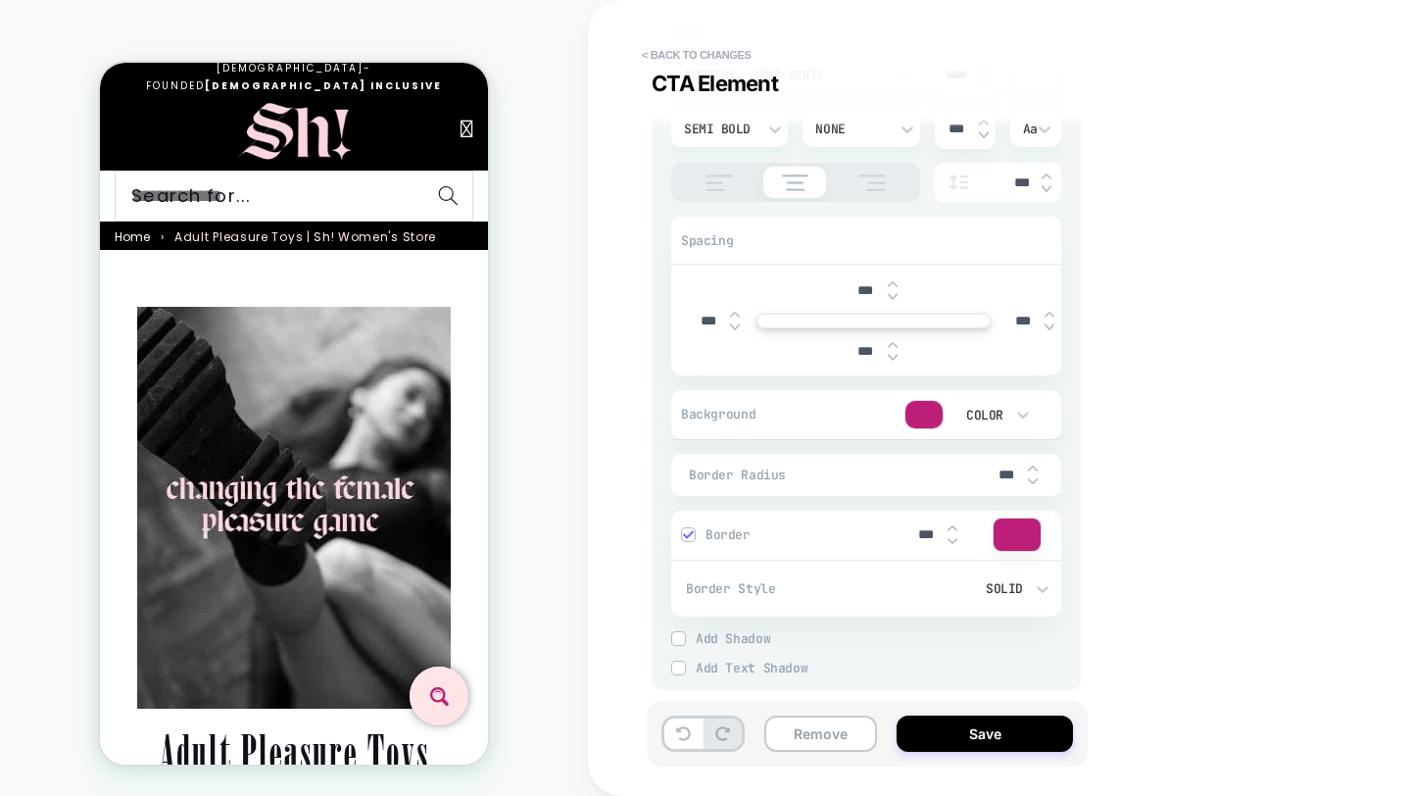
click at [954, 539] on img at bounding box center [953, 541] width 10 height 8
type textarea "*"
type input "***"
click at [954, 539] on img at bounding box center [953, 541] width 10 height 8
type textarea "*"
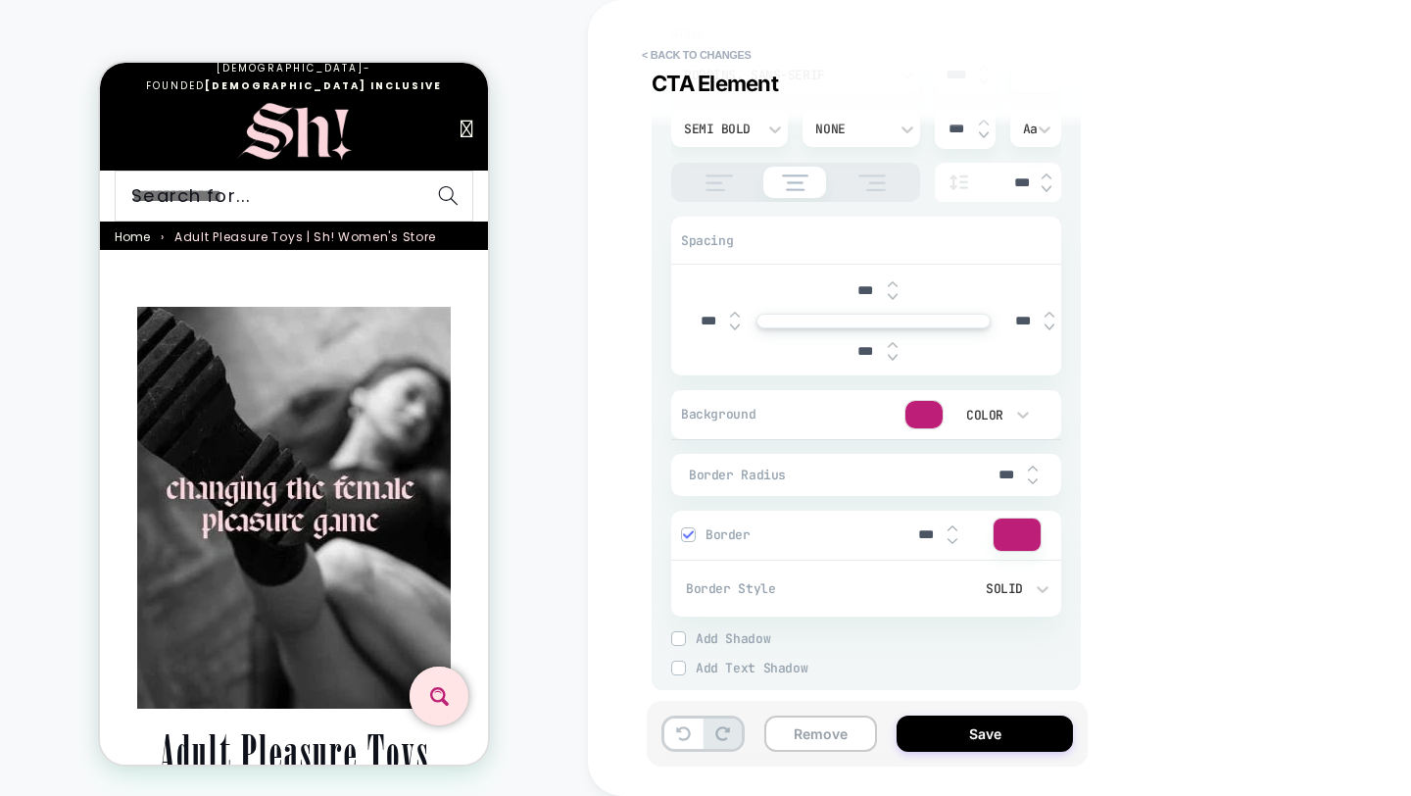
type input "***"
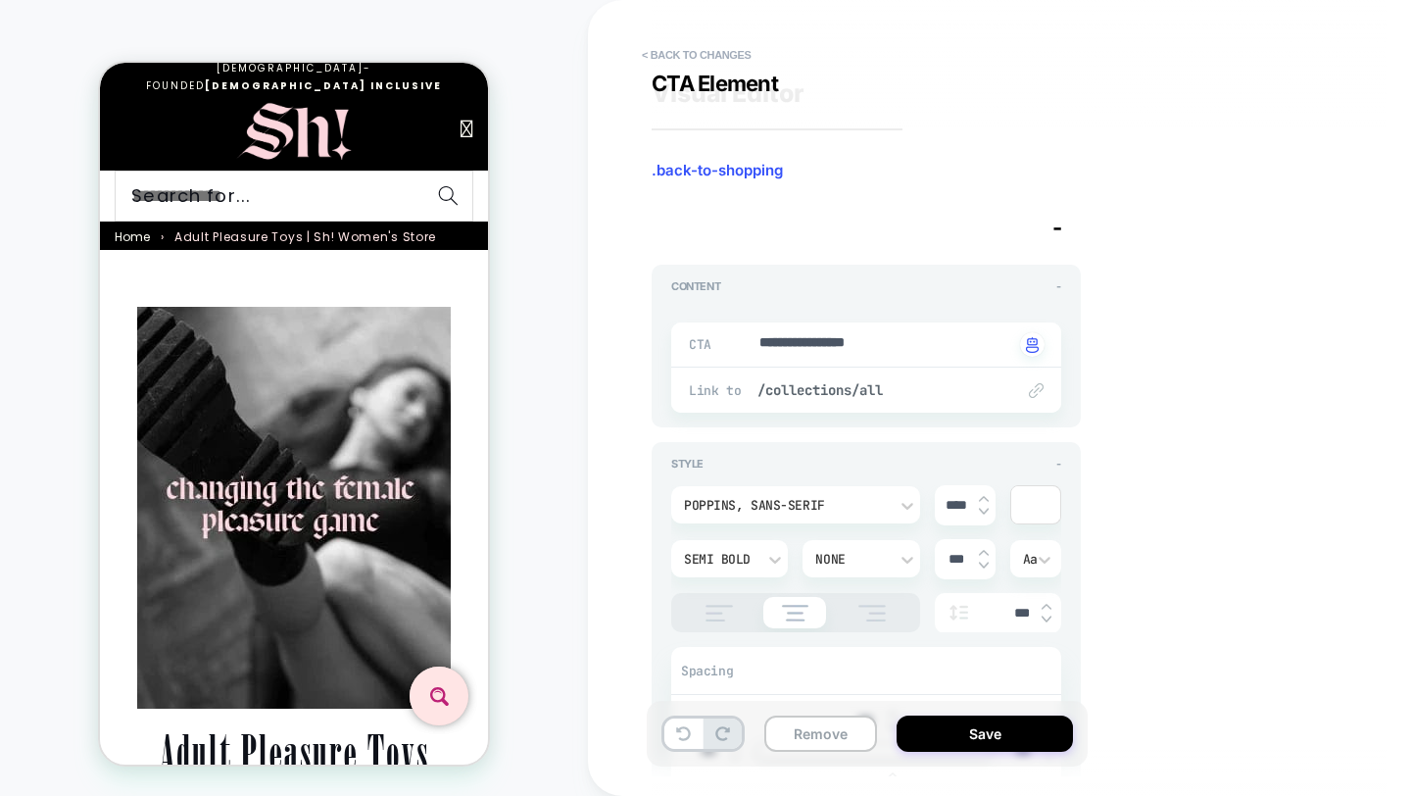
scroll to position [0, 0]
click at [689, 55] on button "< Back to changes" at bounding box center [696, 54] width 129 height 31
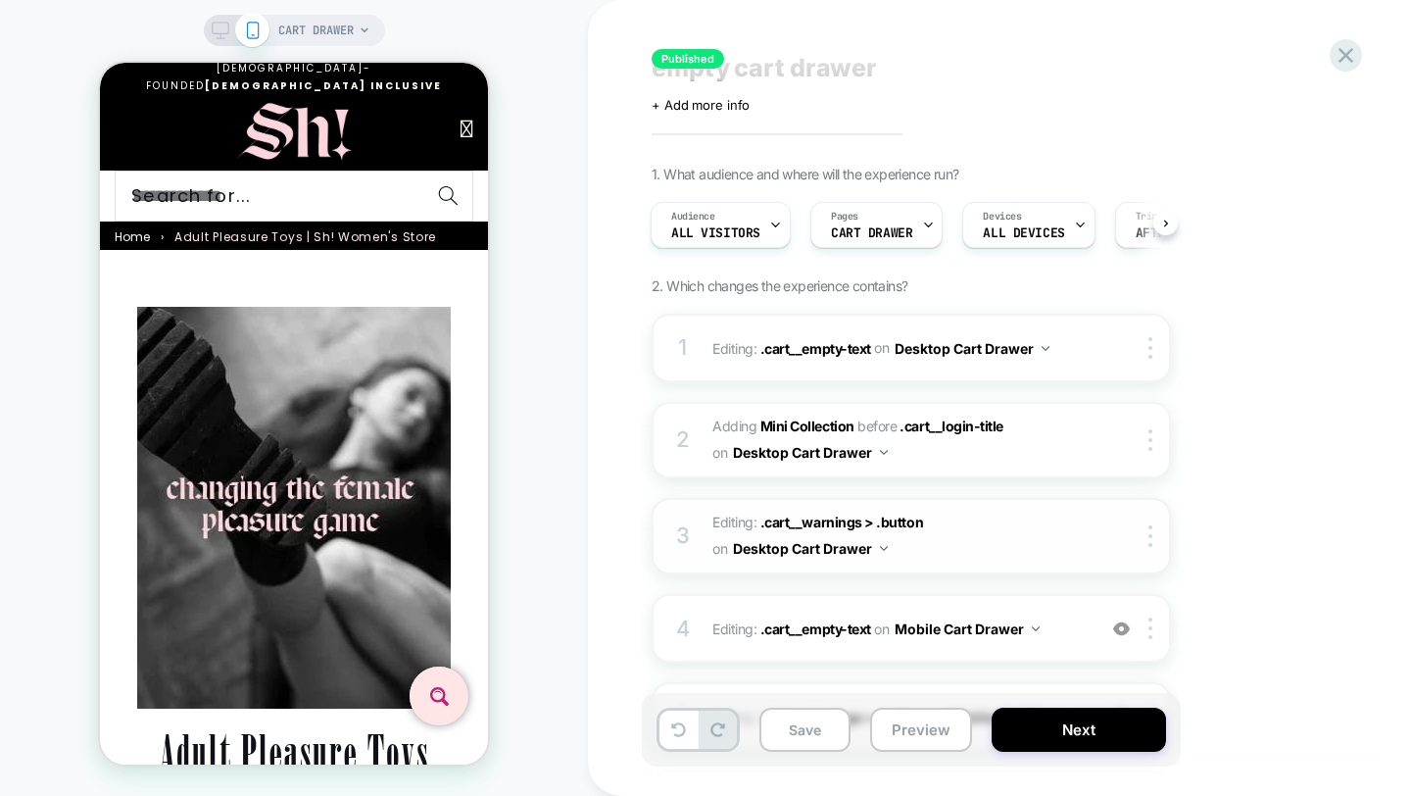
scroll to position [324, 0]
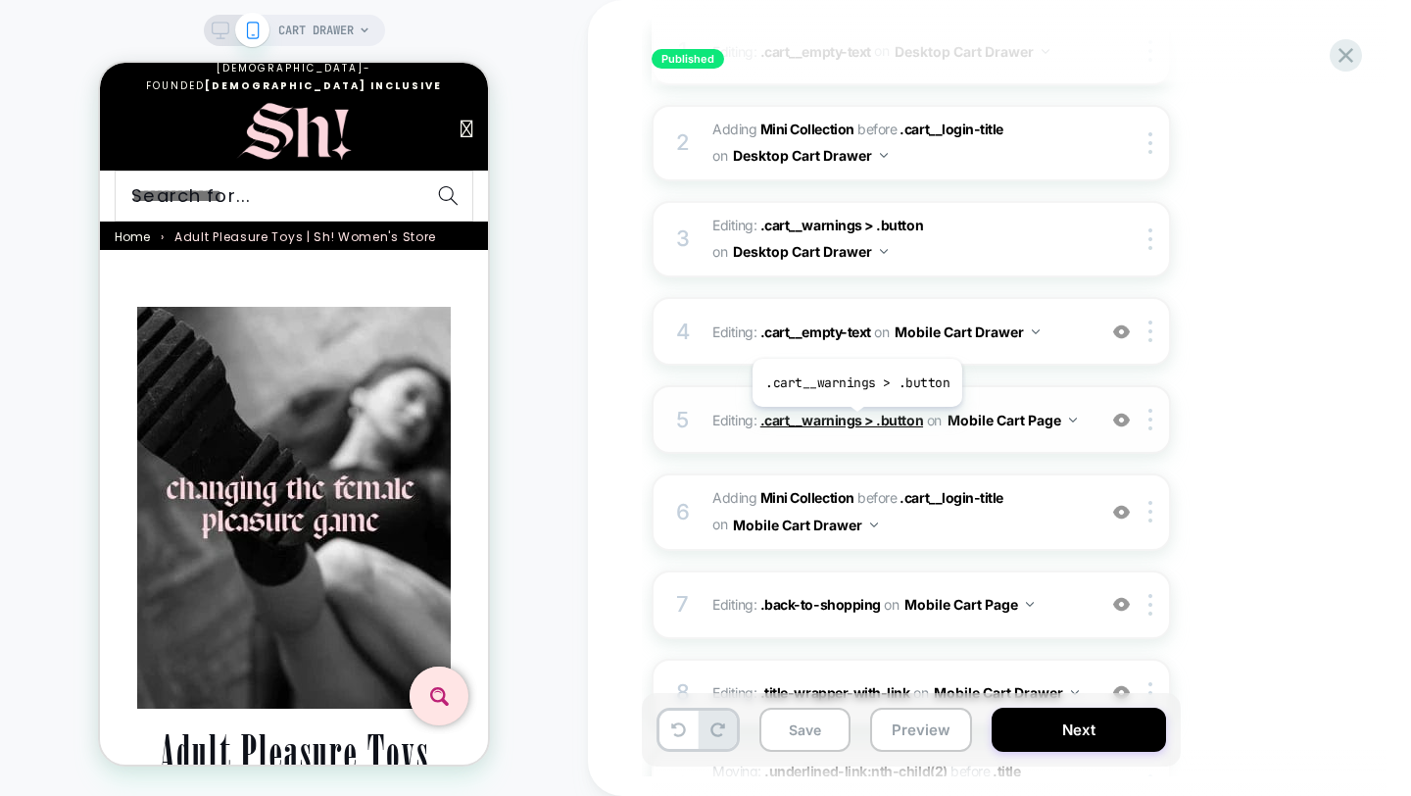
click at [856, 421] on span ".cart__warnings > .button" at bounding box center [842, 420] width 163 height 17
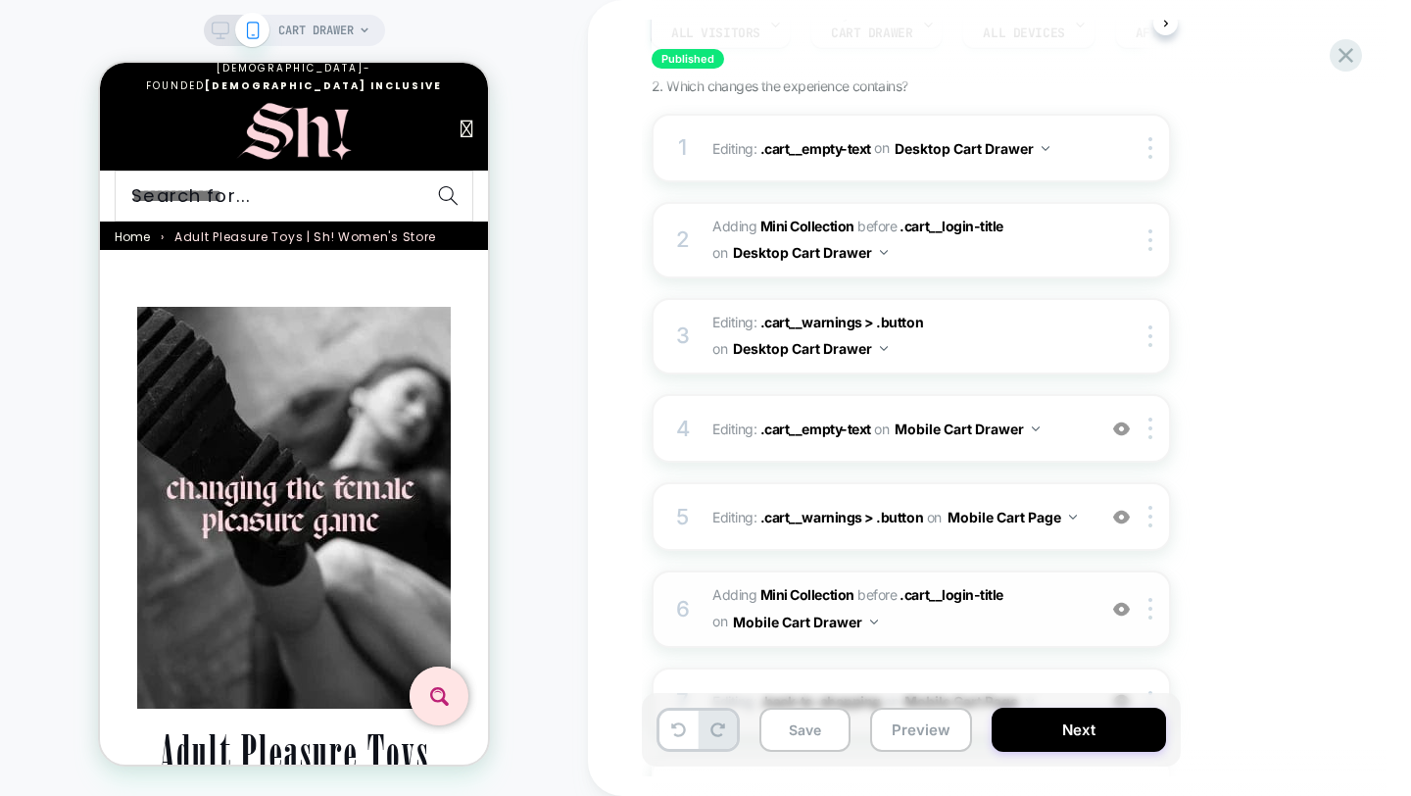
scroll to position [75, 0]
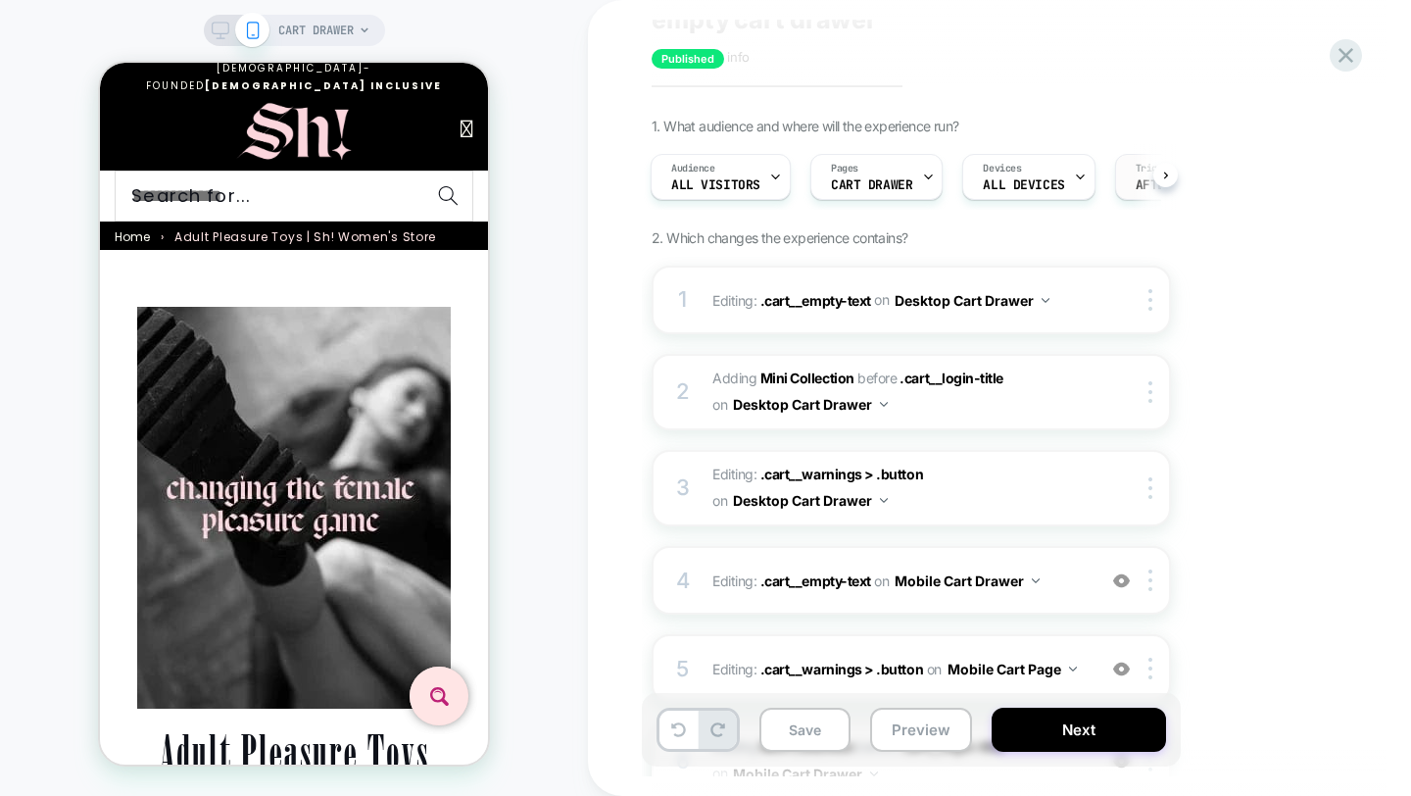
click at [1138, 186] on span "After 2 Seconds" at bounding box center [1192, 185] width 112 height 14
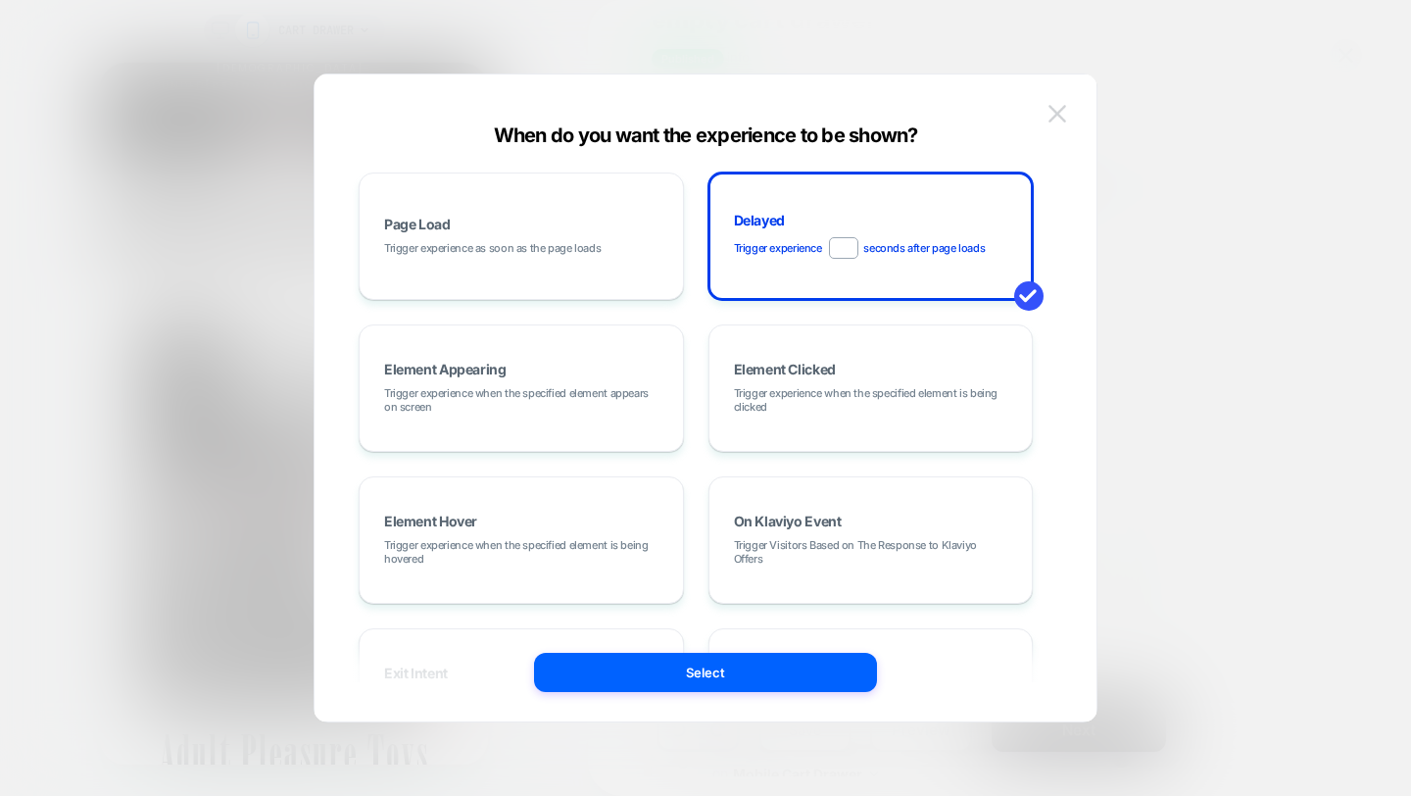
click at [1051, 112] on img at bounding box center [1058, 113] width 18 height 17
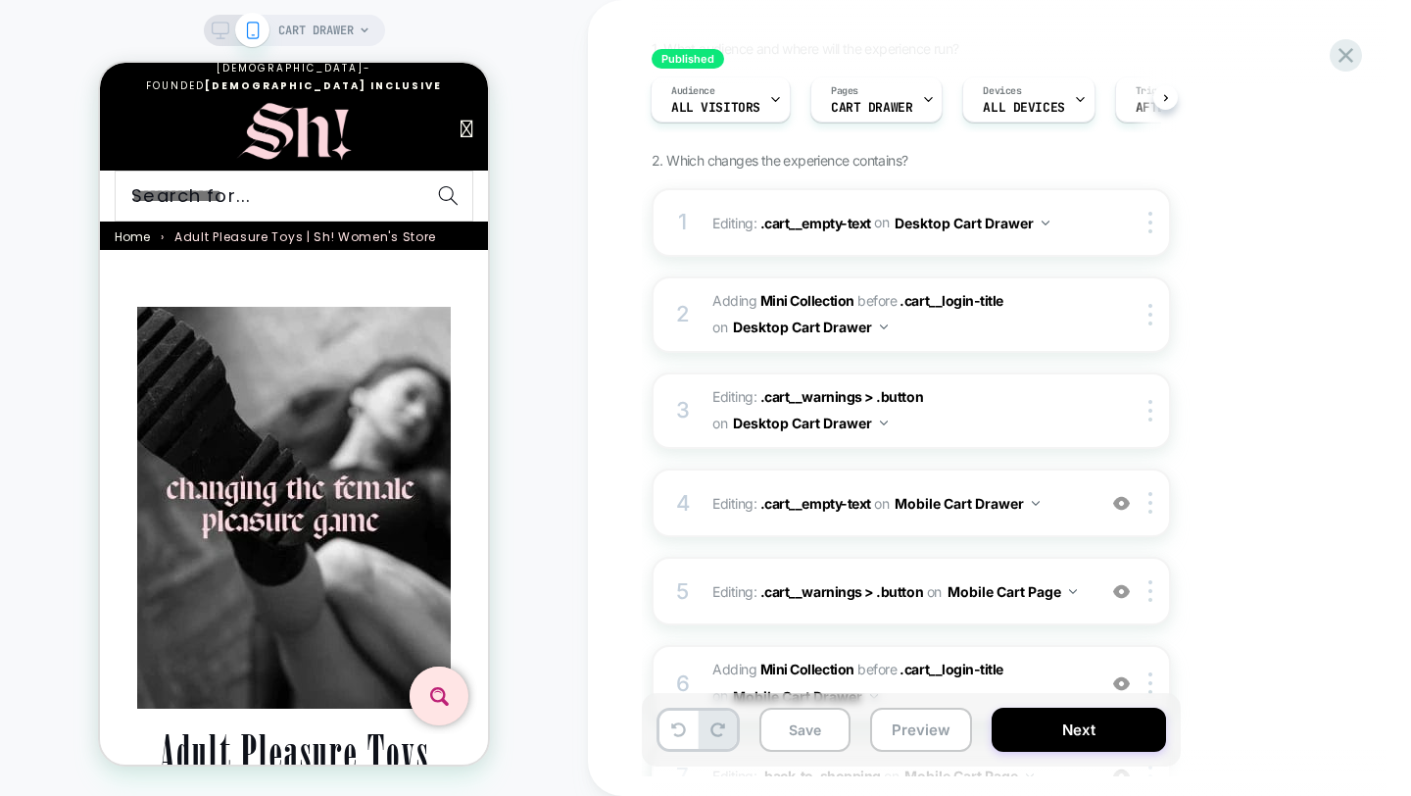
scroll to position [182, 0]
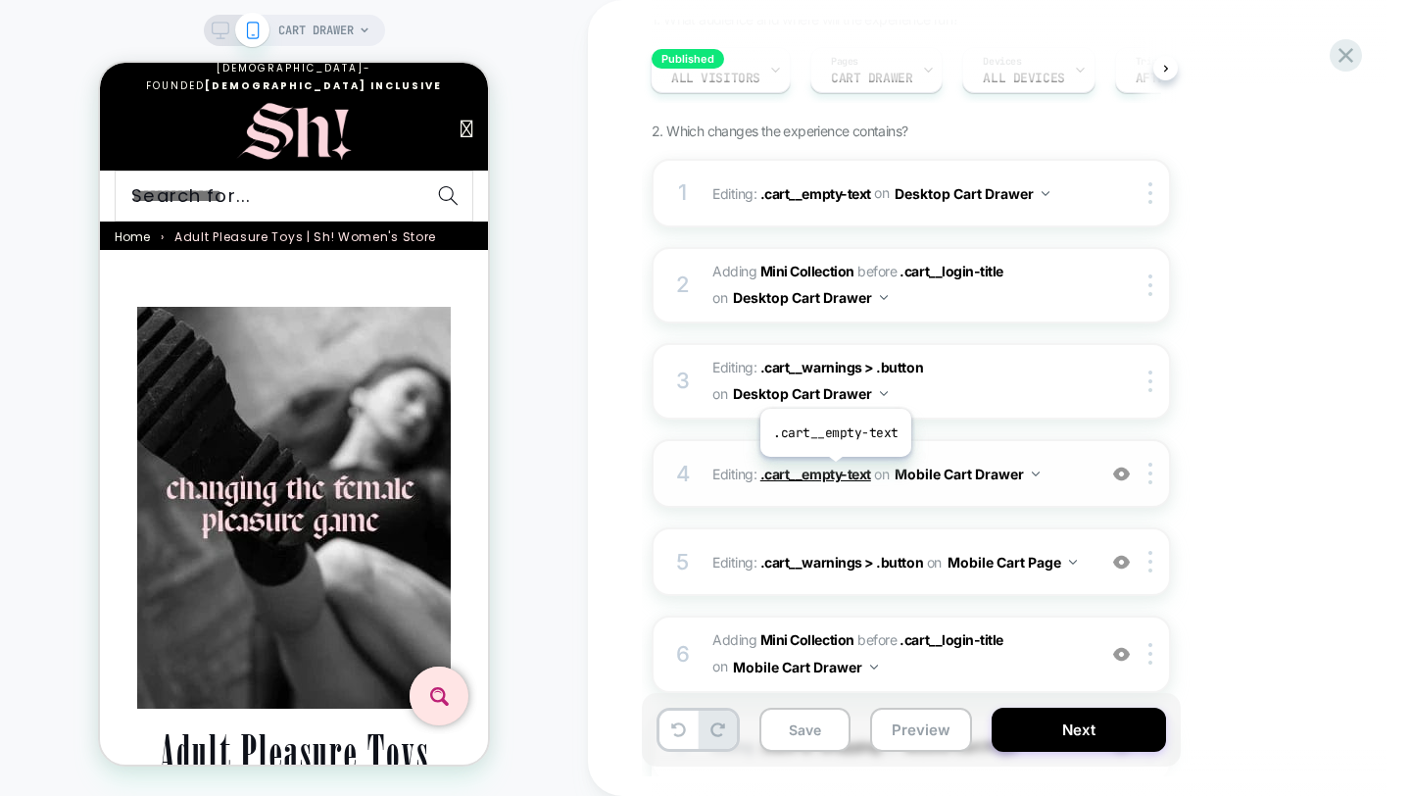
click at [834, 471] on span ".cart__empty-text" at bounding box center [816, 474] width 111 height 17
click at [834, 473] on span ".cart__empty-text" at bounding box center [816, 474] width 111 height 17
click at [967, 477] on button "Mobile Cart Drawer" at bounding box center [967, 474] width 145 height 28
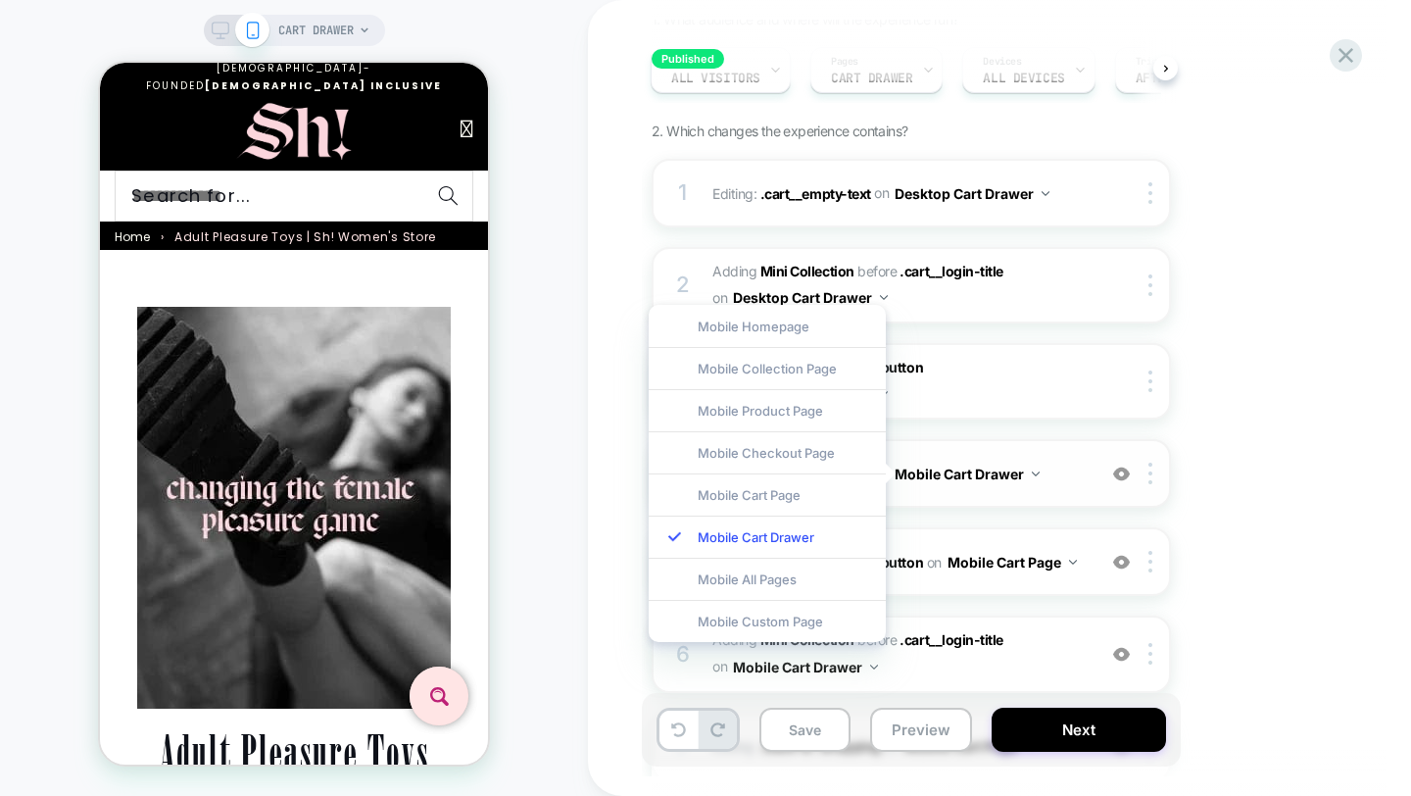
click at [967, 477] on button "Mobile Cart Drawer" at bounding box center [967, 474] width 145 height 28
click at [601, 471] on div "Published empty cart drawer Click to edit experience details + Add more info 1.…" at bounding box center [1019, 398] width 863 height 796
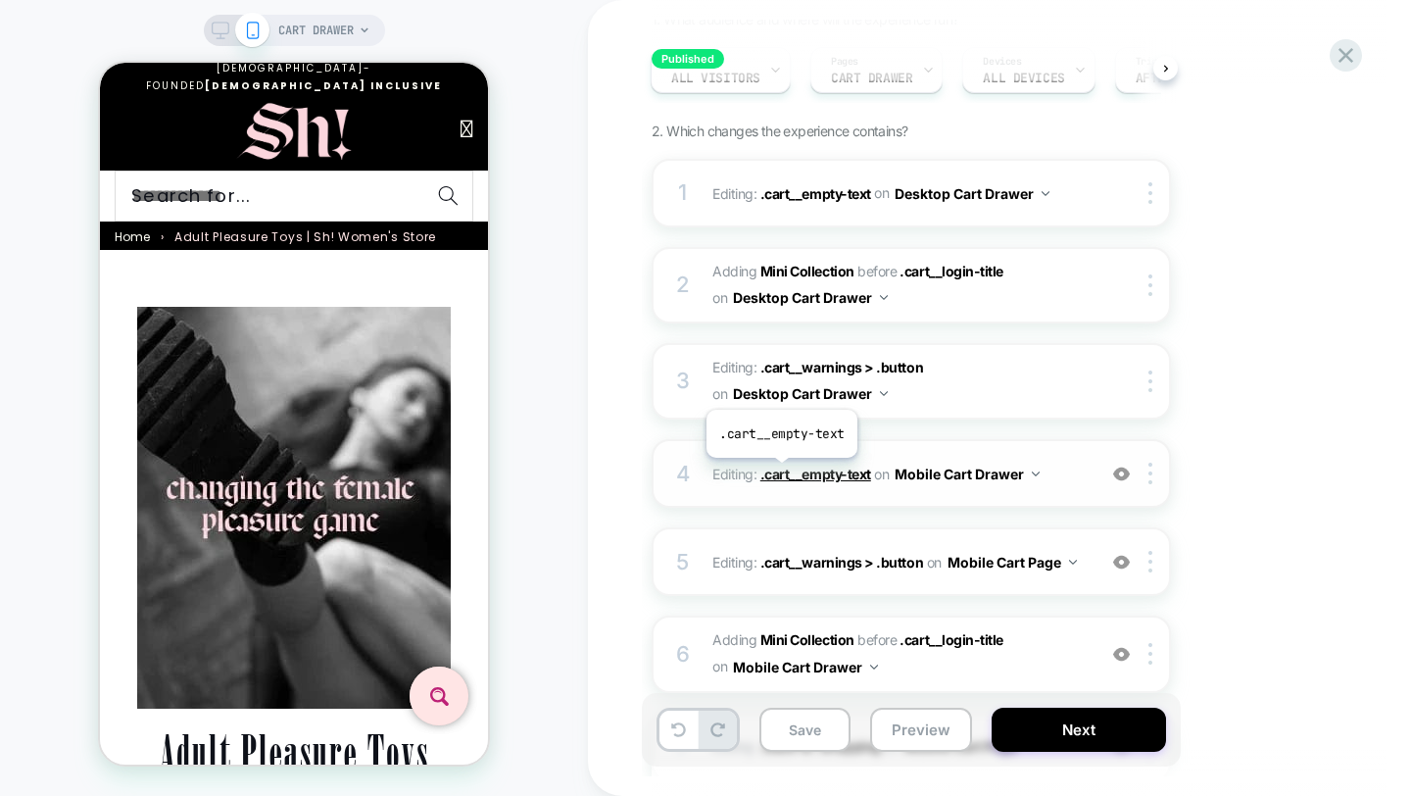
click at [780, 472] on span ".cart__empty-text" at bounding box center [816, 474] width 111 height 17
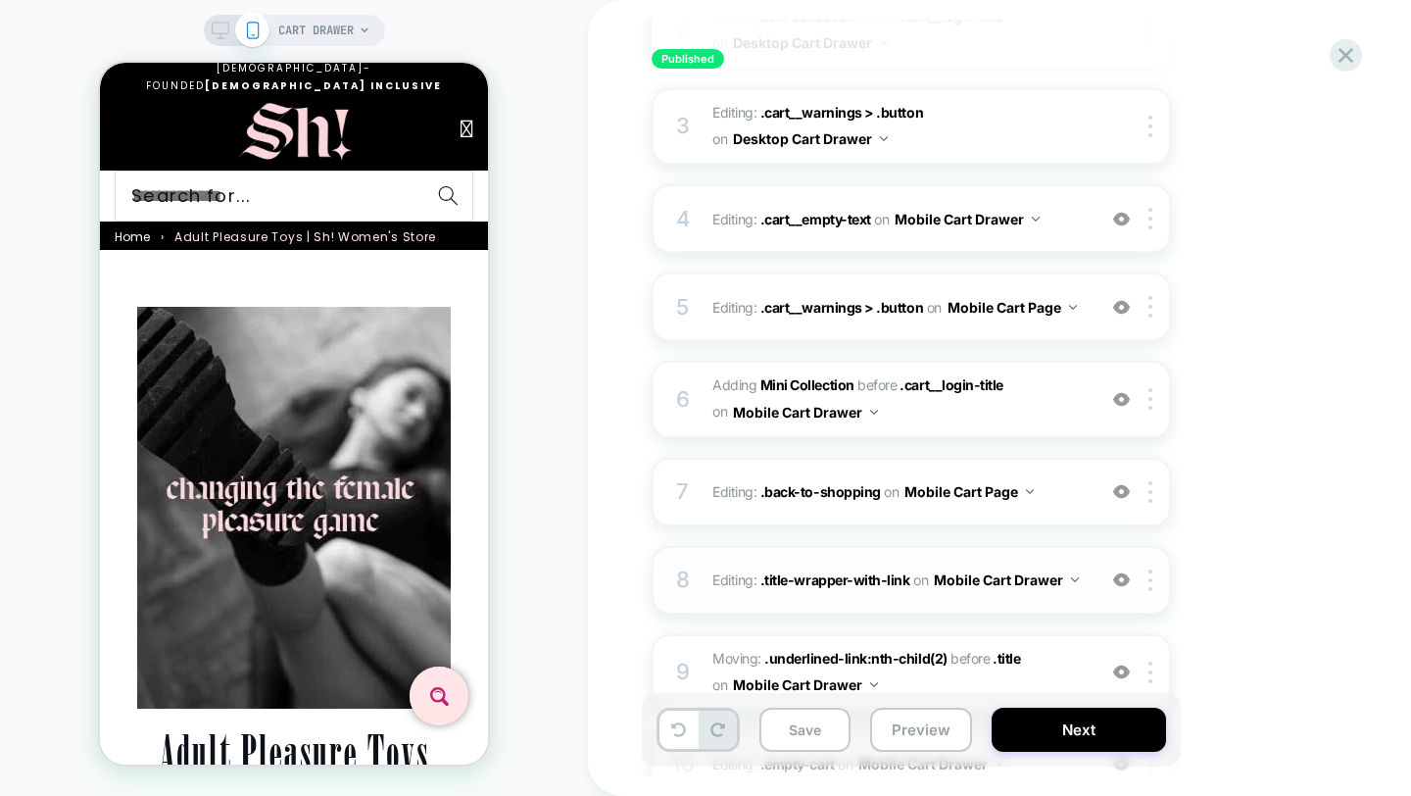
scroll to position [573, 0]
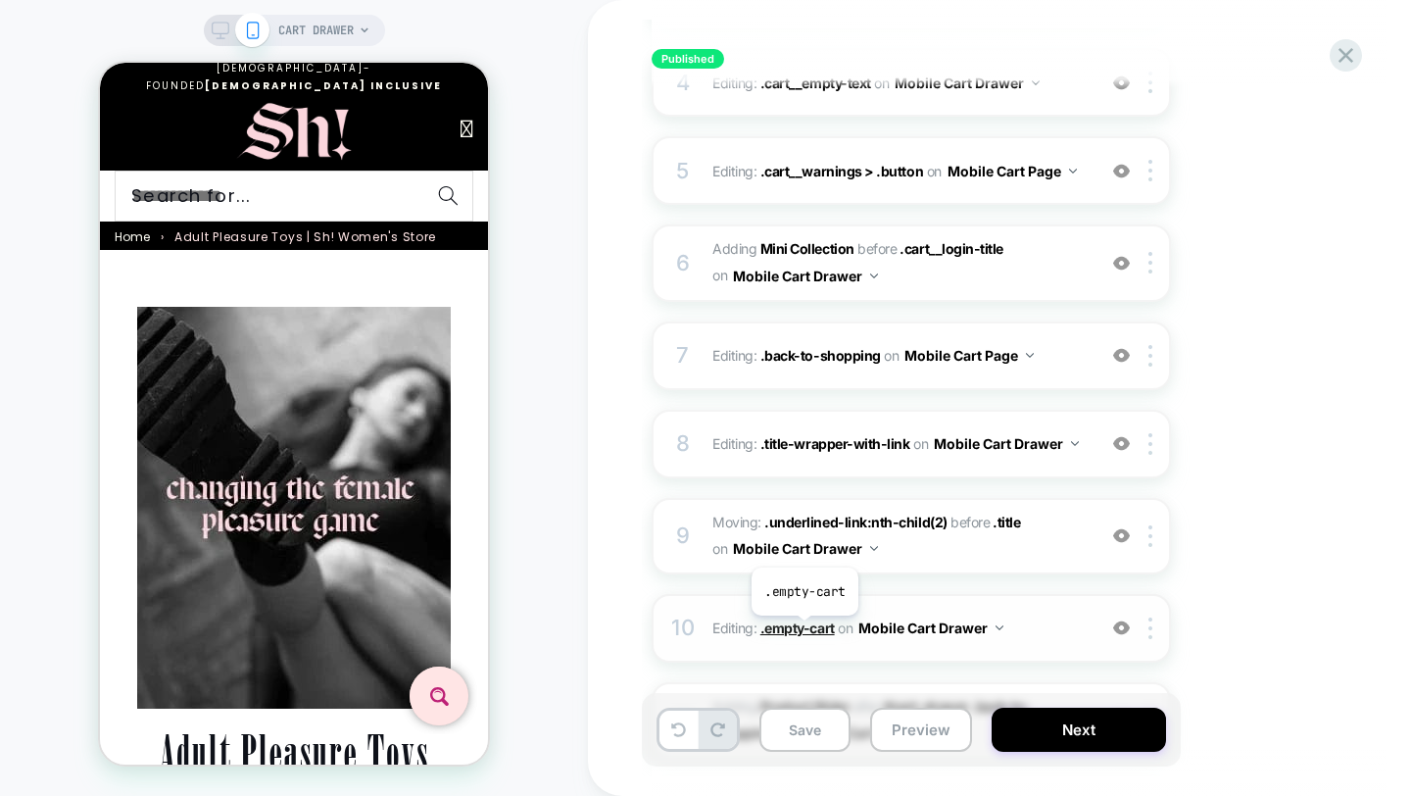
click at [804, 630] on span ".empty-cart" at bounding box center [798, 627] width 74 height 17
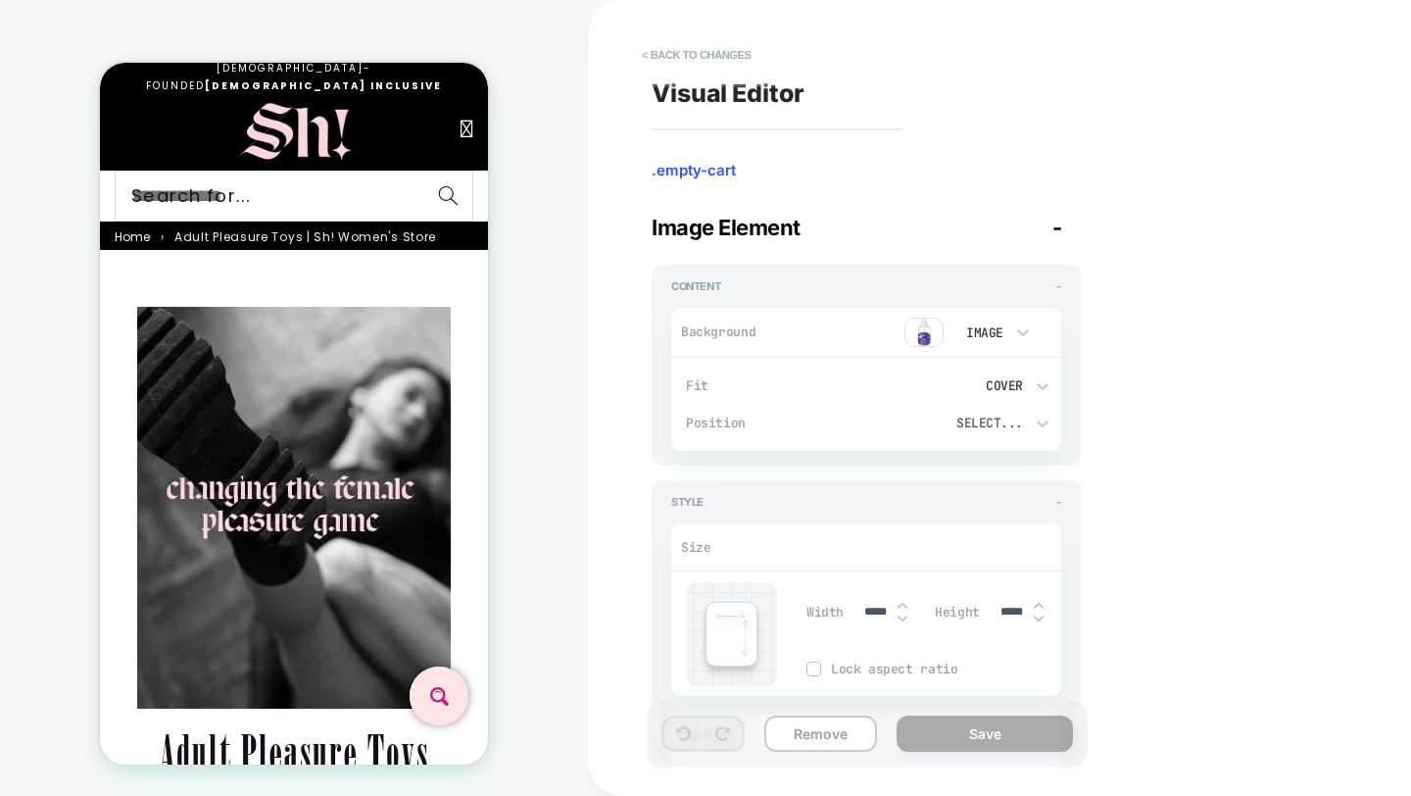
type textarea "*"
click at [654, 51] on button "< Back to changes" at bounding box center [696, 54] width 129 height 31
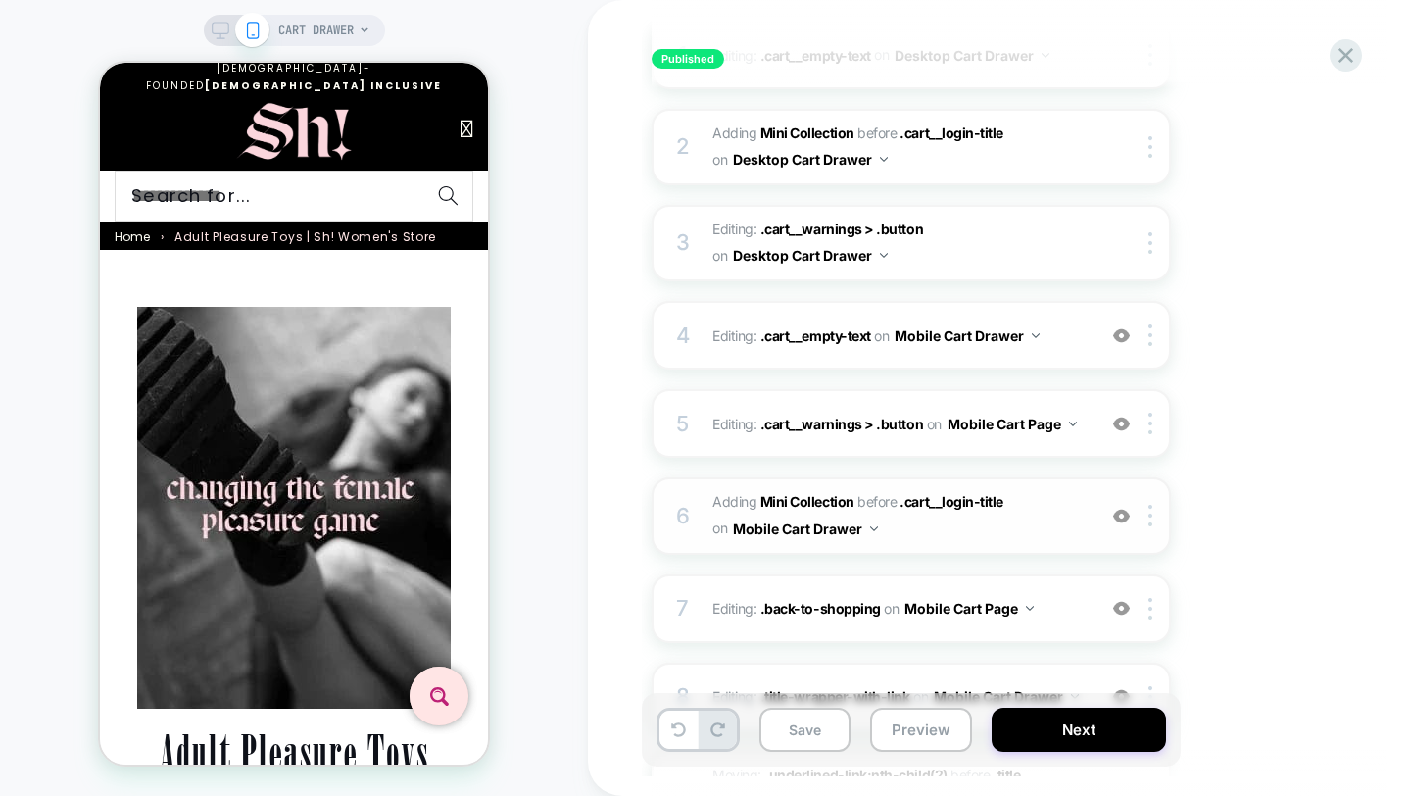
scroll to position [324, 0]
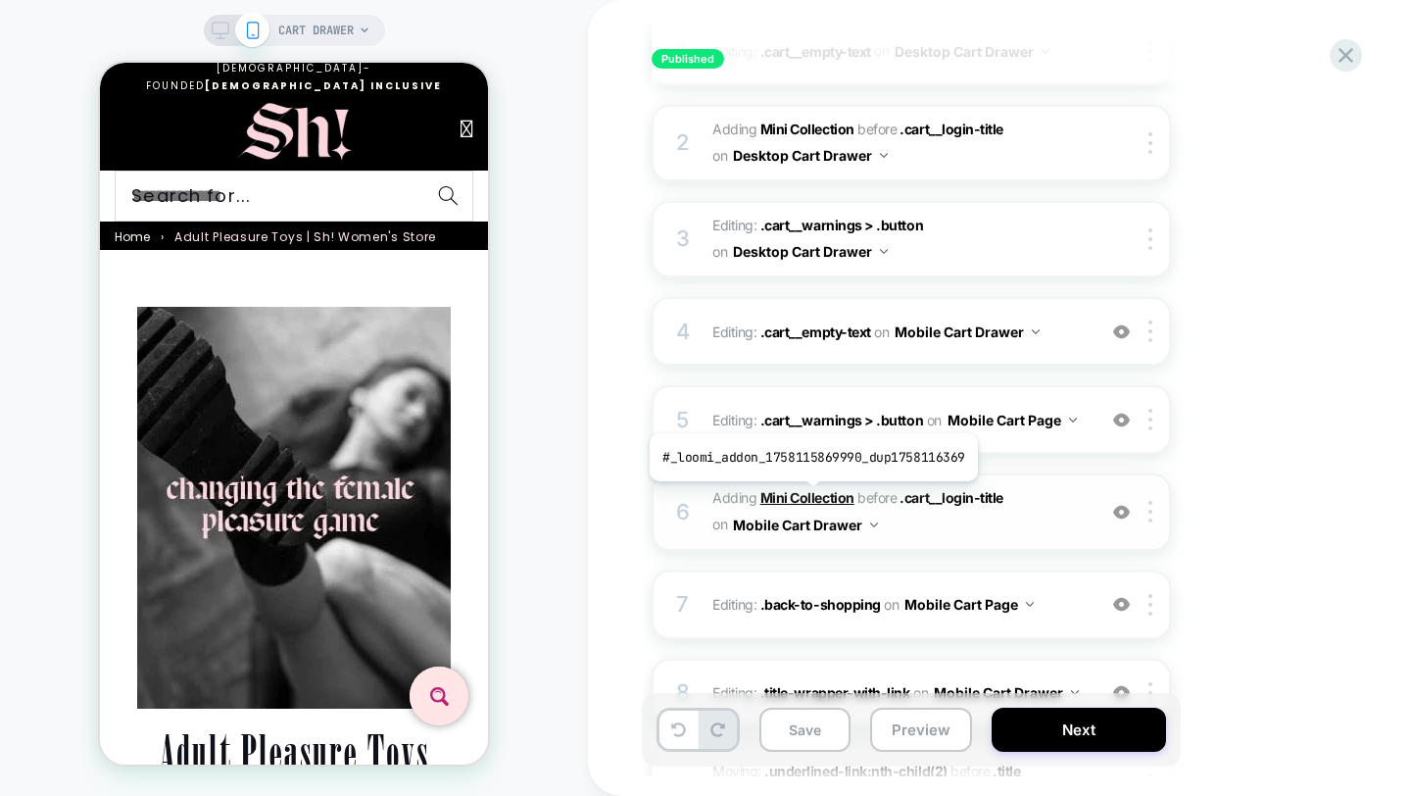
click at [810, 496] on b "Mini Collection" at bounding box center [808, 497] width 94 height 17
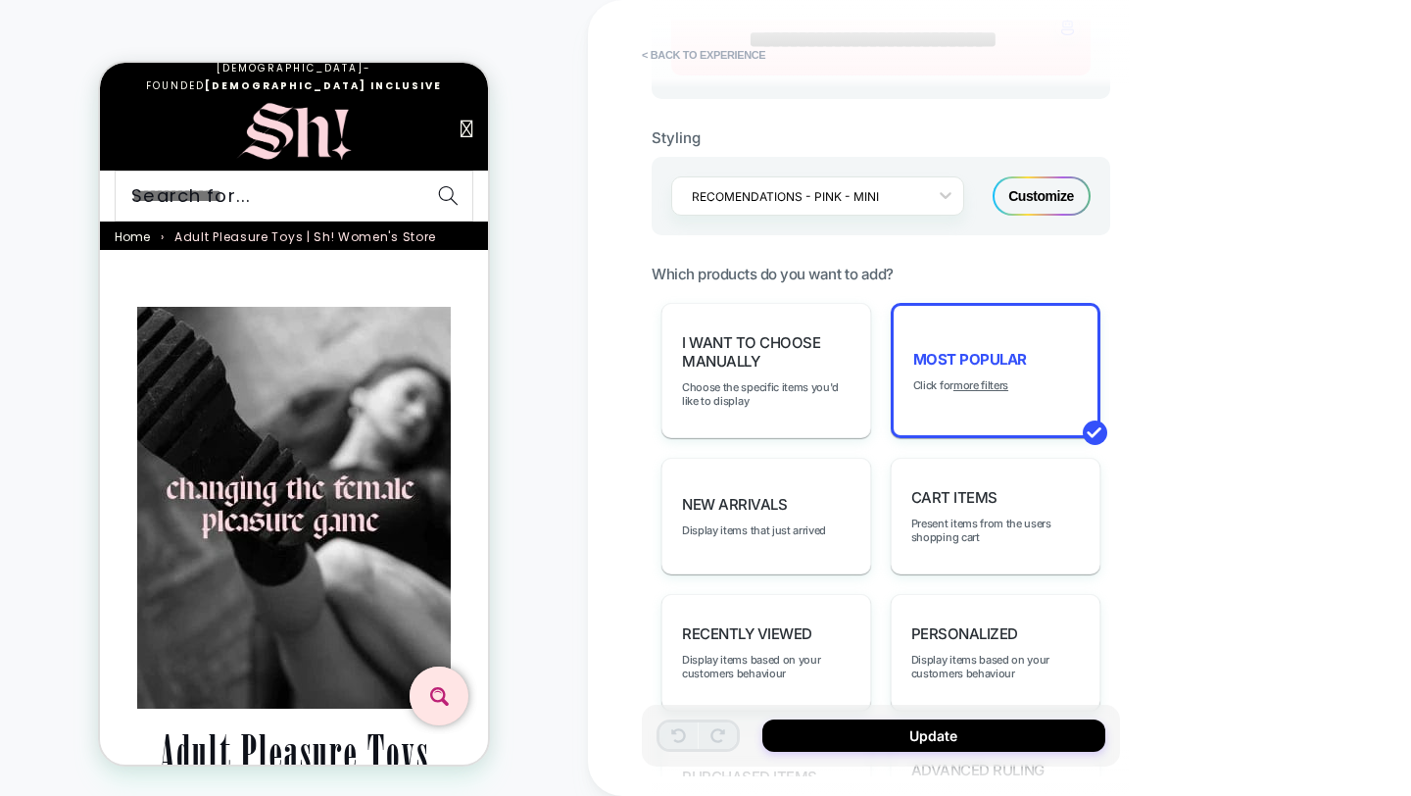
scroll to position [813, 0]
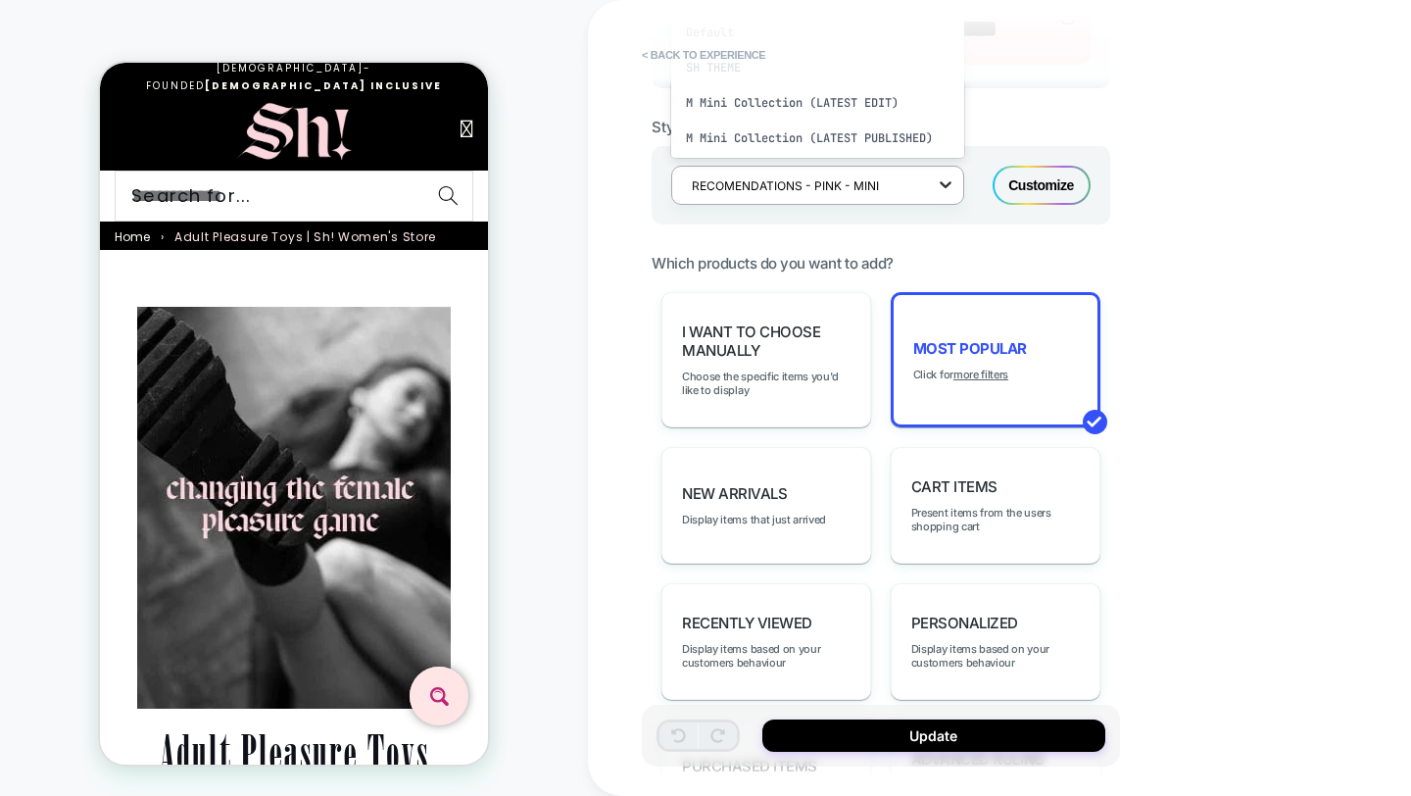
click at [936, 178] on icon at bounding box center [946, 184] width 20 height 20
click at [839, 32] on div "M Mini Collection (LATEST EDIT)" at bounding box center [817, 14] width 293 height 35
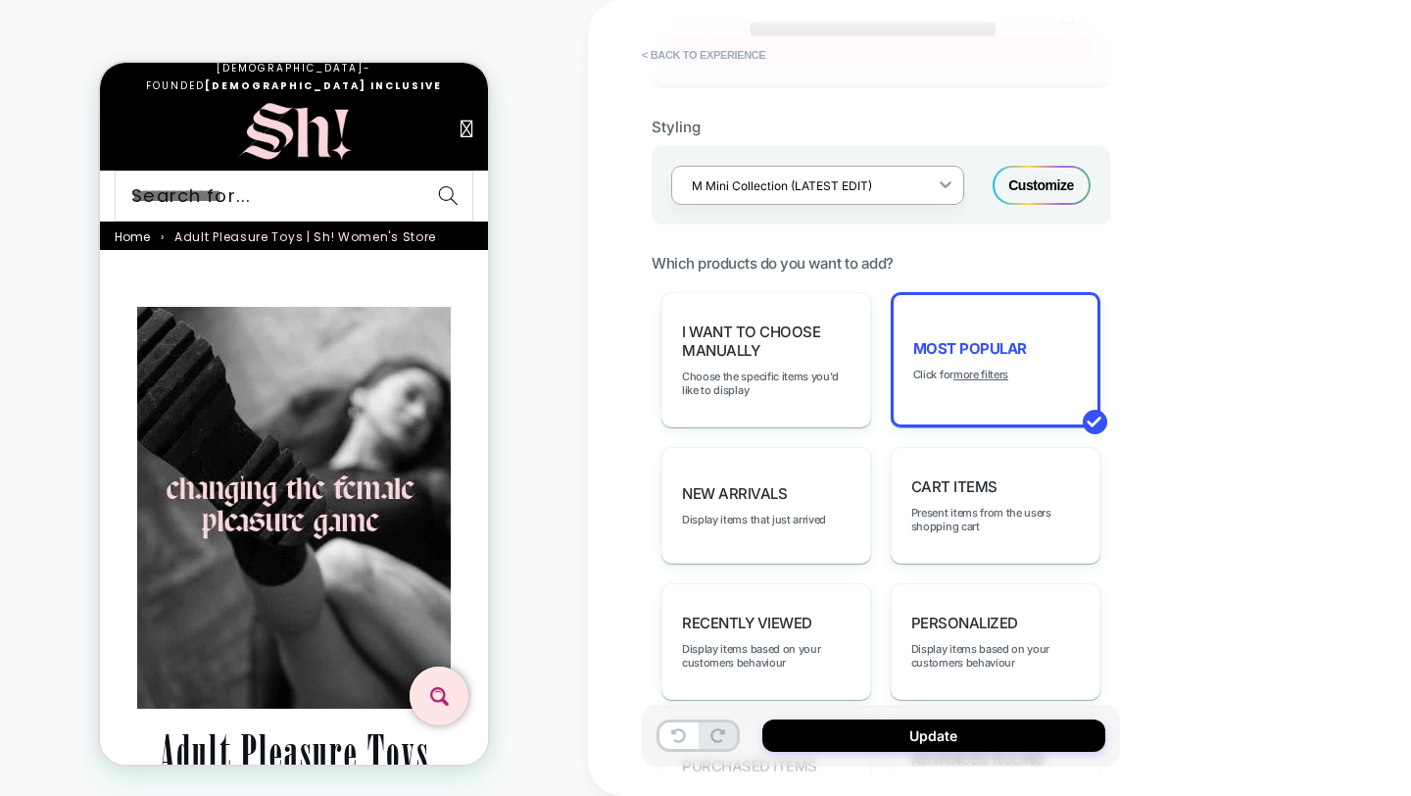
click at [944, 181] on icon at bounding box center [946, 184] width 12 height 7
click at [789, 133] on div "CART DRAWER - WHITE" at bounding box center [817, 140] width 293 height 35
click at [935, 184] on div at bounding box center [945, 184] width 35 height 35
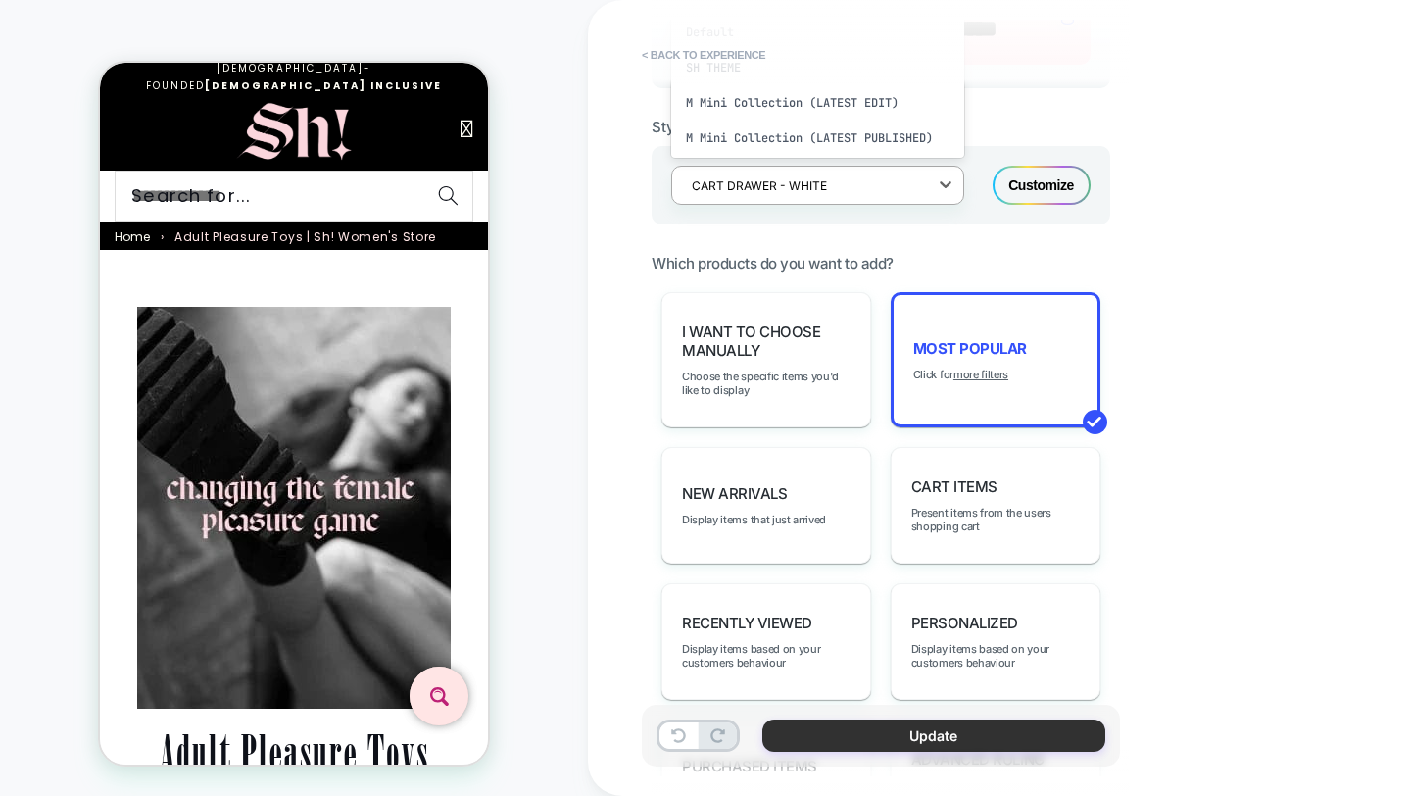
click at [948, 731] on button "Update" at bounding box center [934, 735] width 343 height 32
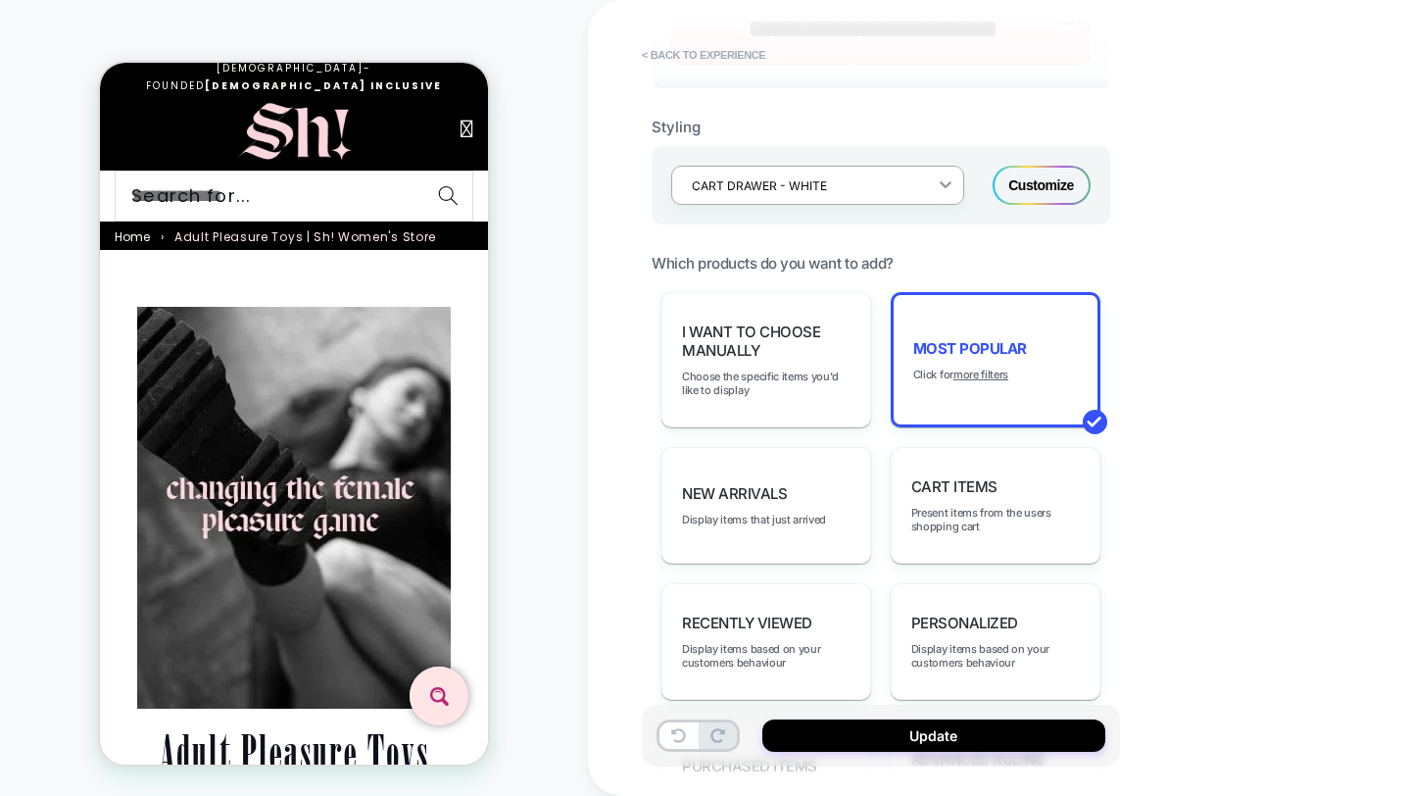
click at [941, 180] on icon at bounding box center [946, 184] width 20 height 20
click at [852, 185] on div at bounding box center [805, 185] width 226 height 19
click at [950, 183] on icon at bounding box center [946, 184] width 20 height 20
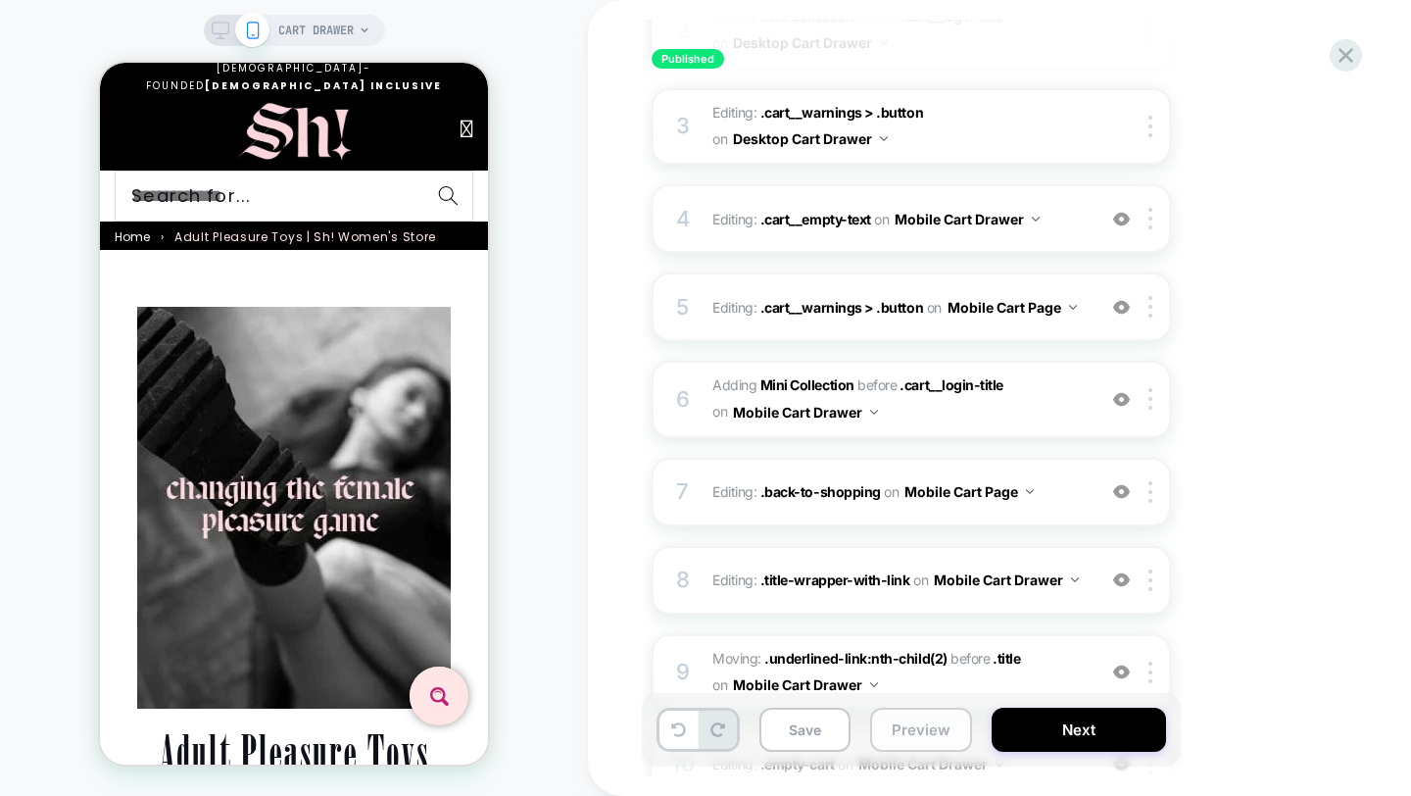
scroll to position [583, 0]
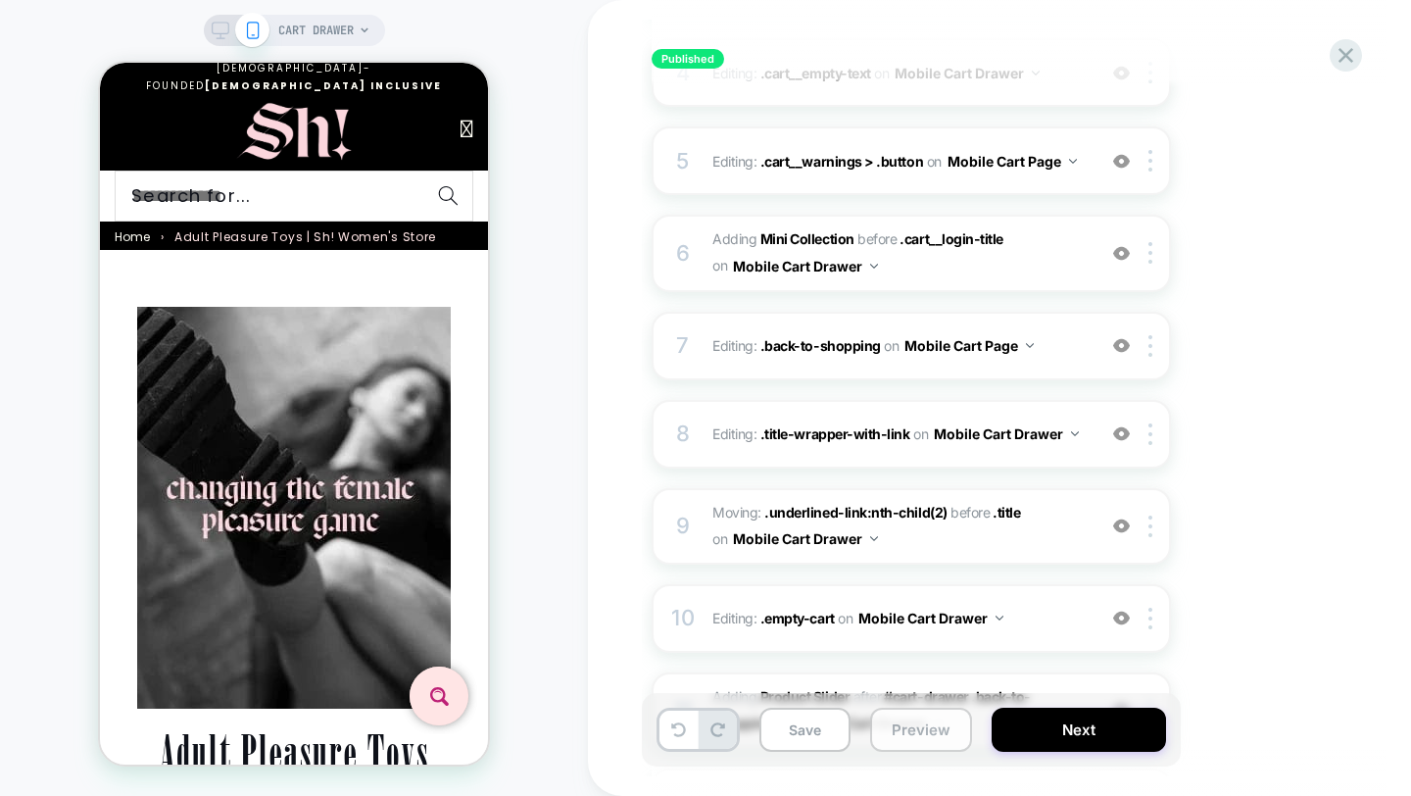
click at [922, 728] on button "Preview" at bounding box center [921, 730] width 102 height 44
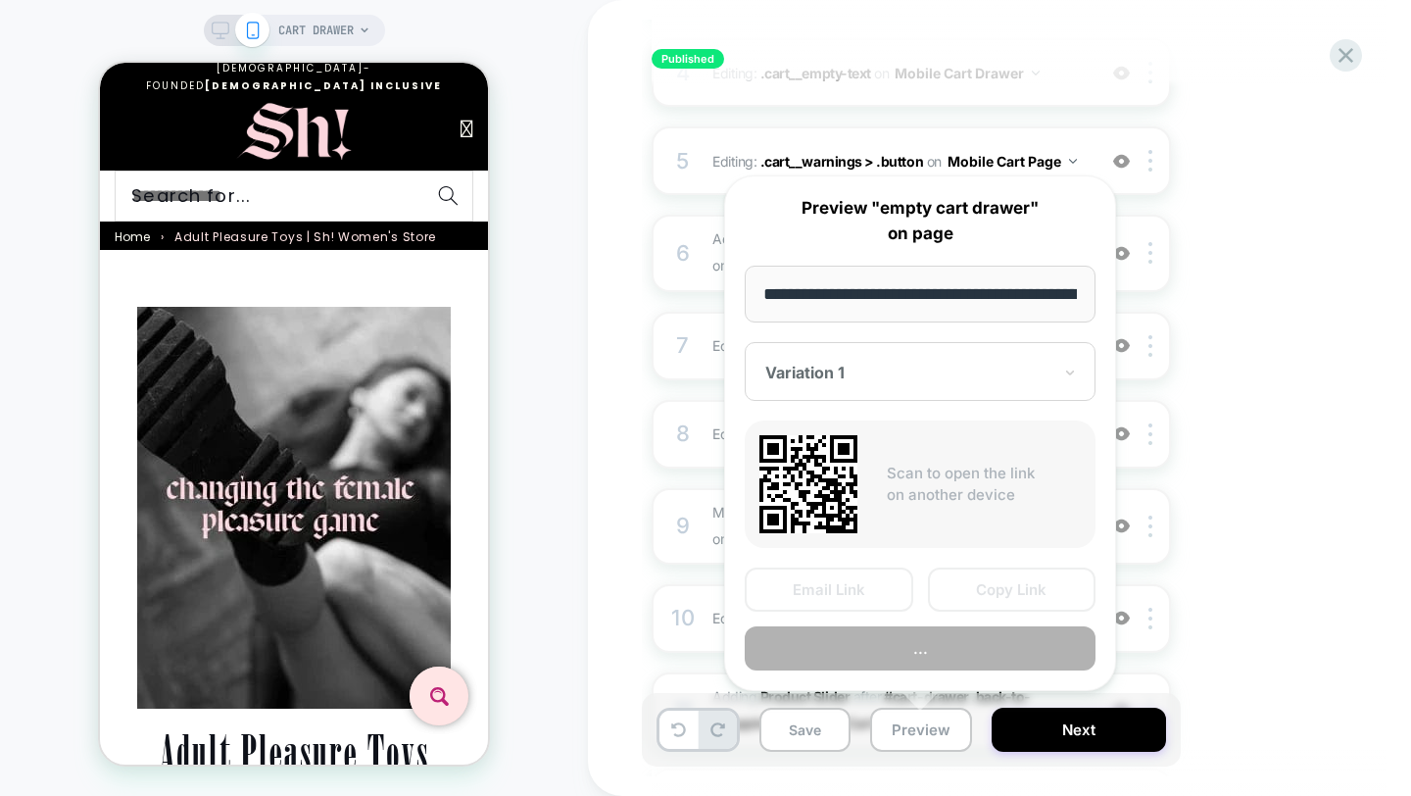
scroll to position [0, 222]
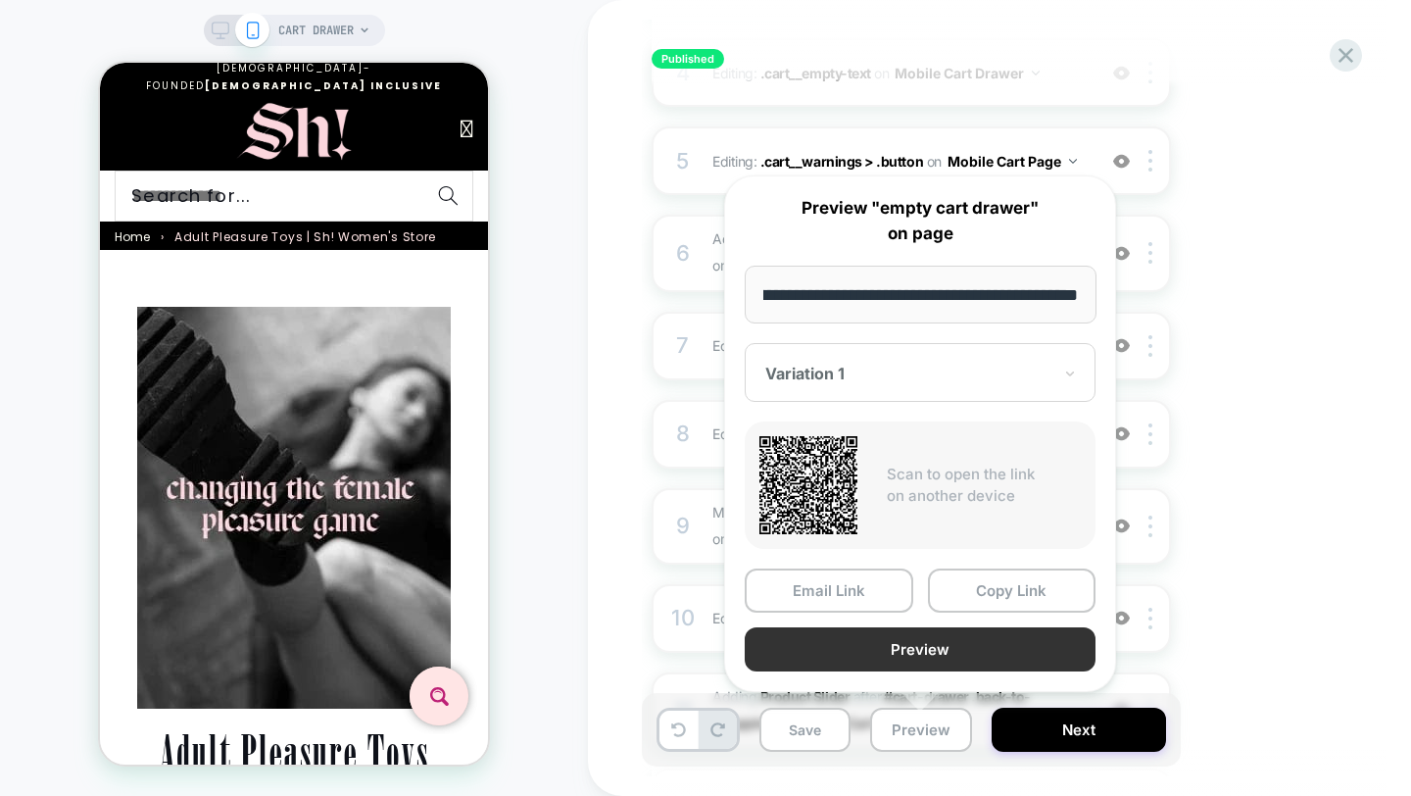
click at [913, 647] on button "Preview" at bounding box center [920, 649] width 351 height 44
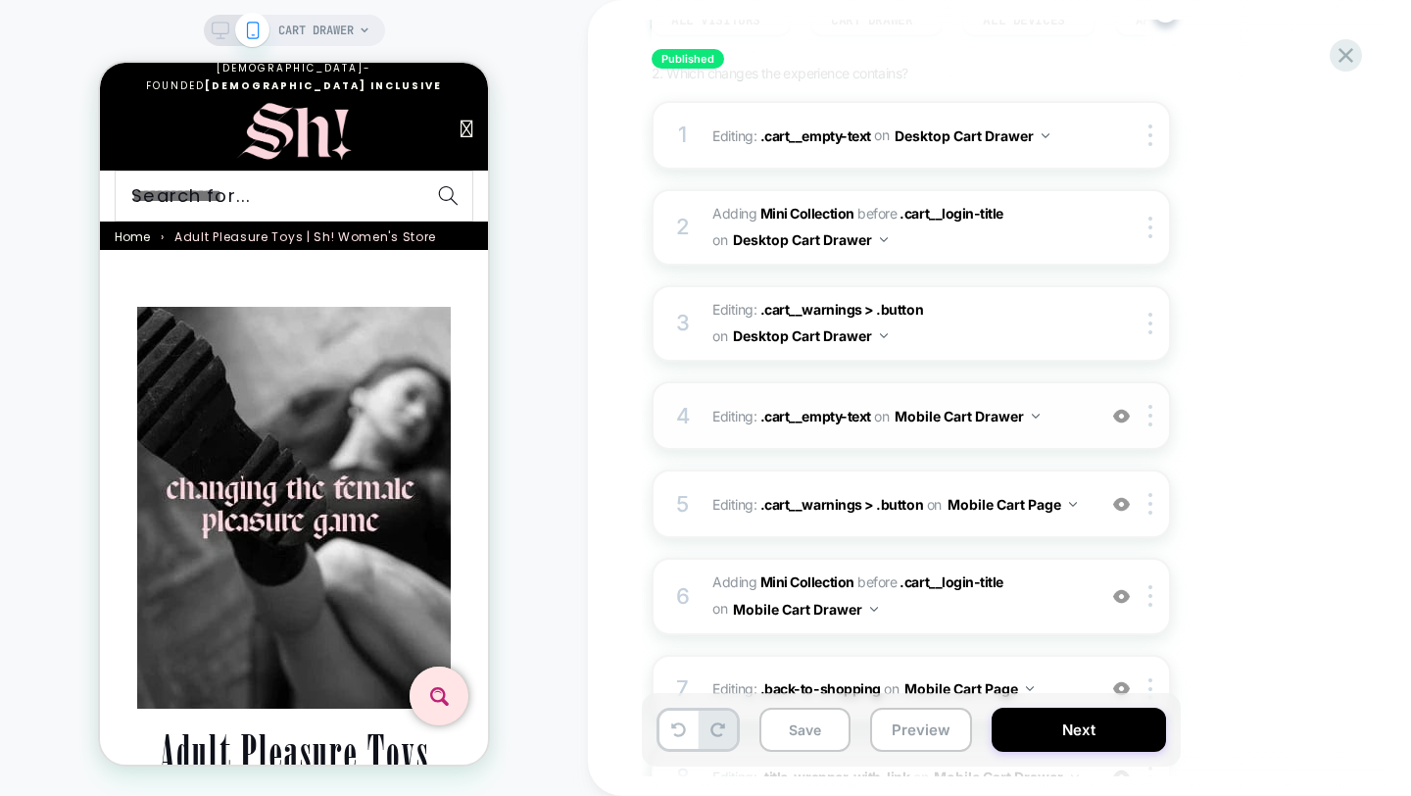
scroll to position [287, 0]
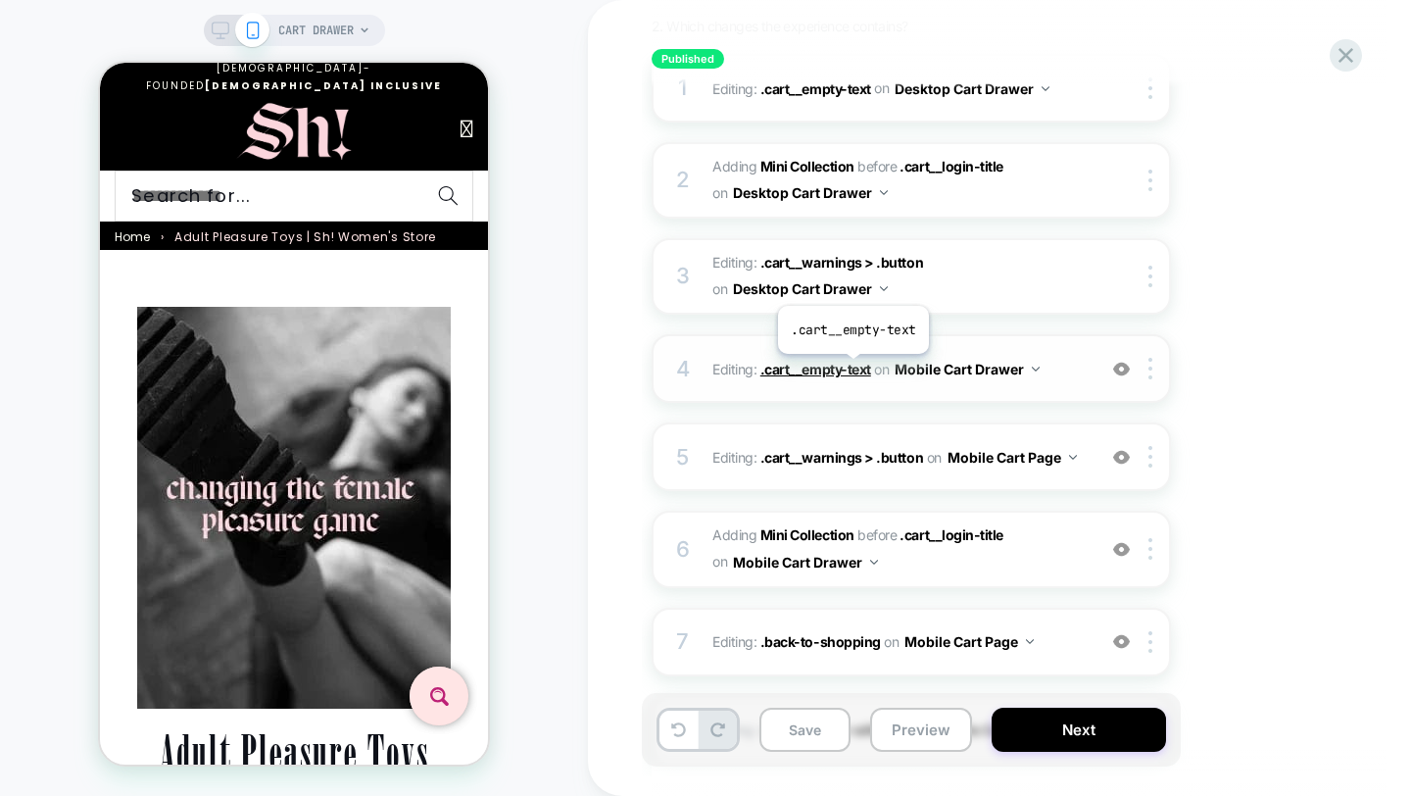
click at [852, 369] on span ".cart__empty-text" at bounding box center [816, 369] width 111 height 17
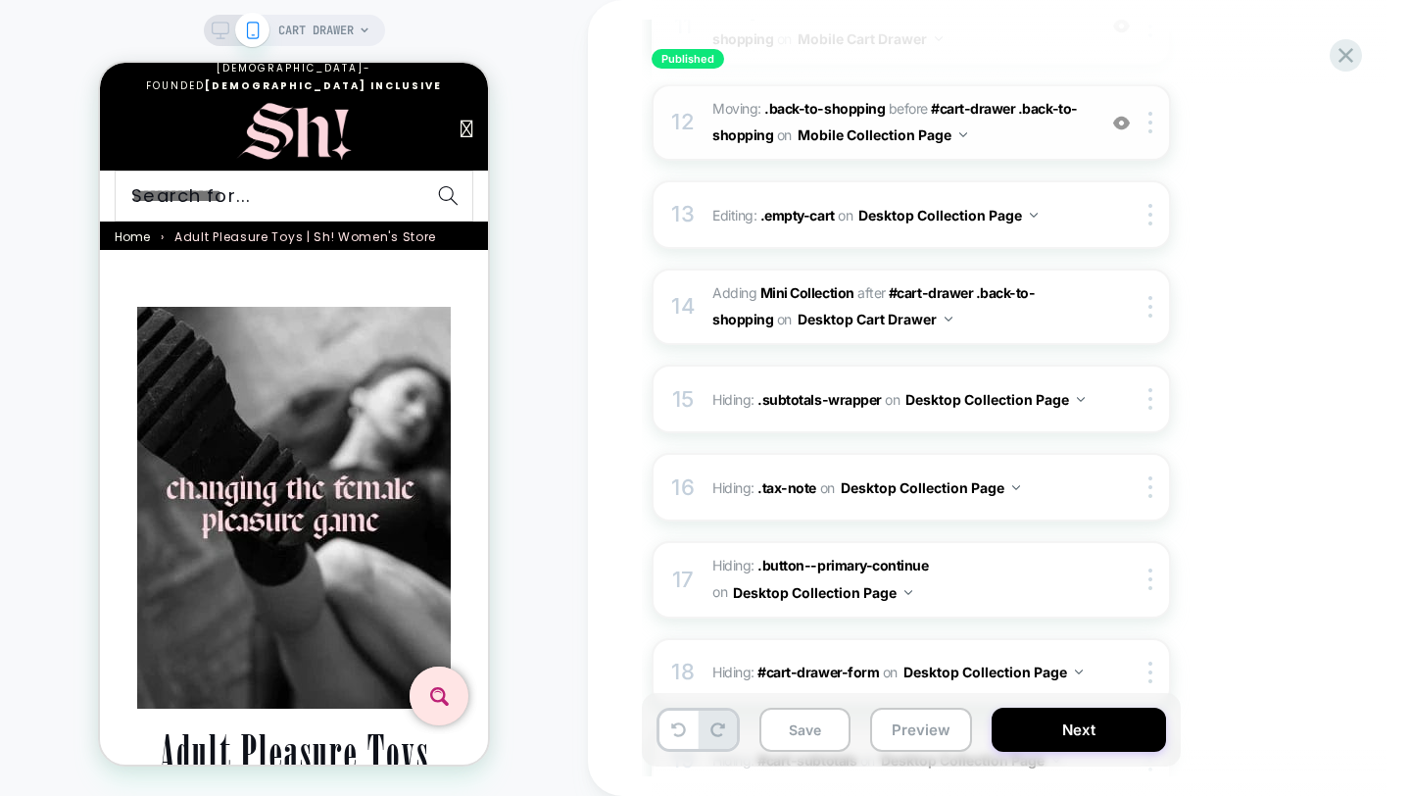
scroll to position [1501, 0]
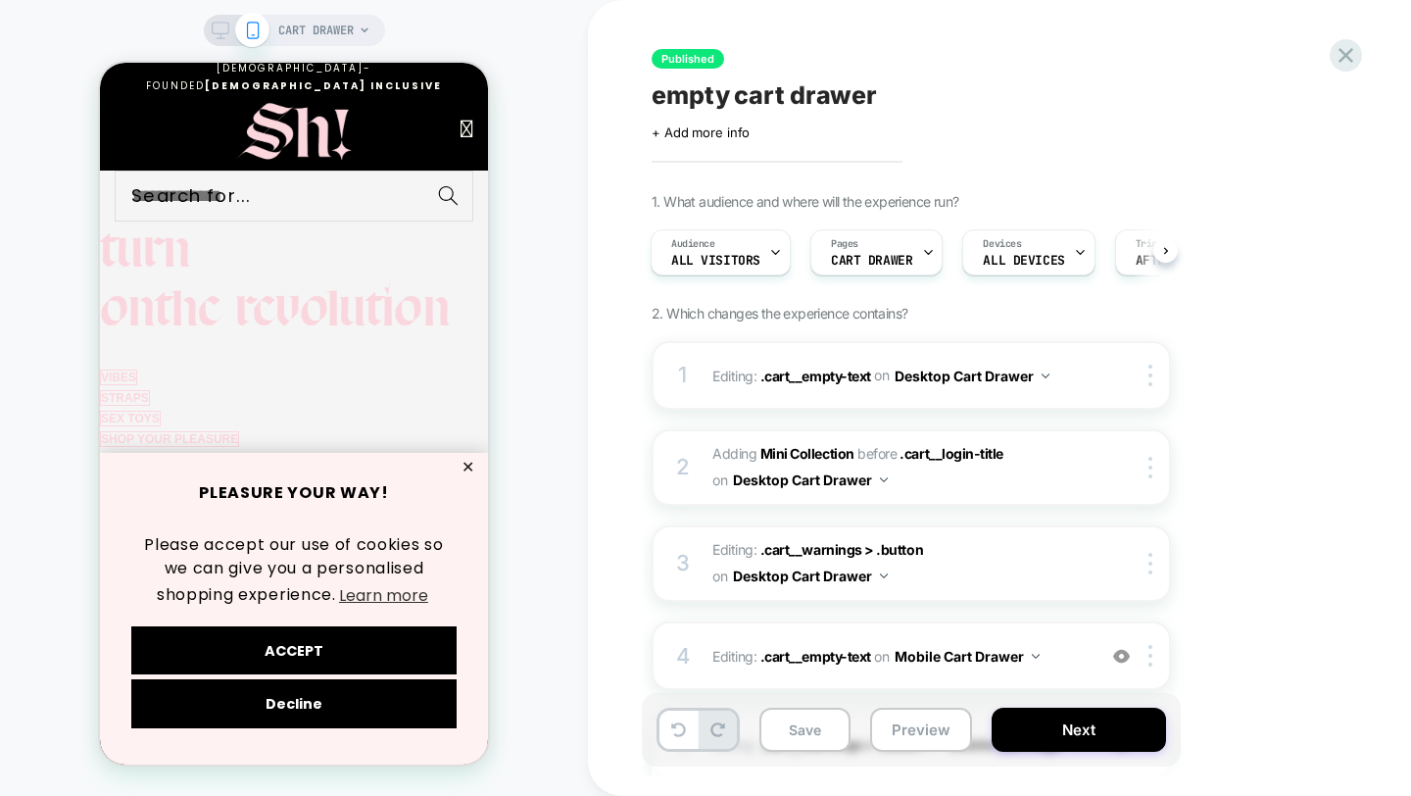
scroll to position [0, 273]
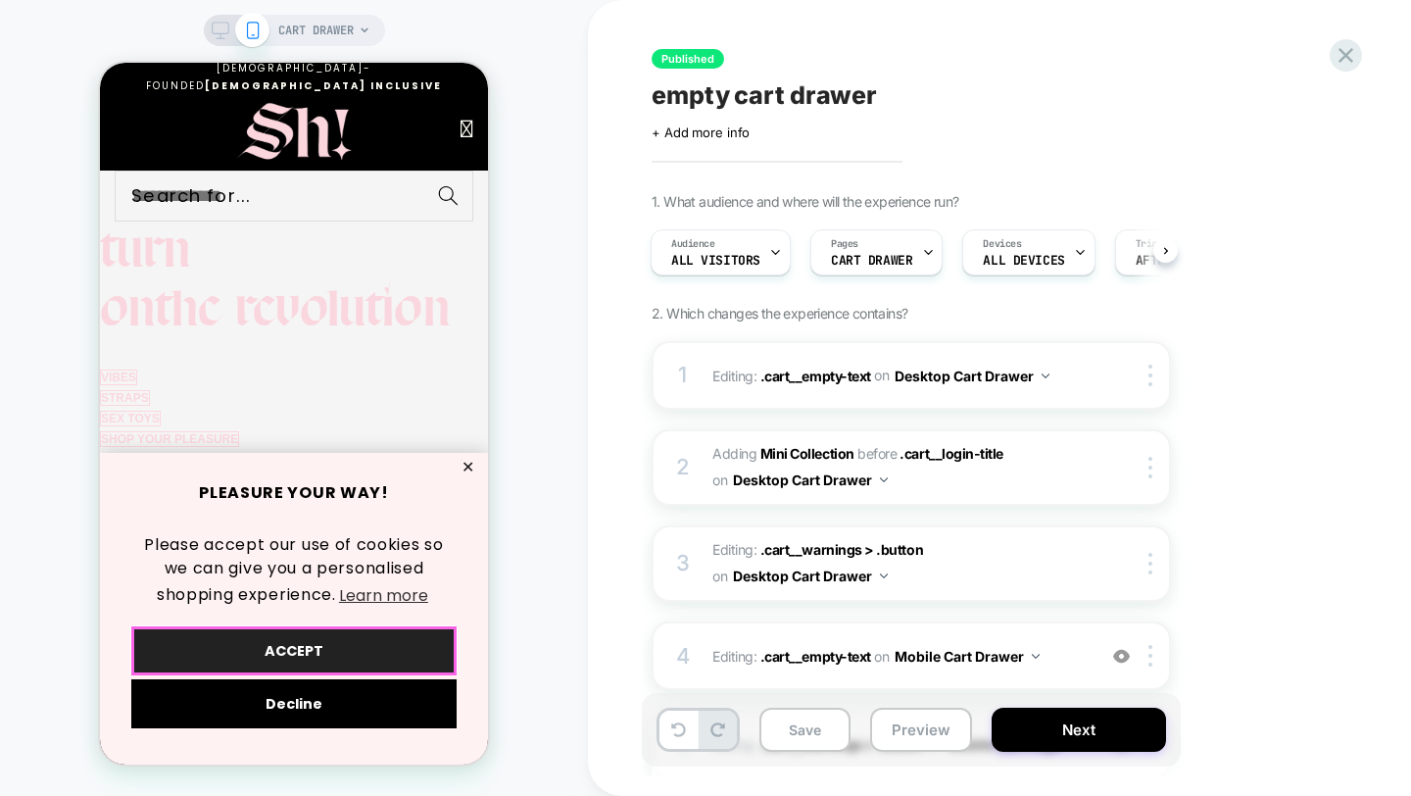
click at [348, 651] on button "ACCEPT" at bounding box center [293, 650] width 325 height 49
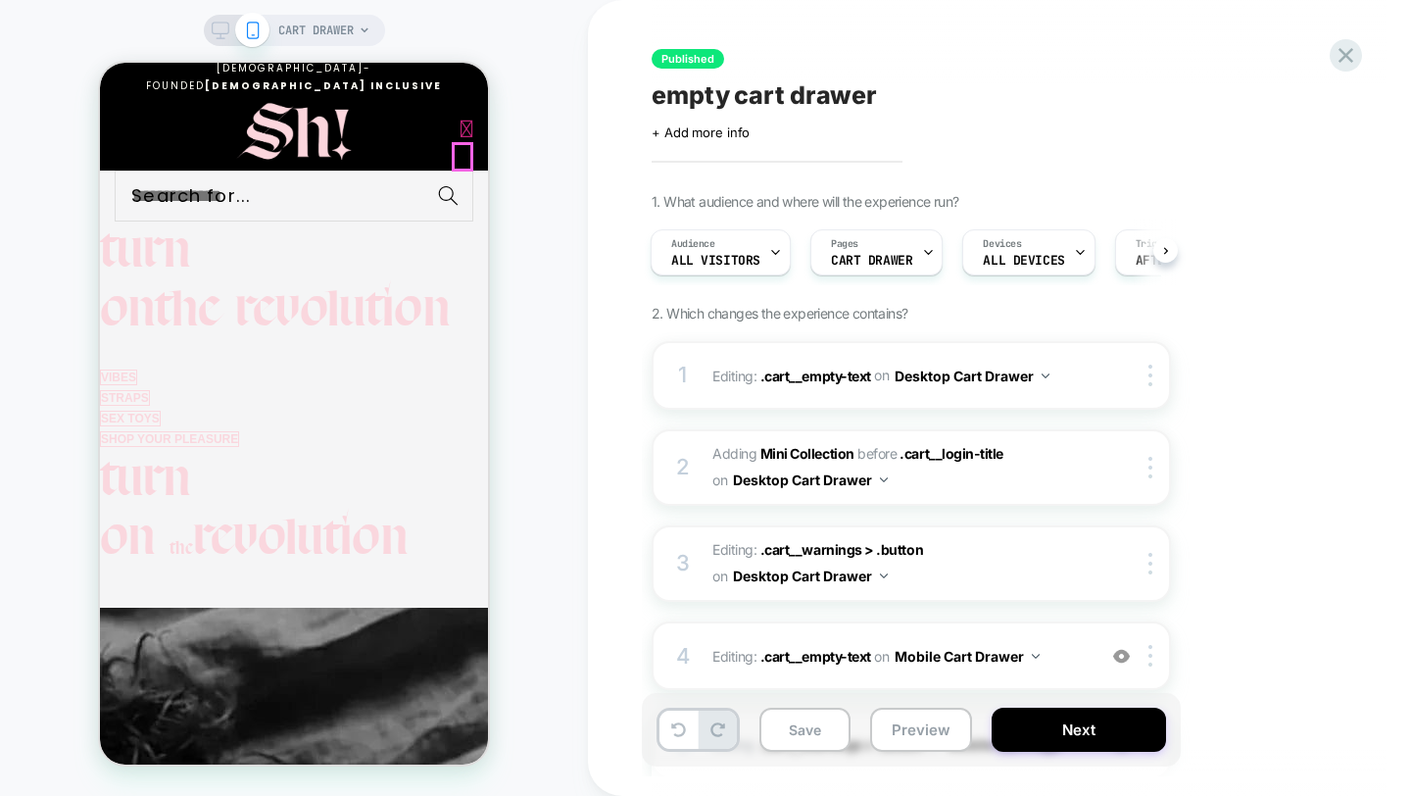
click at [464, 141] on icon at bounding box center [467, 129] width 13 height 25
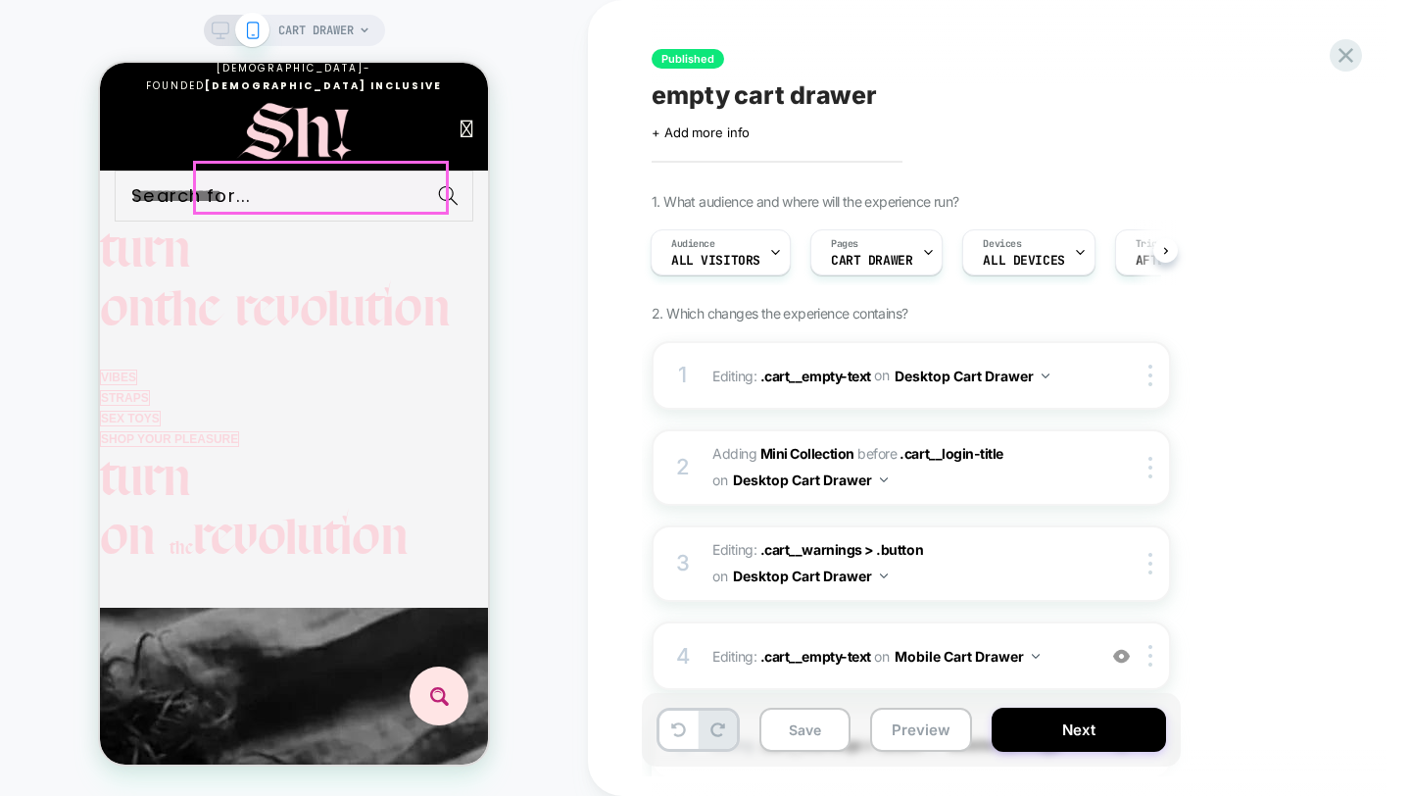
scroll to position [0, 597]
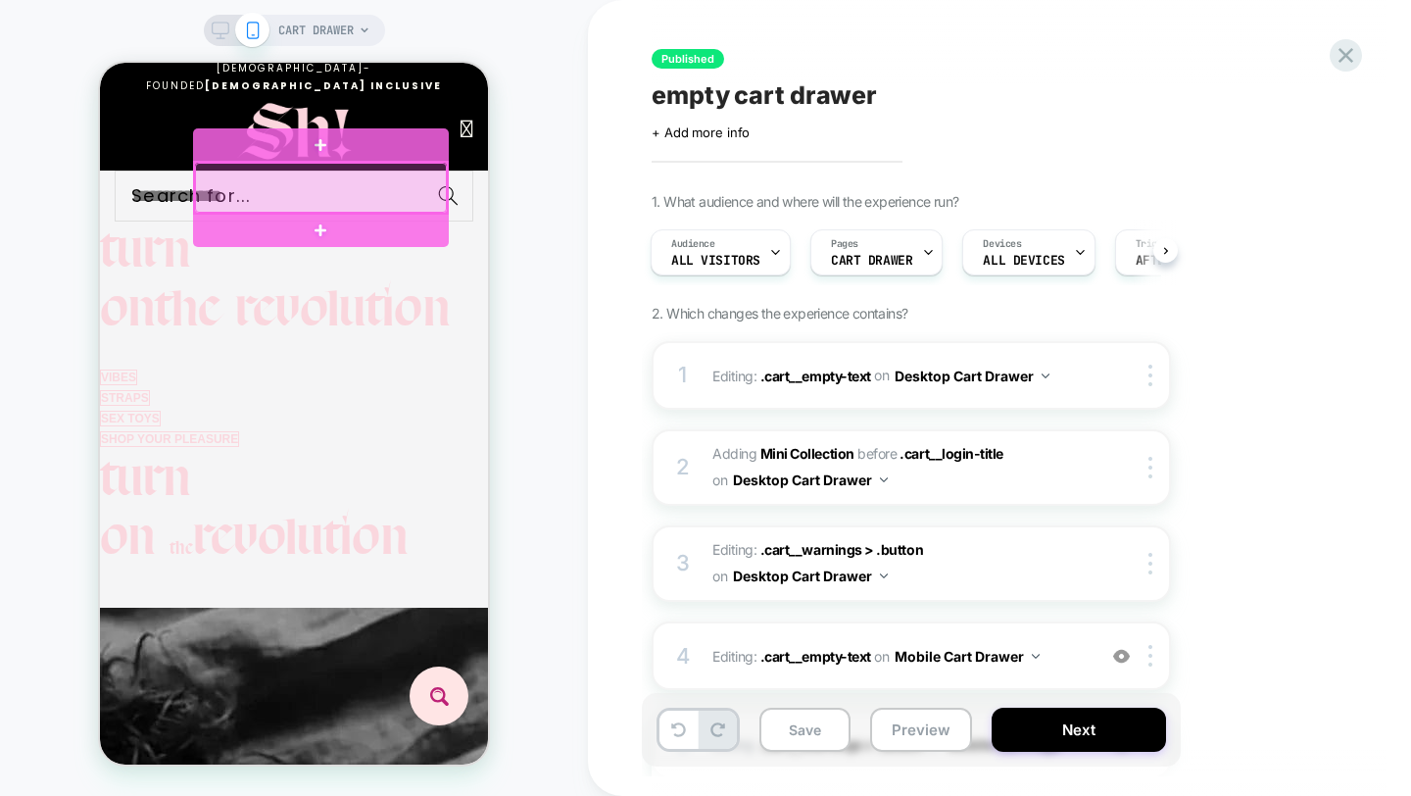
click at [222, 169] on div at bounding box center [321, 188] width 252 height 50
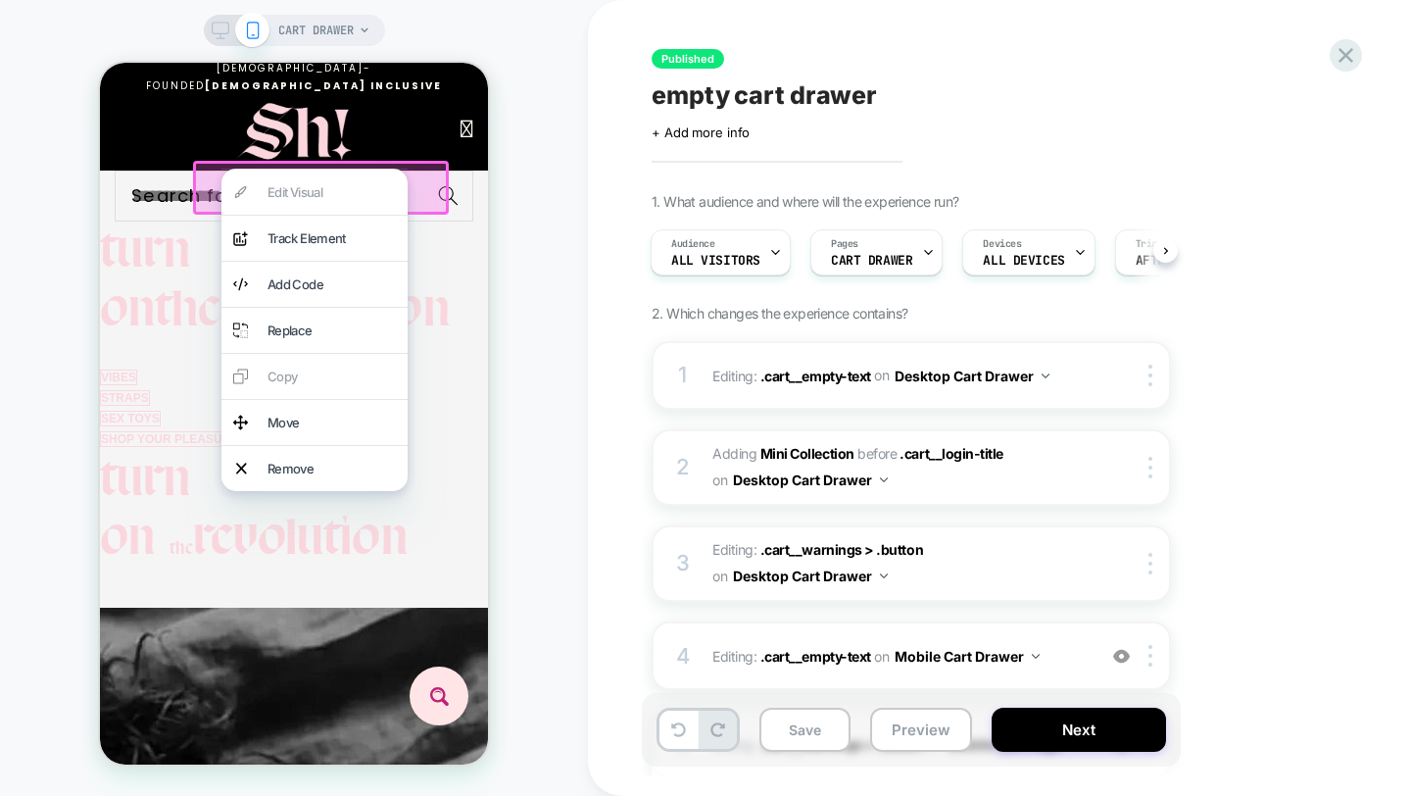
click at [211, 189] on div at bounding box center [321, 188] width 256 height 54
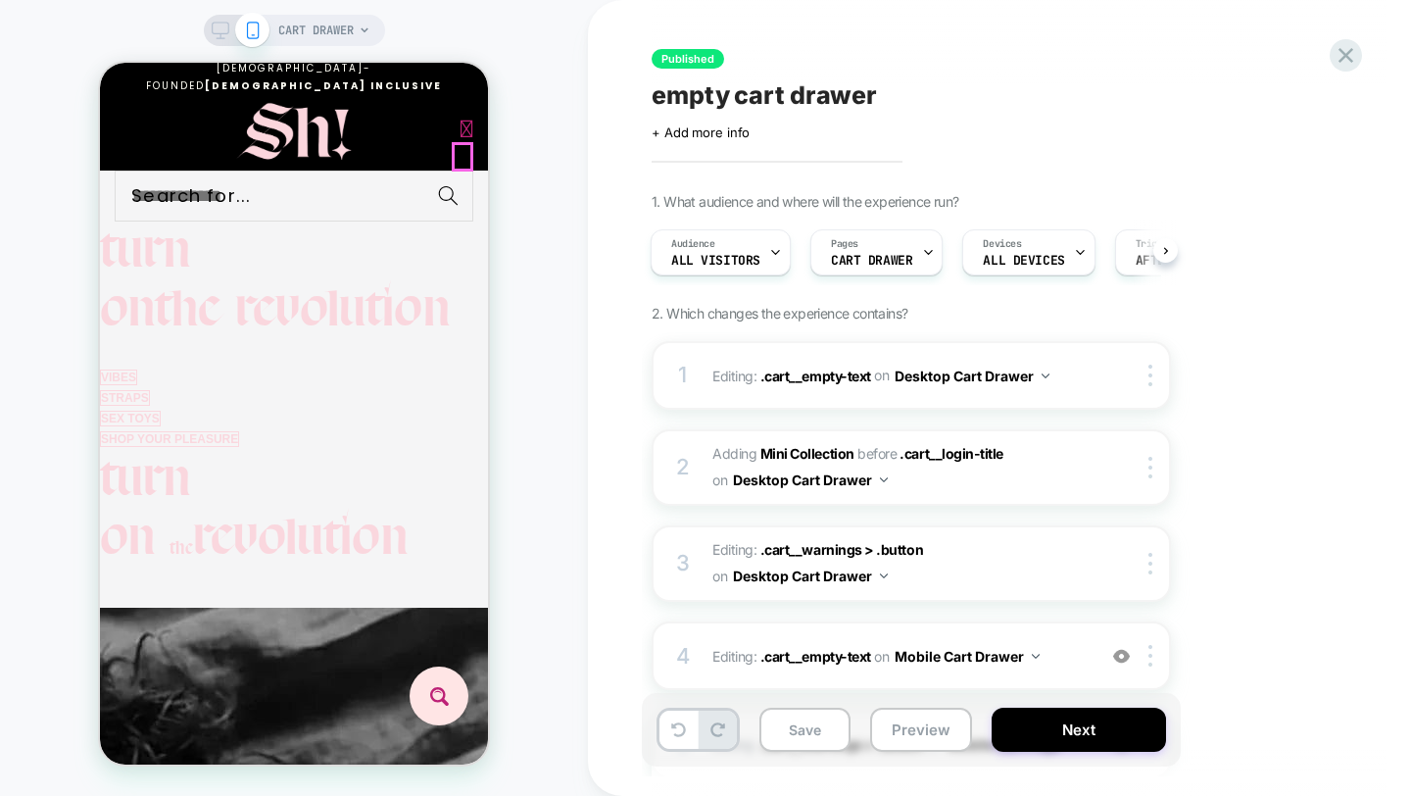
click at [464, 141] on icon at bounding box center [467, 129] width 13 height 25
click at [100, 63] on div "Oh no! Your basket is empty... SHOP YOU PLEASURE EXPLORE WHAT'S TRENDING NOW Sh…" at bounding box center [100, 63] width 0 height 0
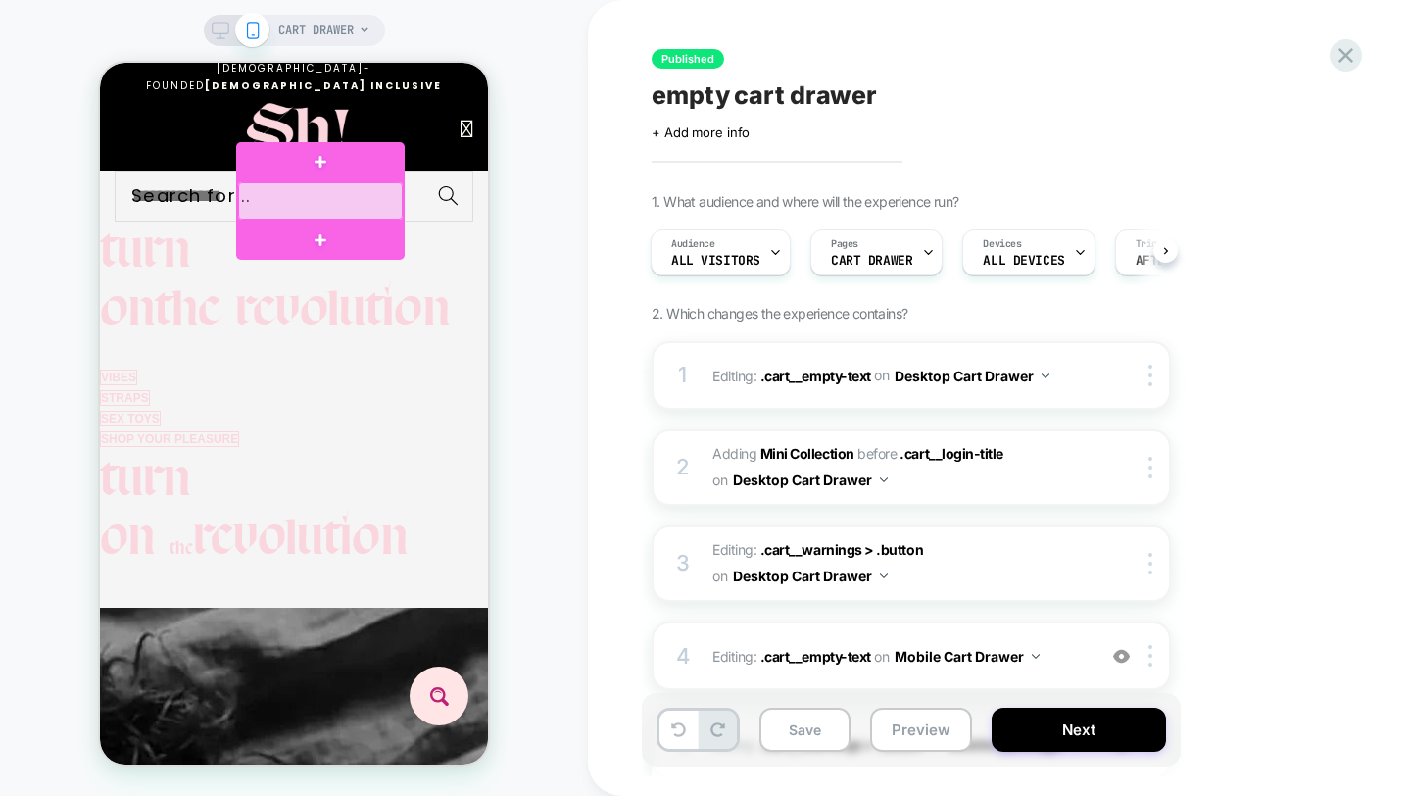
click at [100, 63] on div "Oh no! Your basket is empty... SHOP YOU PLEASURE EXPLORE WHAT'S TRENDING NOW Sh…" at bounding box center [100, 63] width 0 height 0
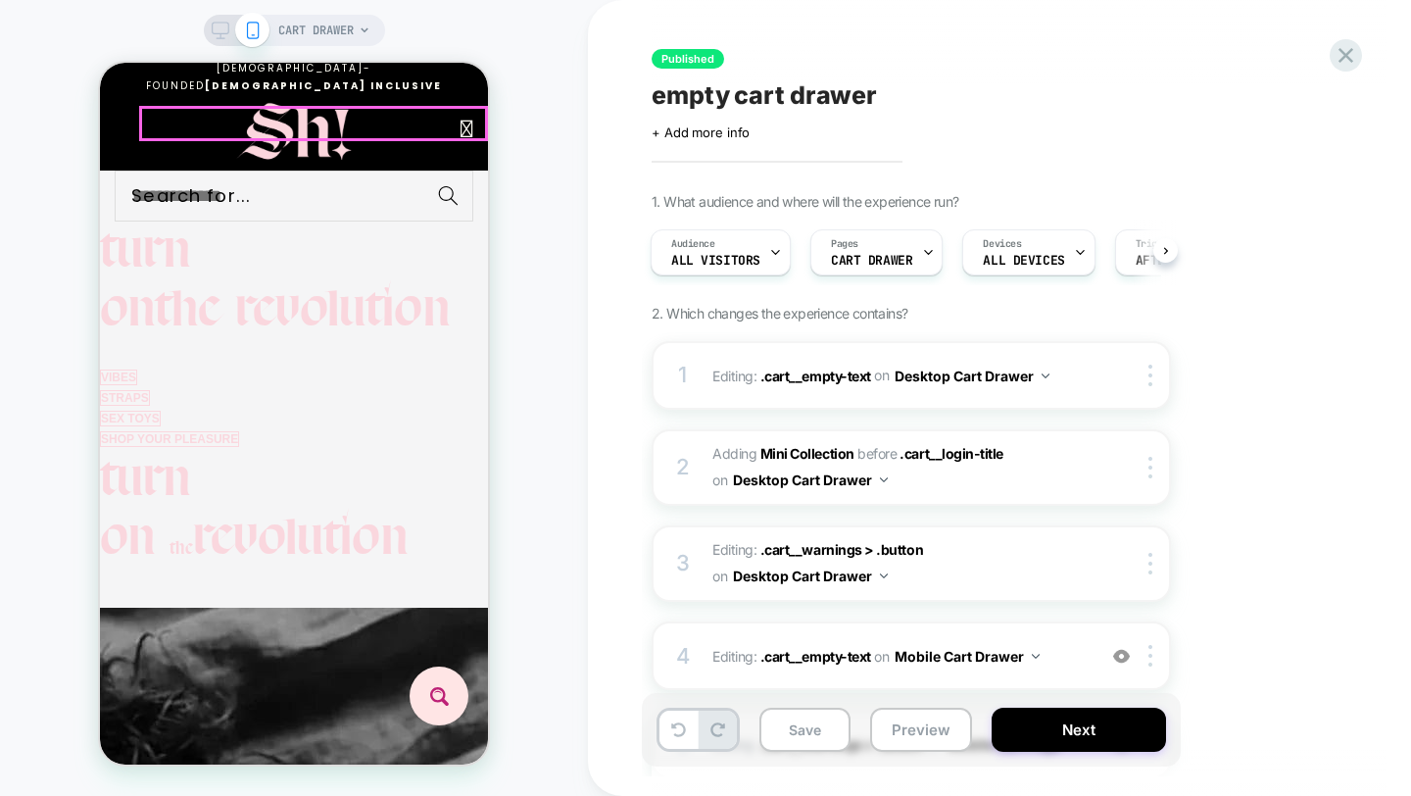
scroll to position [0, 273]
click at [100, 63] on div "Oh no! Your basket is empty... SHOP YOU PLEASURE EXPLORE WHAT'S TRENDING NOW Sh…" at bounding box center [100, 63] width 0 height 0
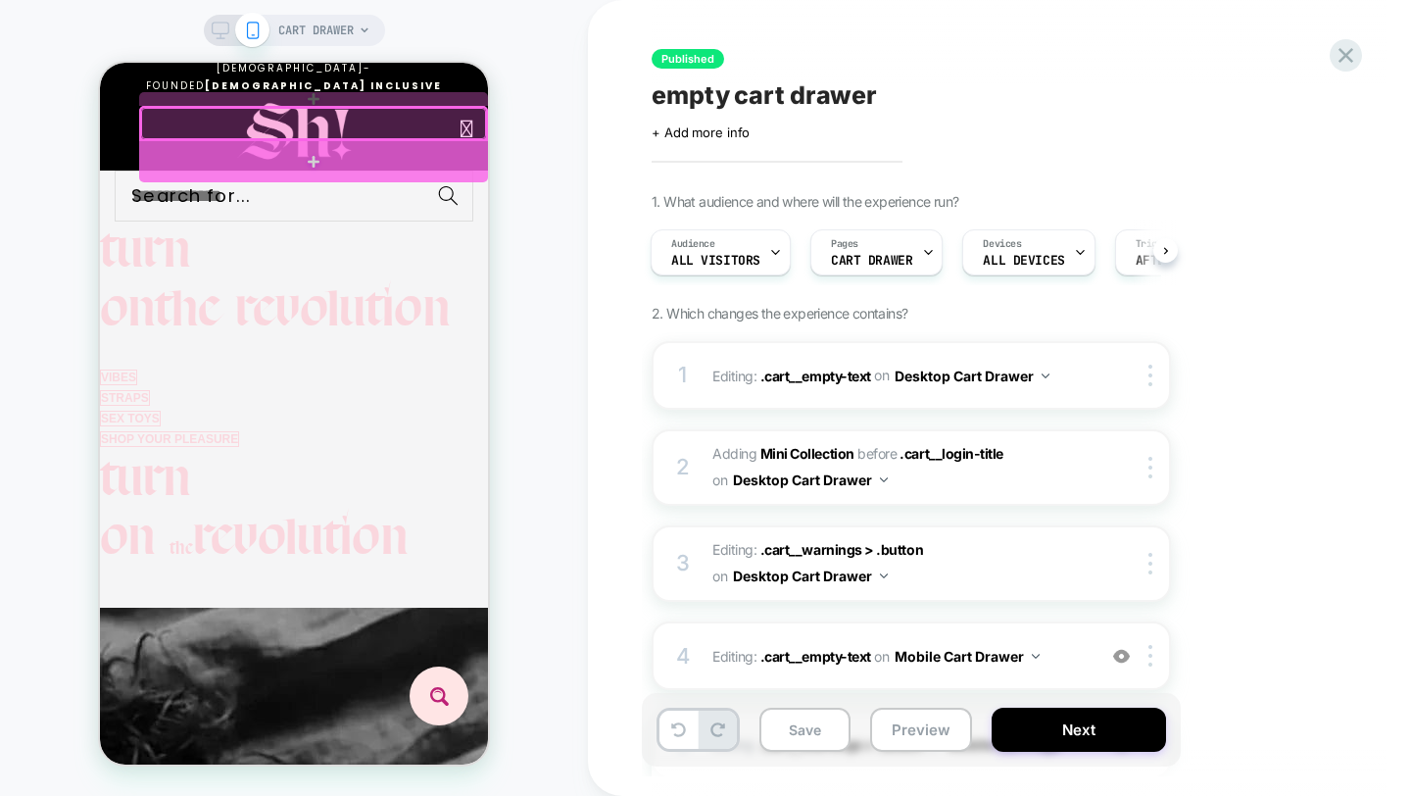
click at [368, 155] on div at bounding box center [313, 161] width 349 height 41
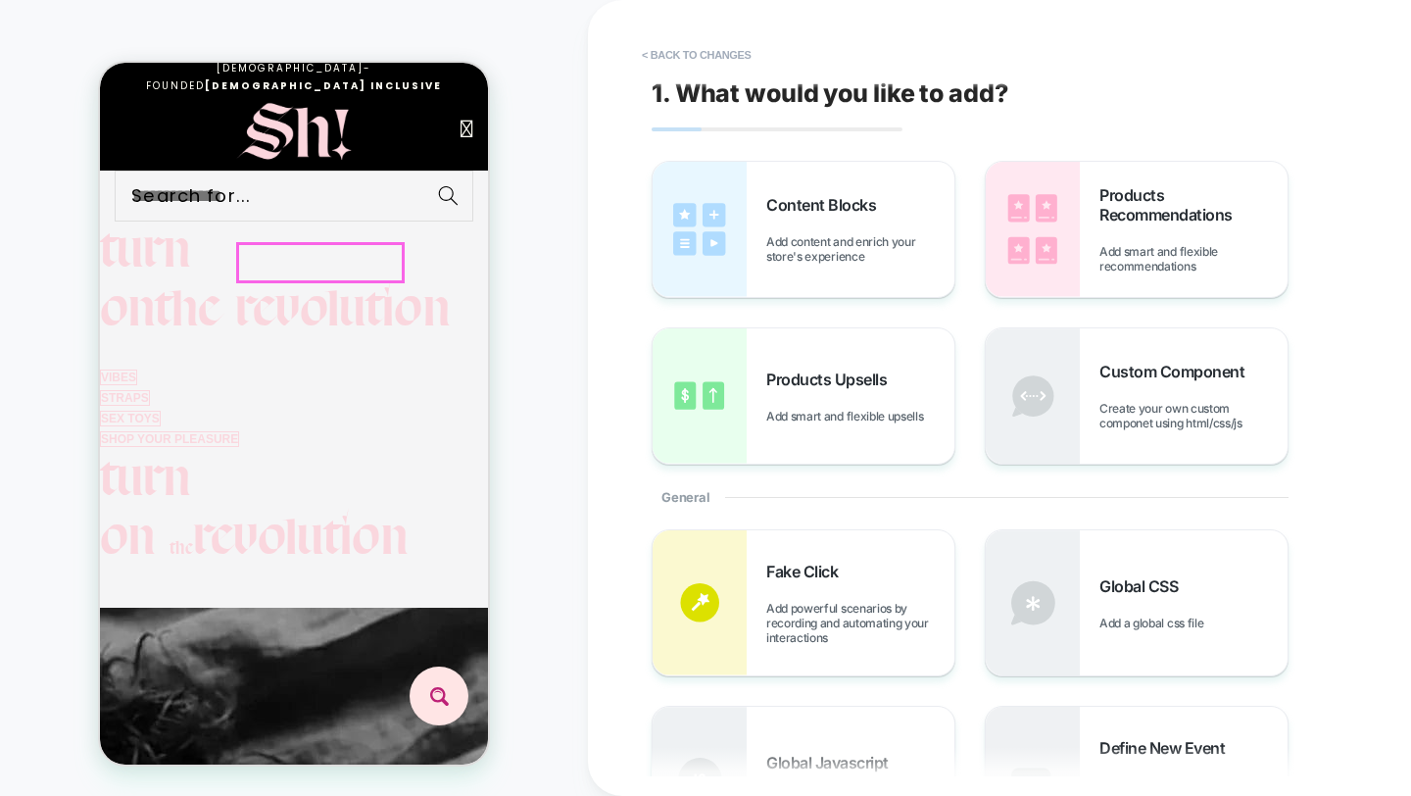
scroll to position [0, 0]
click at [100, 63] on div "Oh no! Your basket is empty... SHOP YOU PLEASURE EXPLORE WHAT'S TRENDING NOW Sh…" at bounding box center [100, 63] width 0 height 0
click at [689, 54] on button "< Back to changes" at bounding box center [696, 54] width 129 height 31
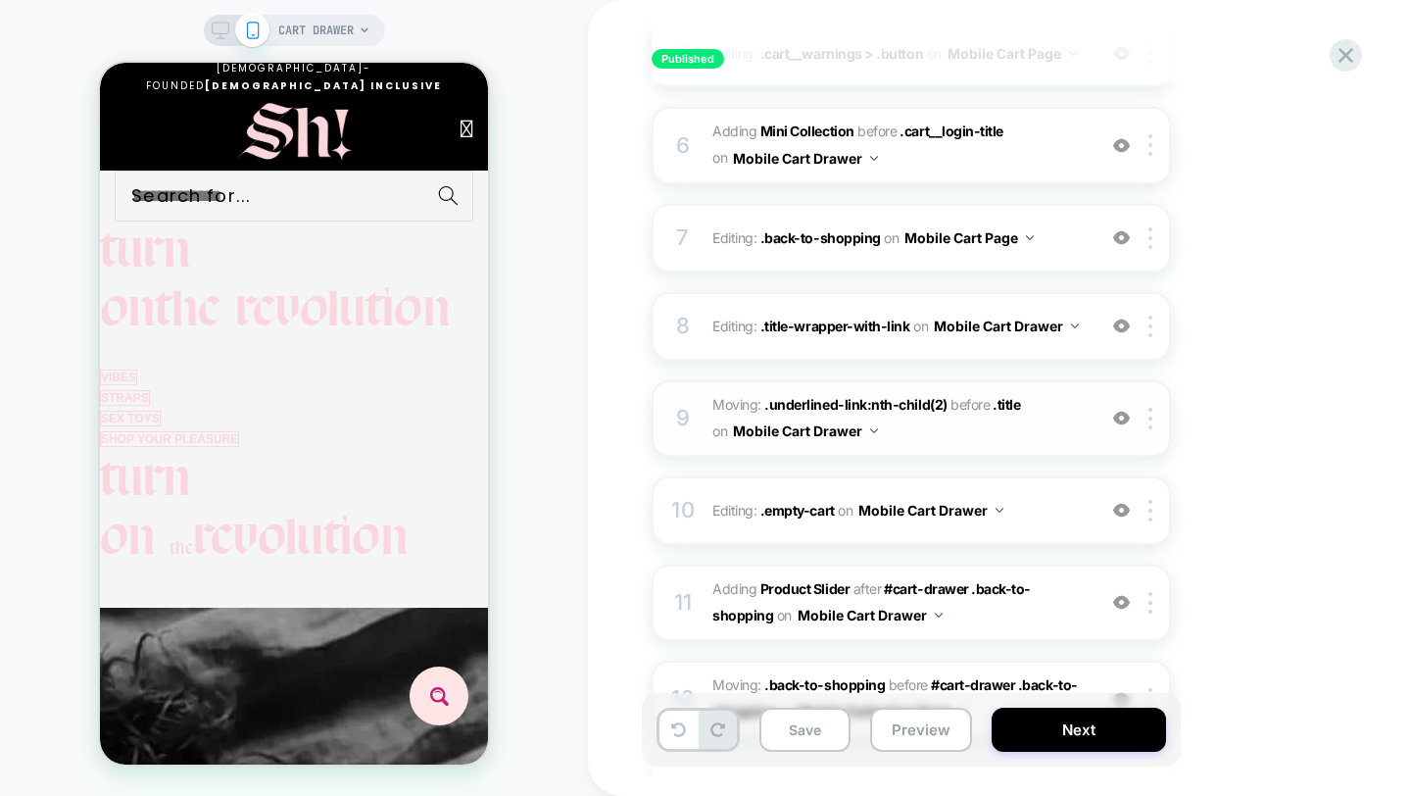
scroll to position [716, 0]
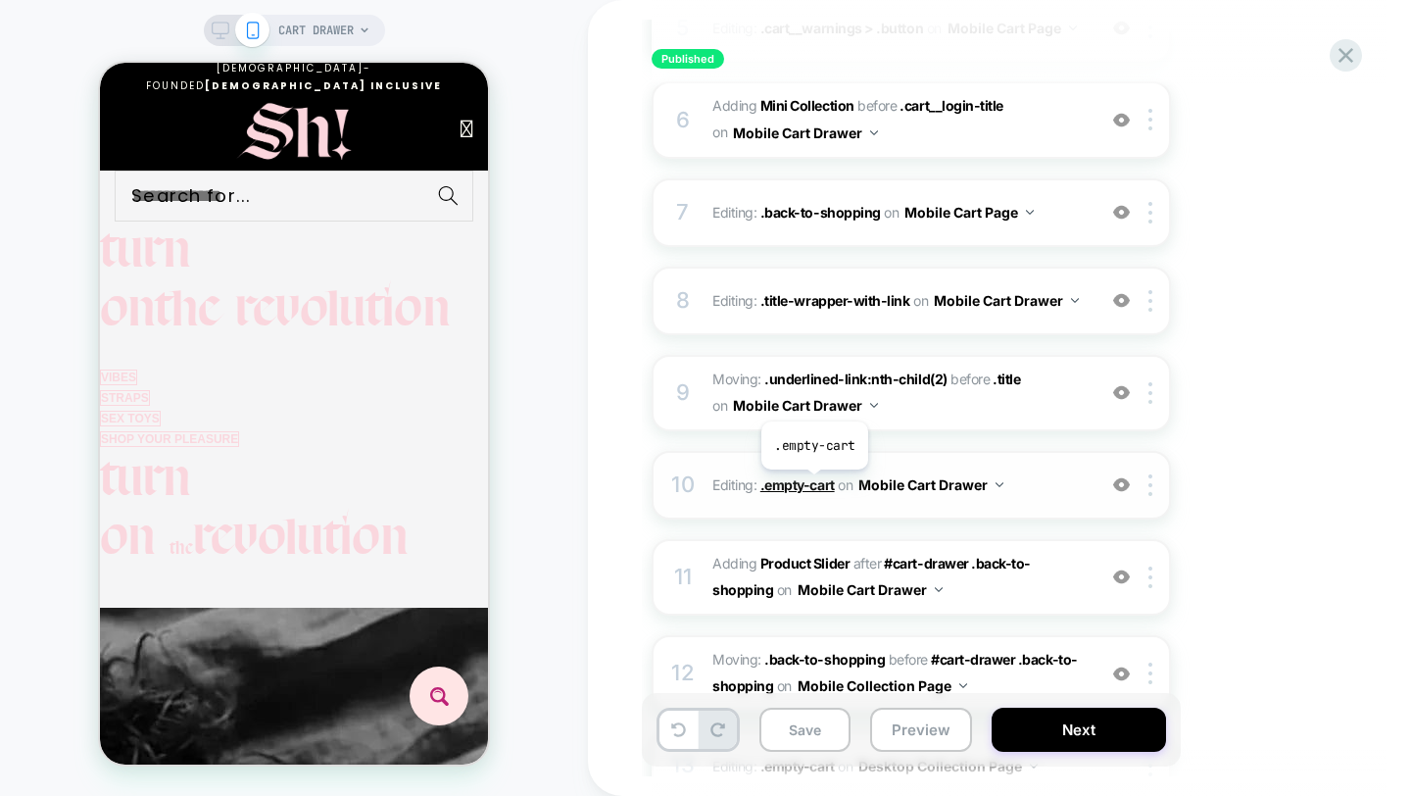
click at [814, 484] on span ".empty-cart" at bounding box center [798, 484] width 74 height 17
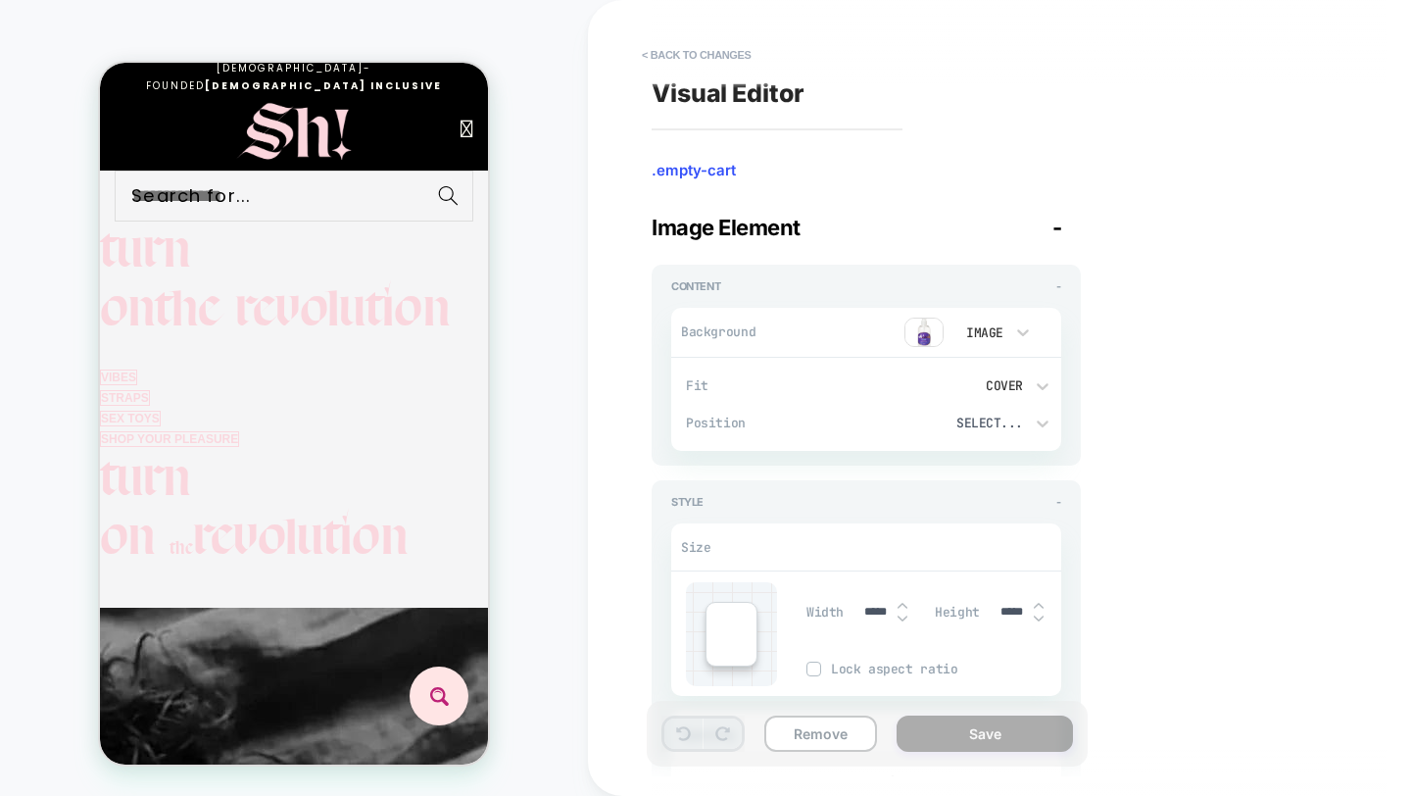
type textarea "*"
click at [682, 53] on button "< Back to changes" at bounding box center [696, 54] width 129 height 31
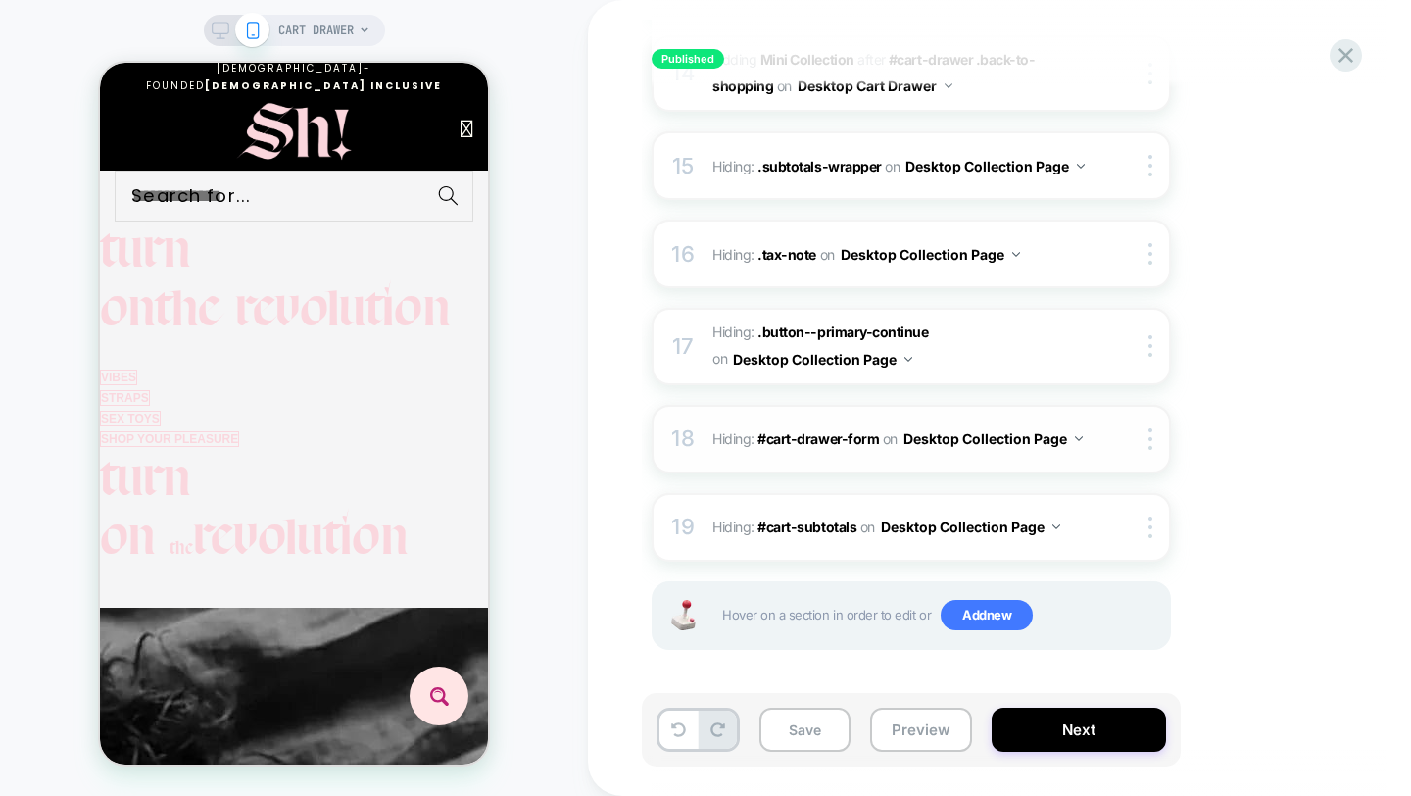
scroll to position [0, 597]
click at [1072, 437] on button "Desktop Collection Page" at bounding box center [993, 438] width 179 height 28
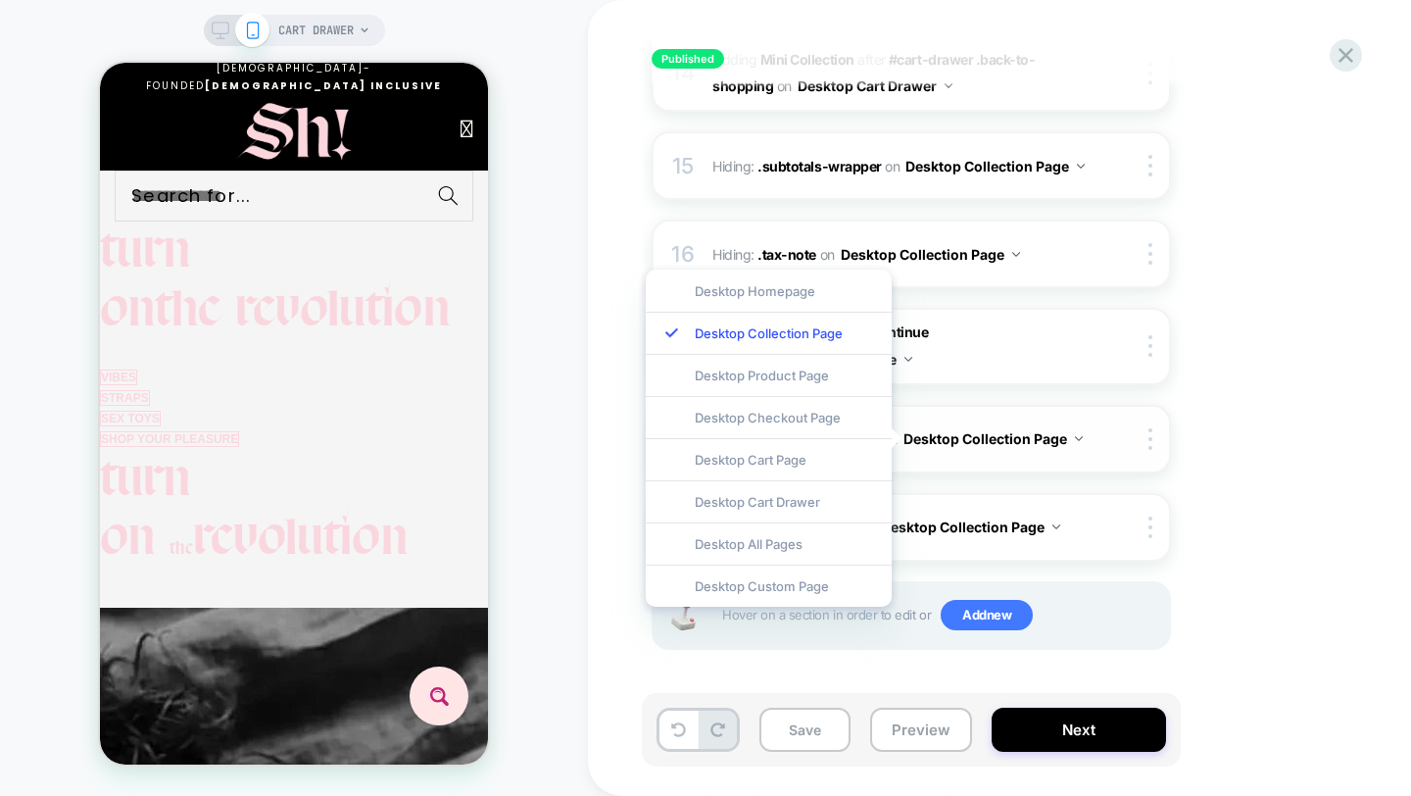
scroll to position [0, 870]
click at [1071, 437] on button "Desktop Collection Page" at bounding box center [993, 438] width 179 height 28
click at [817, 497] on div "Desktop Cart Drawer" at bounding box center [769, 501] width 246 height 42
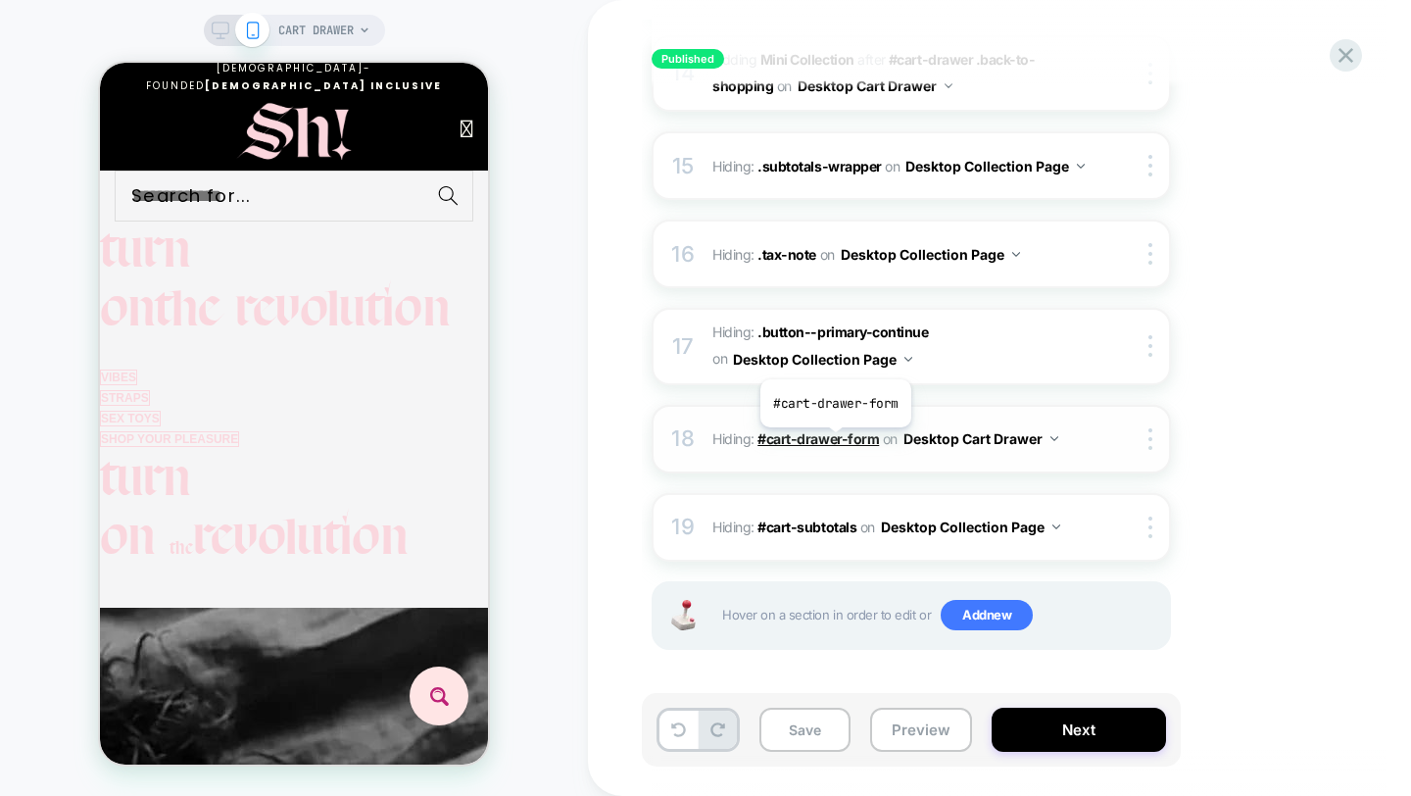
scroll to position [0, 597]
click at [675, 734] on icon at bounding box center [678, 729] width 15 height 15
